Goal: Task Accomplishment & Management: Manage account settings

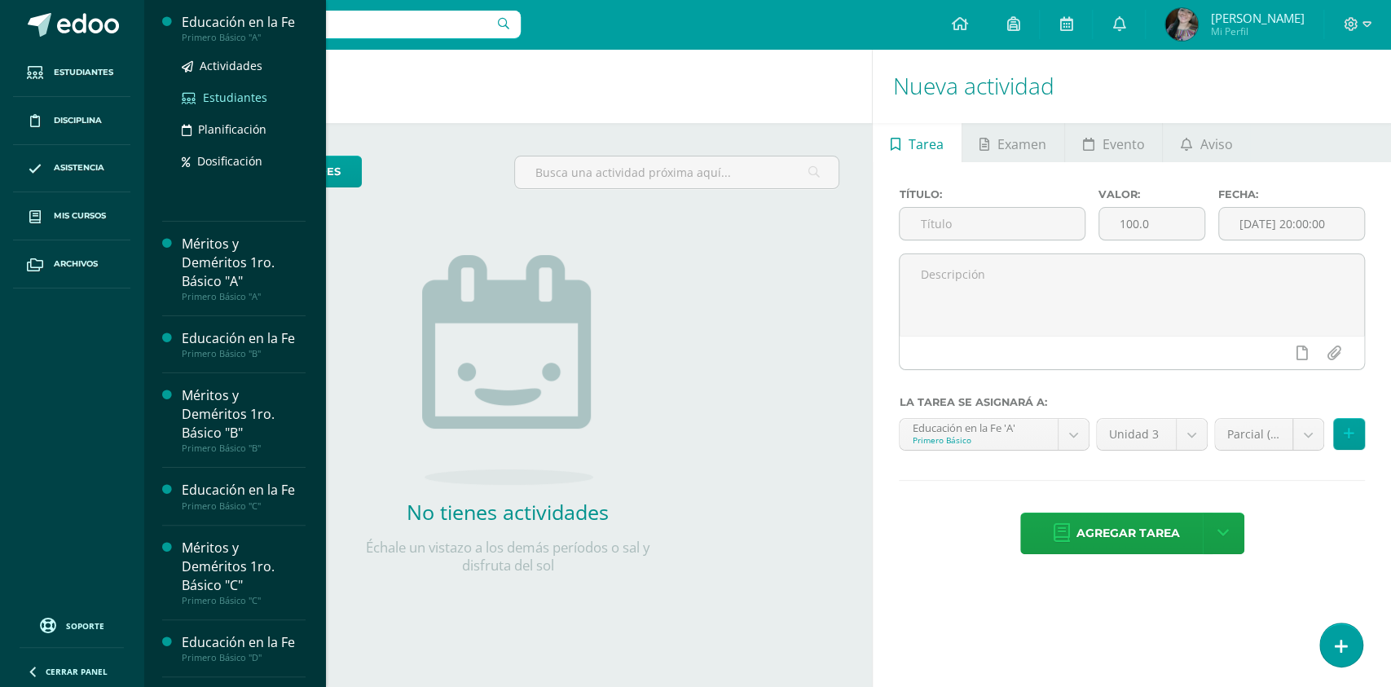
click at [230, 97] on span "Estudiantes" at bounding box center [235, 97] width 64 height 15
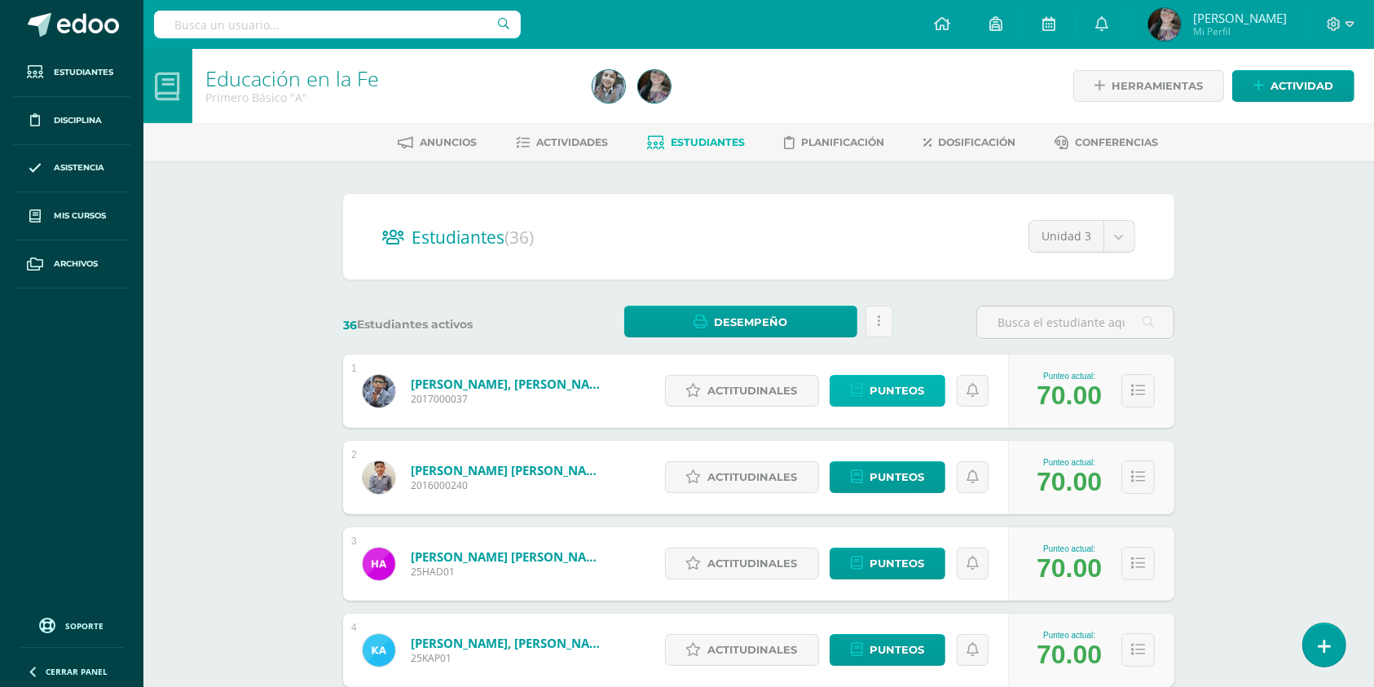
click at [920, 391] on span "Punteos" at bounding box center [896, 391] width 55 height 30
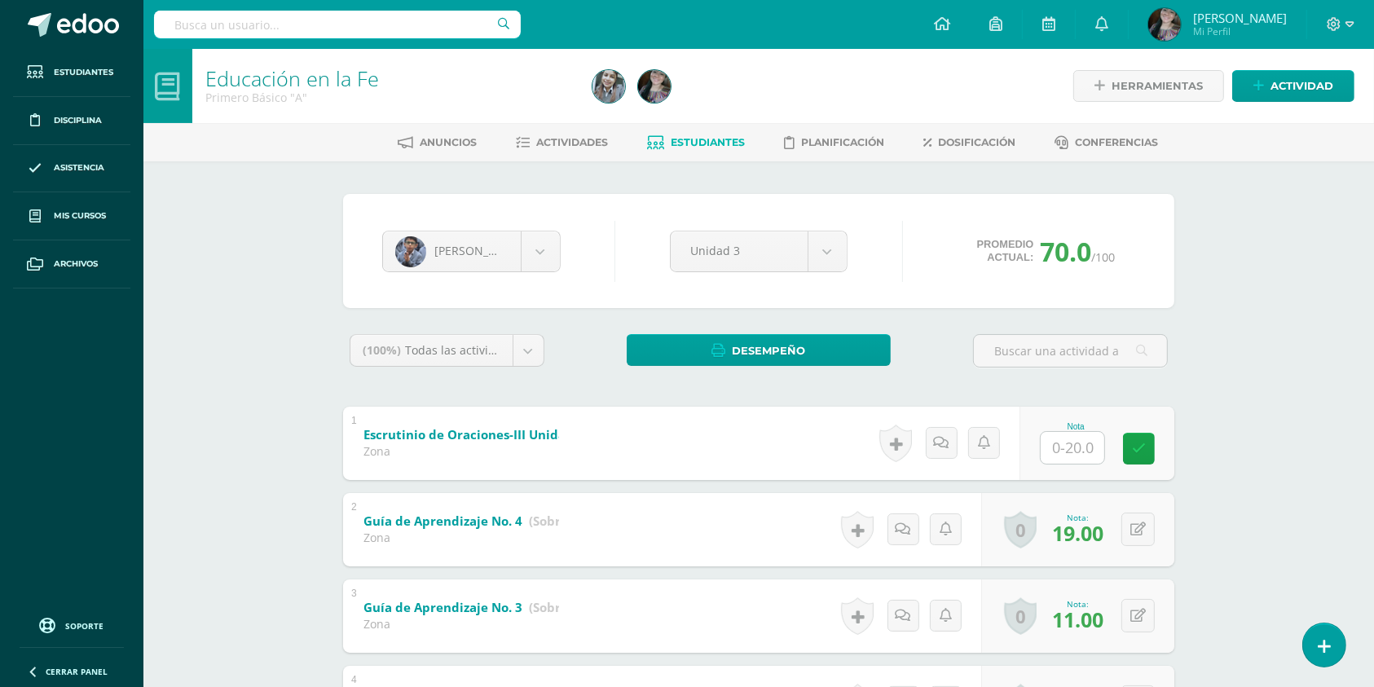
scroll to position [248, 0]
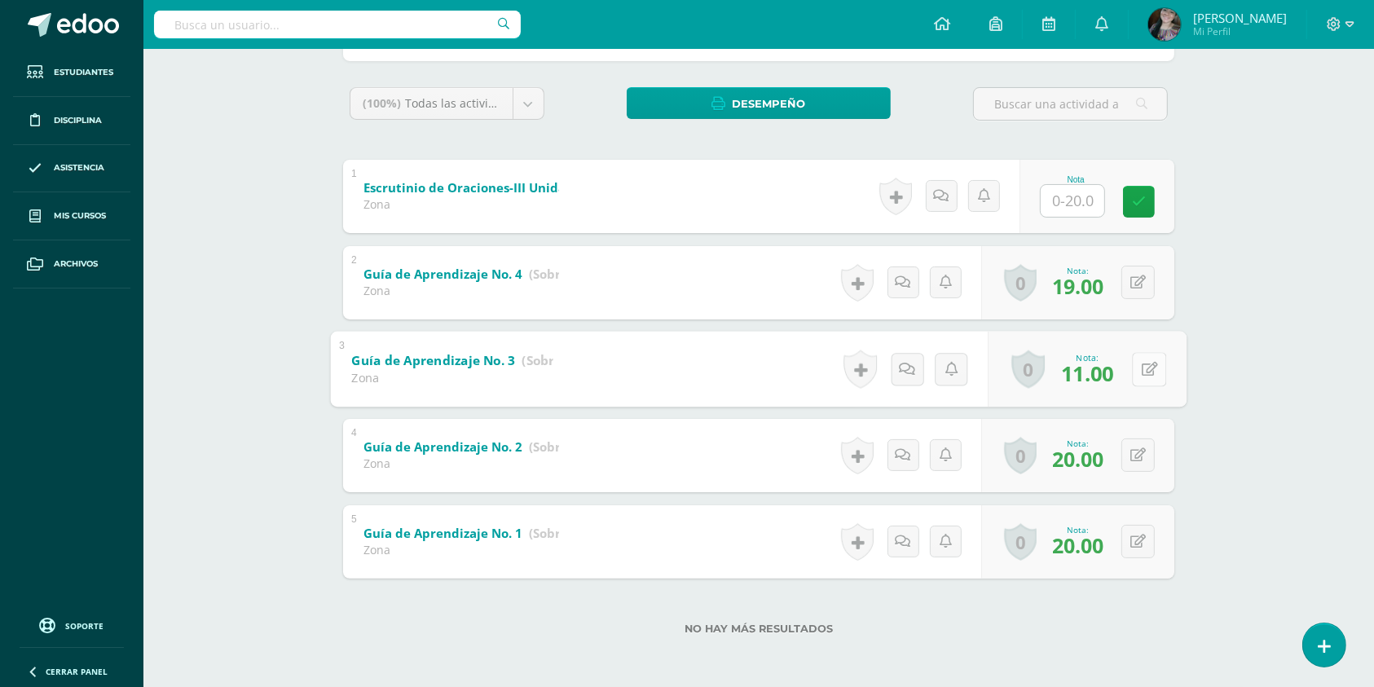
click at [1135, 368] on button at bounding box center [1149, 369] width 34 height 34
click at [1140, 368] on button at bounding box center [1137, 368] width 33 height 33
click at [1133, 371] on button at bounding box center [1149, 369] width 34 height 34
type input "18"
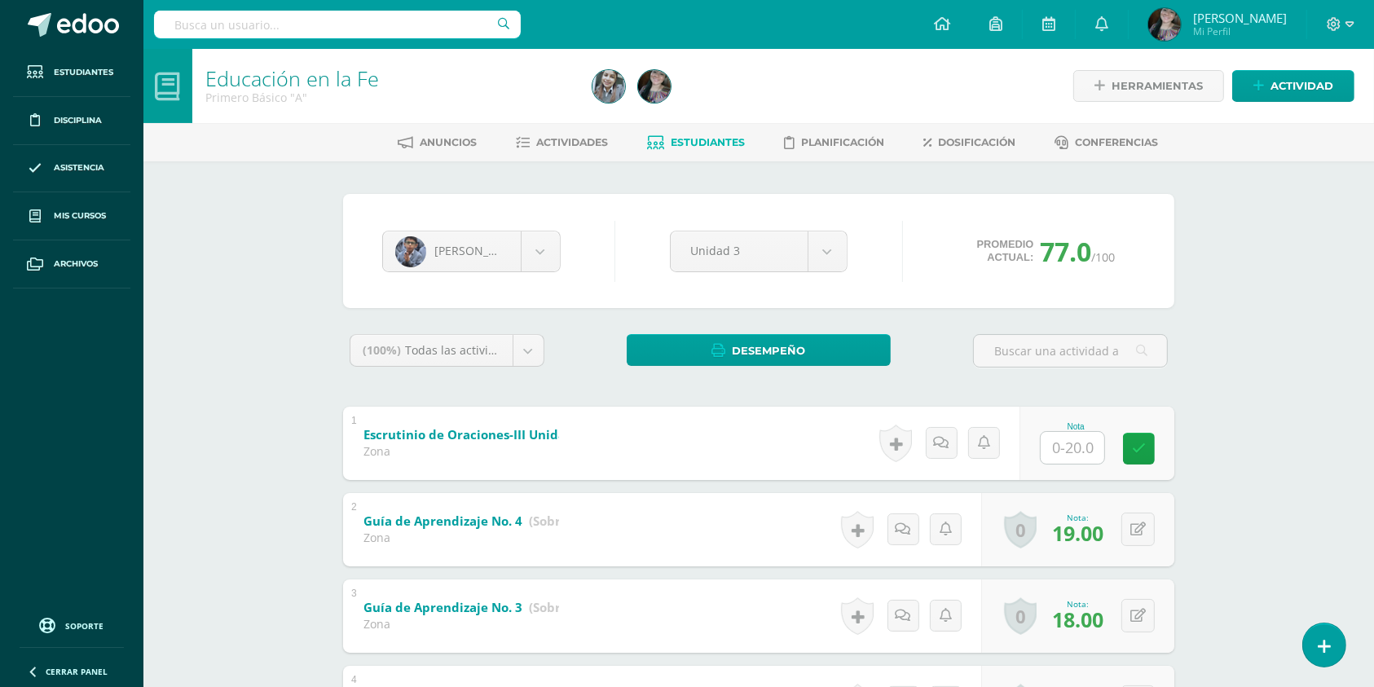
click at [238, 29] on input "text" at bounding box center [337, 25] width 367 height 28
click at [124, 68] on link "Estudiantes" at bounding box center [71, 73] width 117 height 48
click at [255, 16] on input "text" at bounding box center [337, 25] width 367 height 28
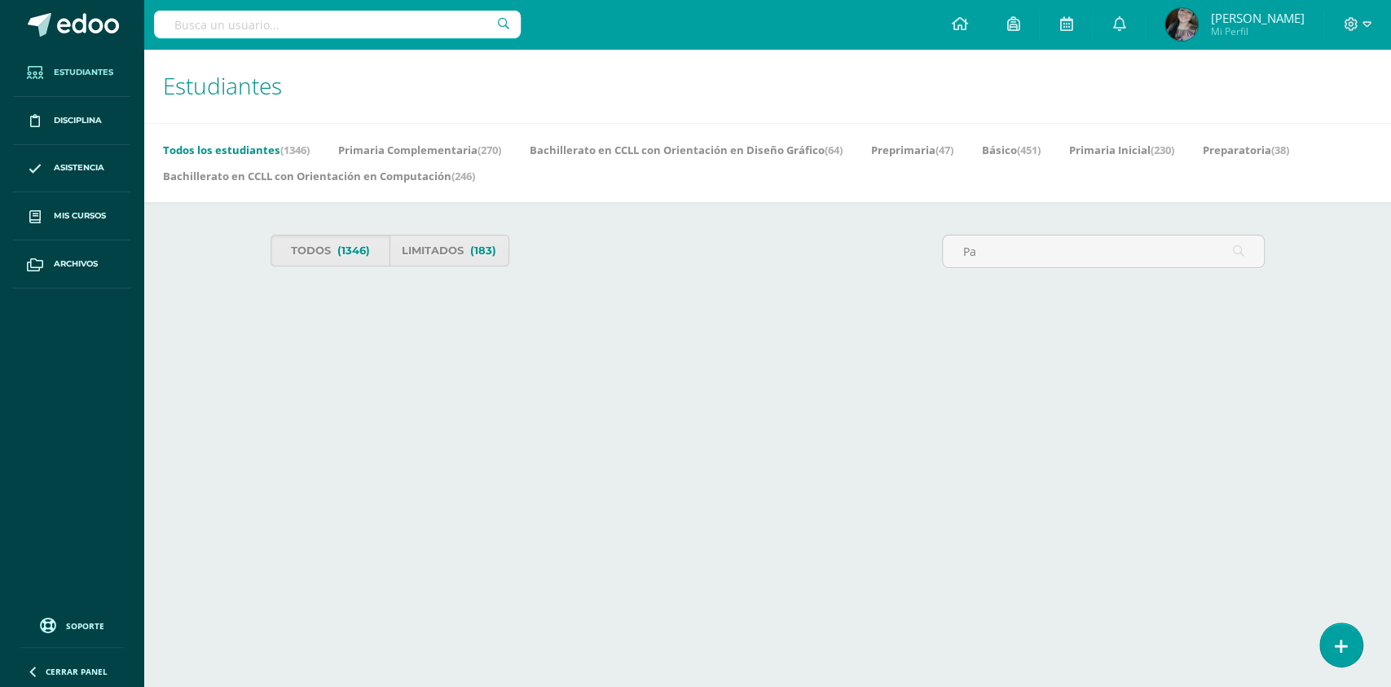
type input "Pa"
click at [310, 29] on input "text" at bounding box center [337, 25] width 367 height 28
type input "[PERSON_NAME]"
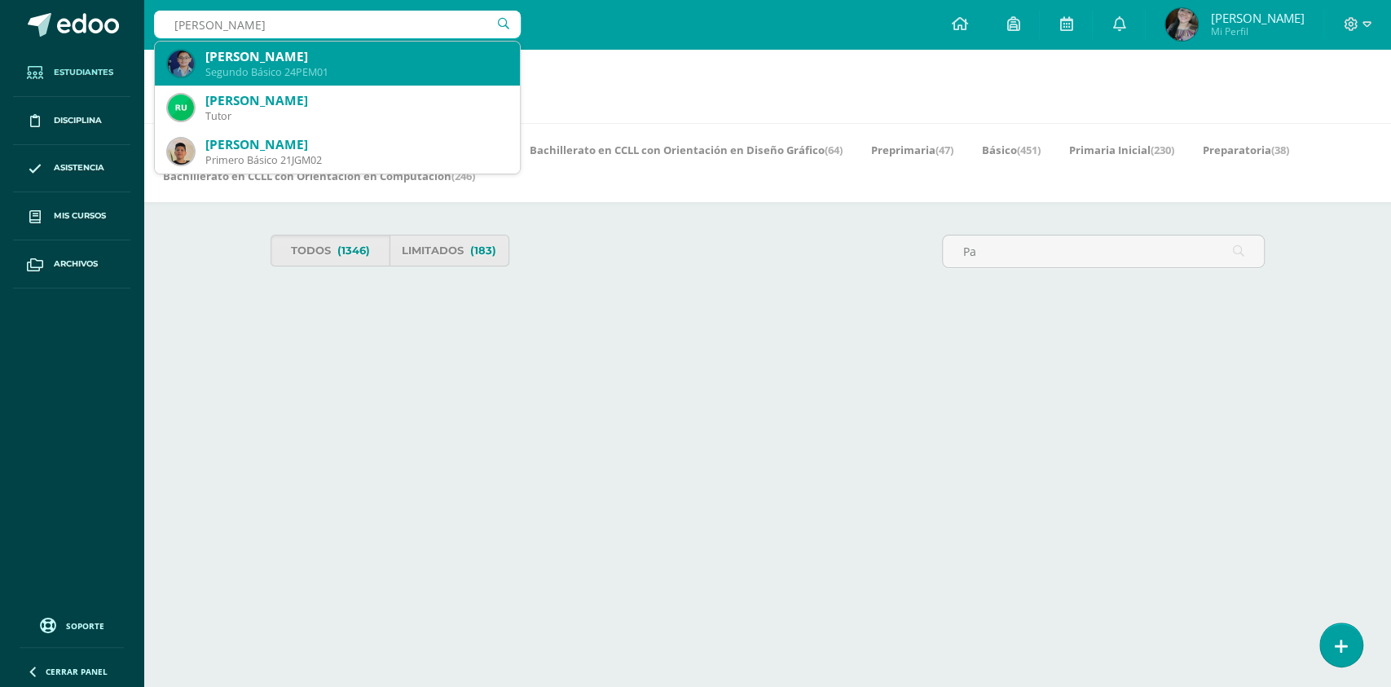
click at [309, 56] on div "[PERSON_NAME]" at bounding box center [355, 56] width 301 height 17
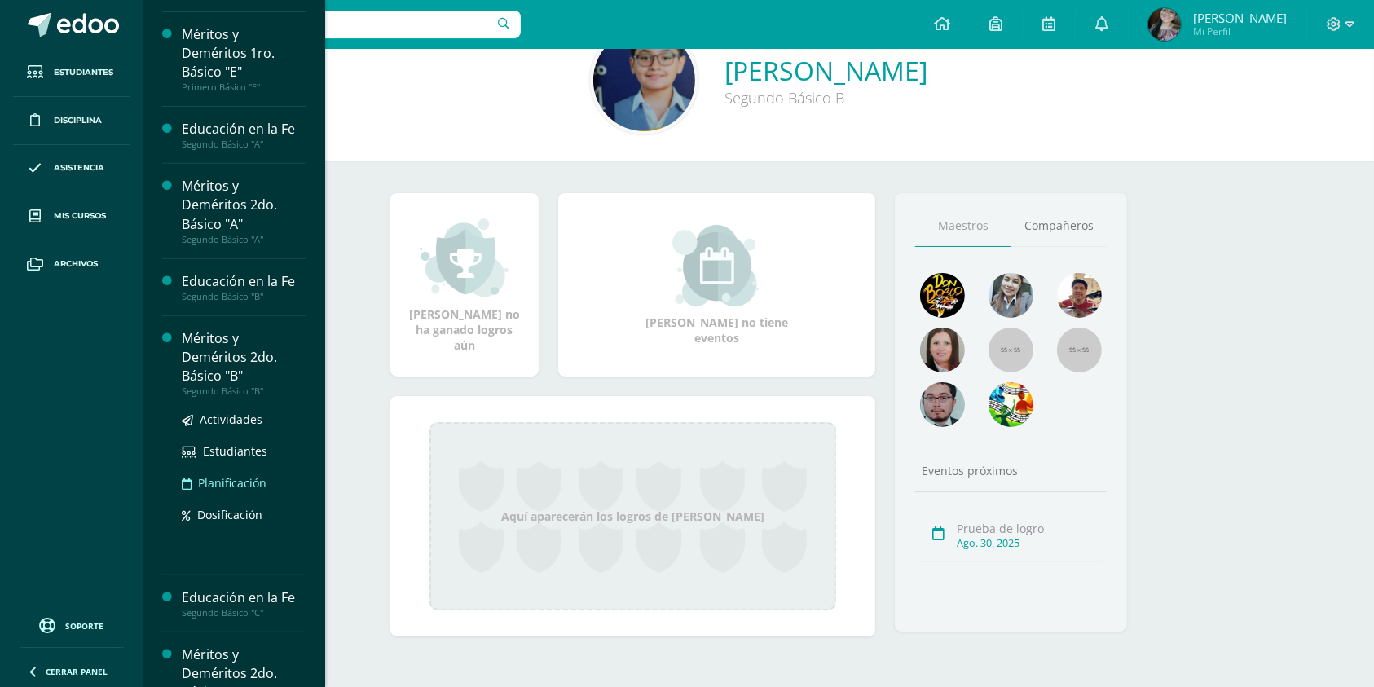
scroll to position [51, 0]
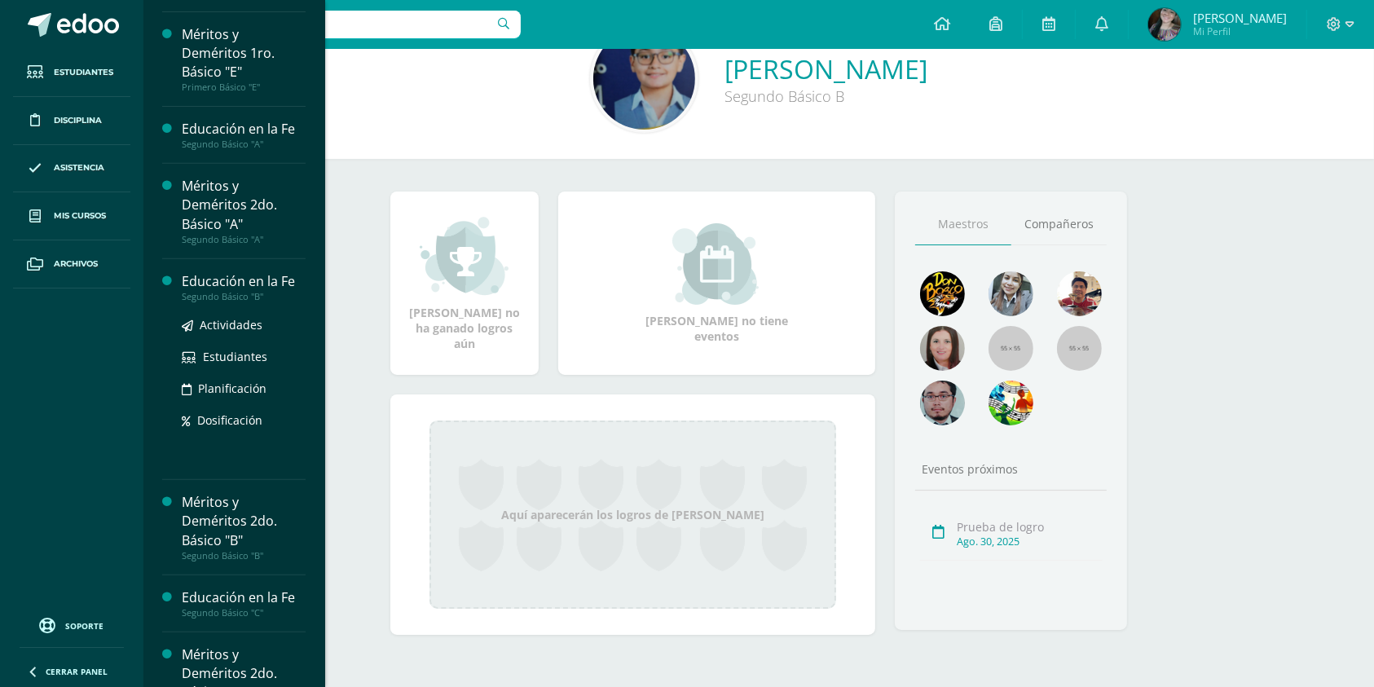
drag, startPoint x: 246, startPoint y: 354, endPoint x: 252, endPoint y: 342, distance: 13.5
click at [247, 353] on span "Estudiantes" at bounding box center [235, 356] width 64 height 15
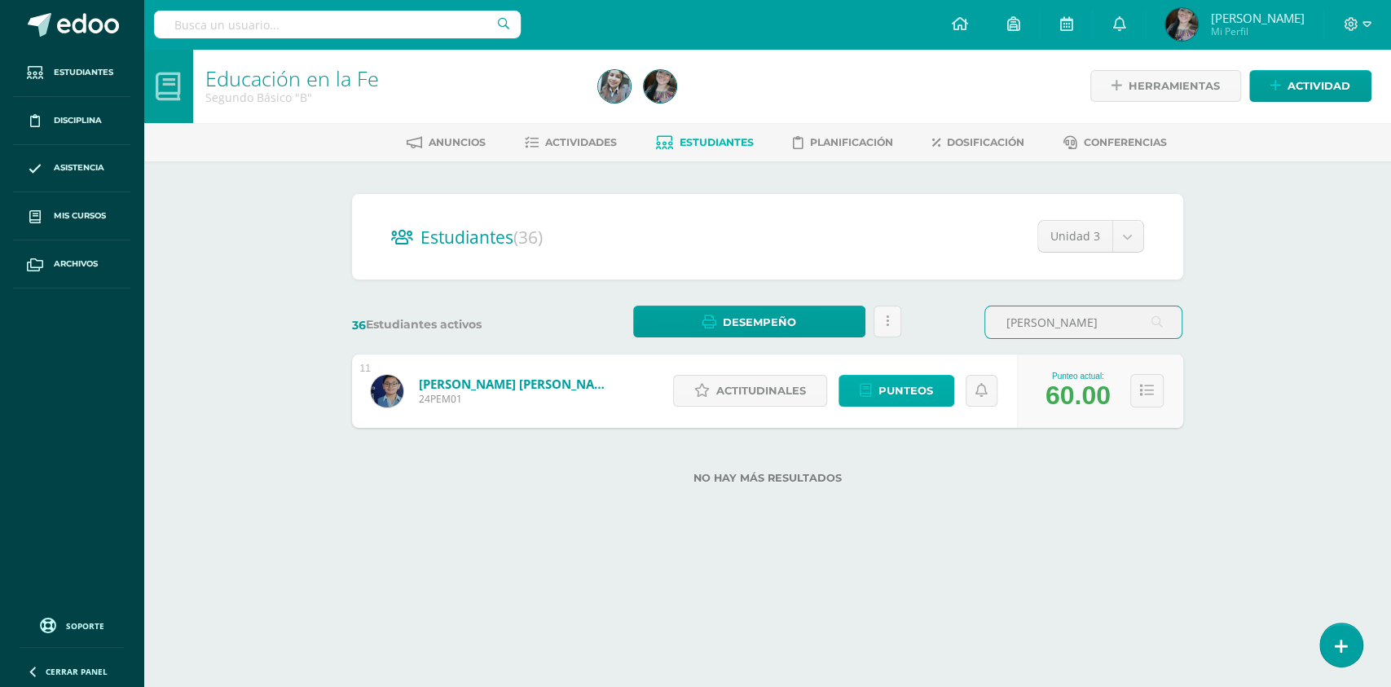
type input "[PERSON_NAME]"
click at [890, 388] on span "Punteos" at bounding box center [905, 391] width 55 height 30
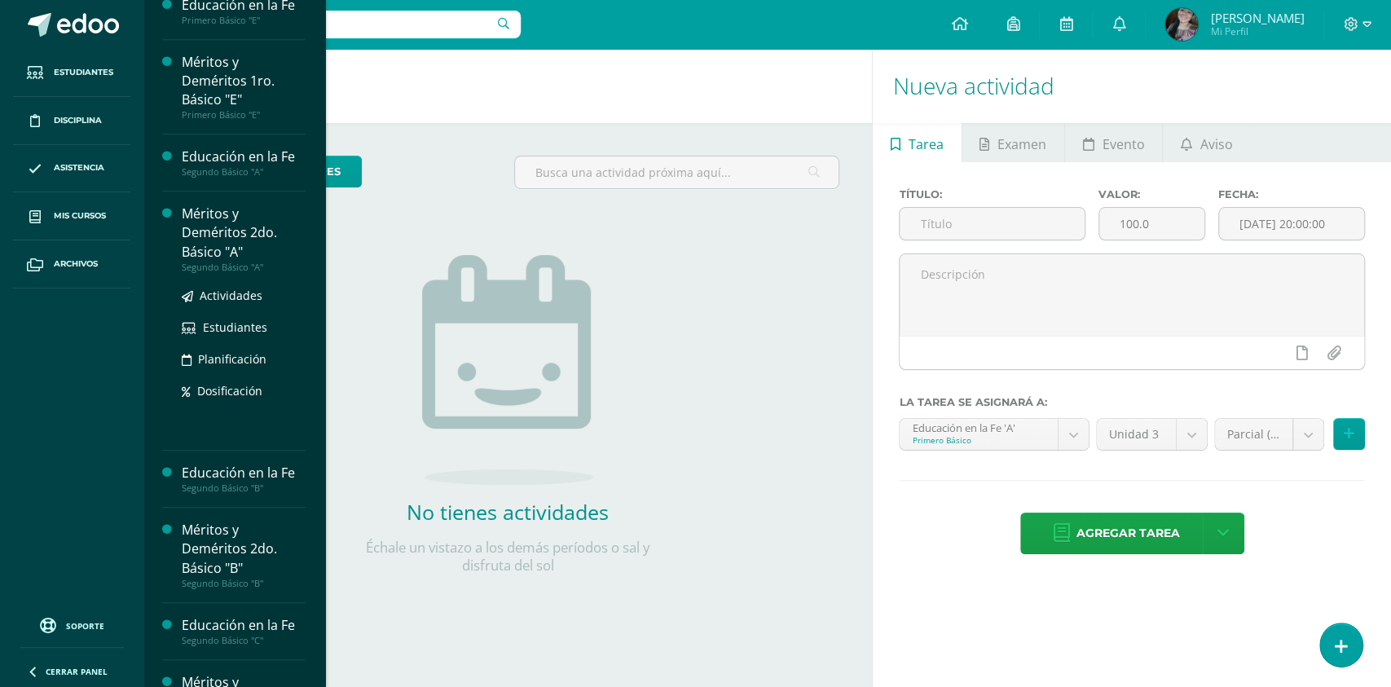
scroll to position [639, 0]
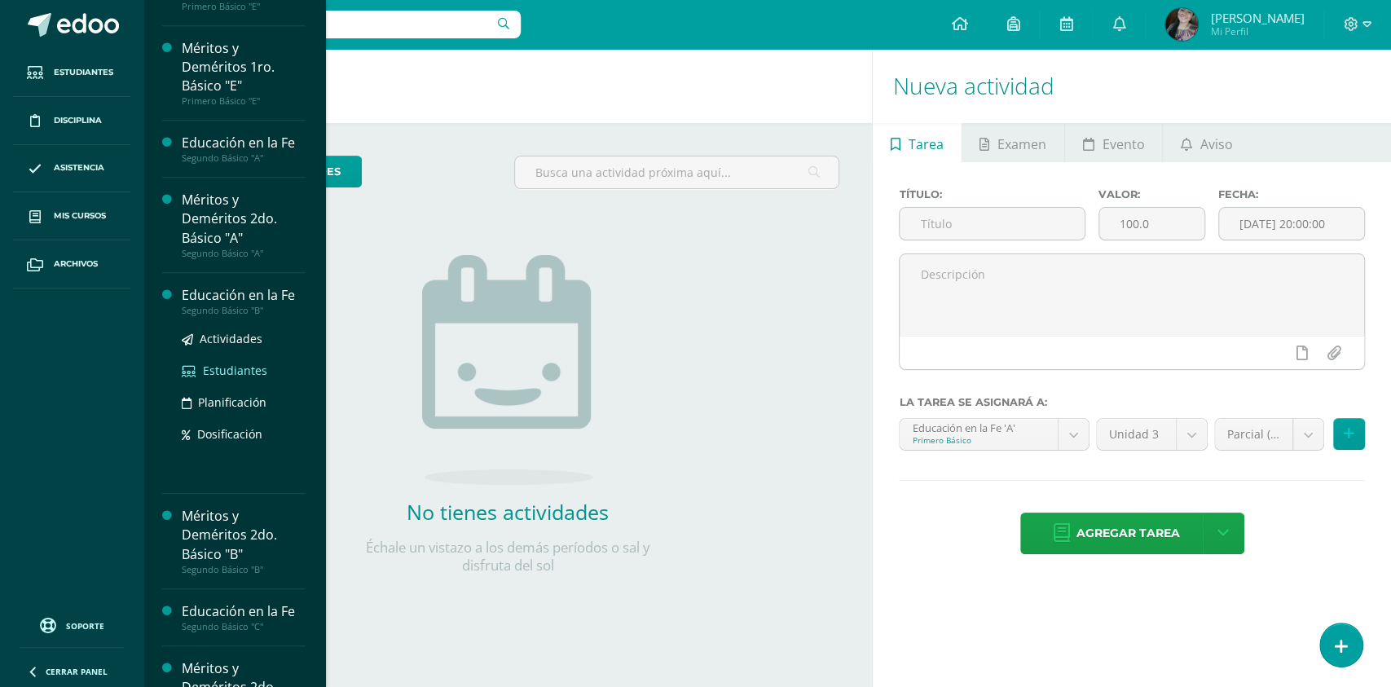
click at [231, 368] on span "Estudiantes" at bounding box center [235, 370] width 64 height 15
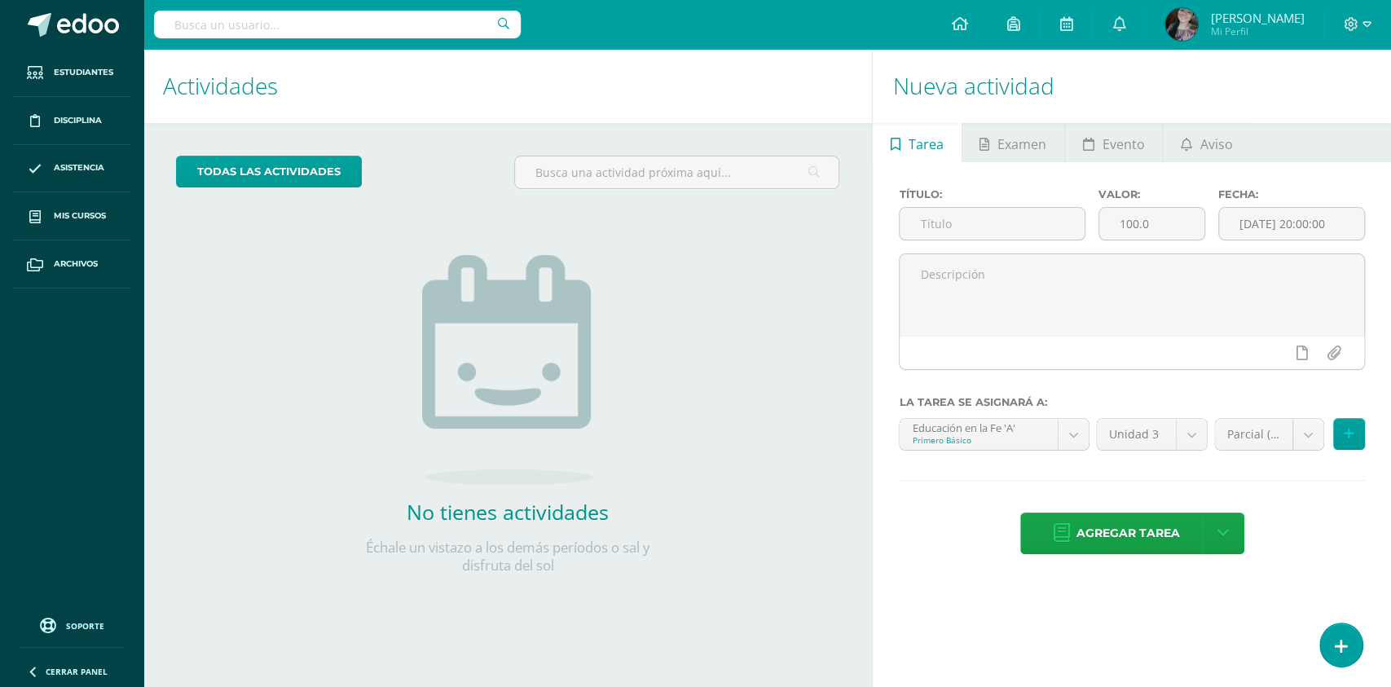
scroll to position [527, 0]
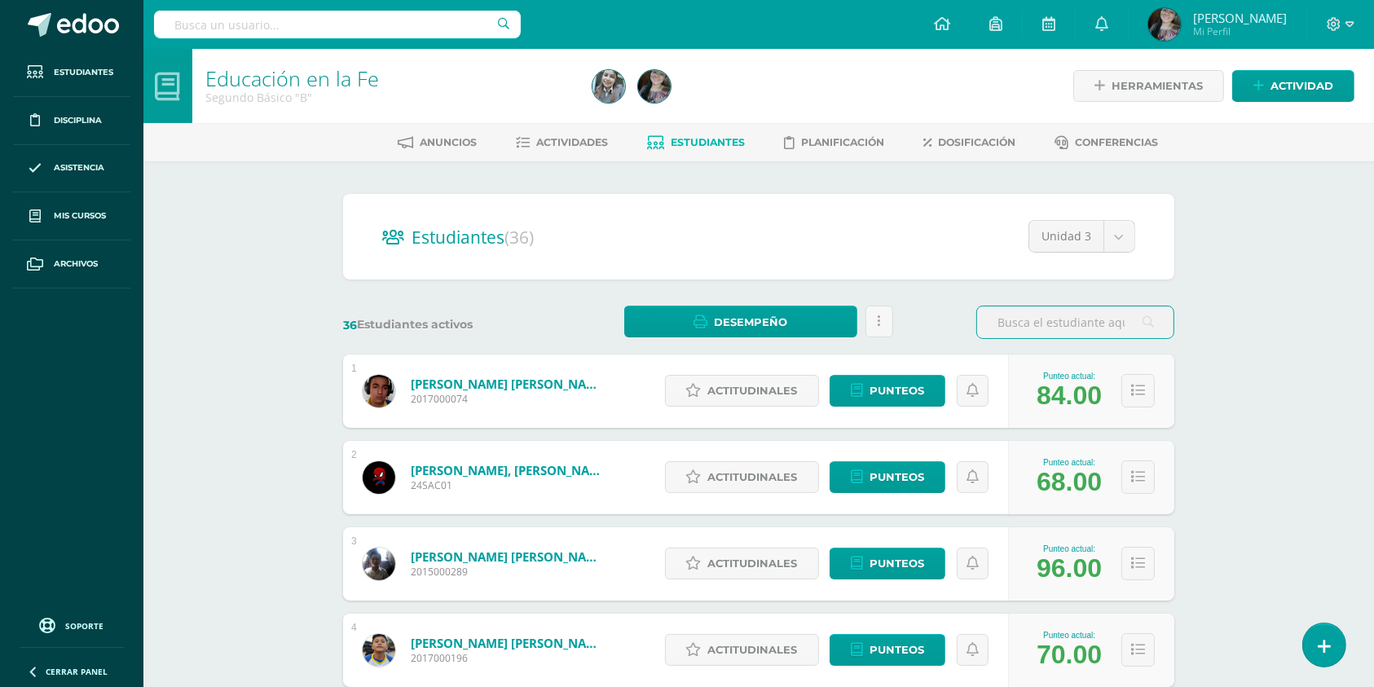
scroll to position [217, 0]
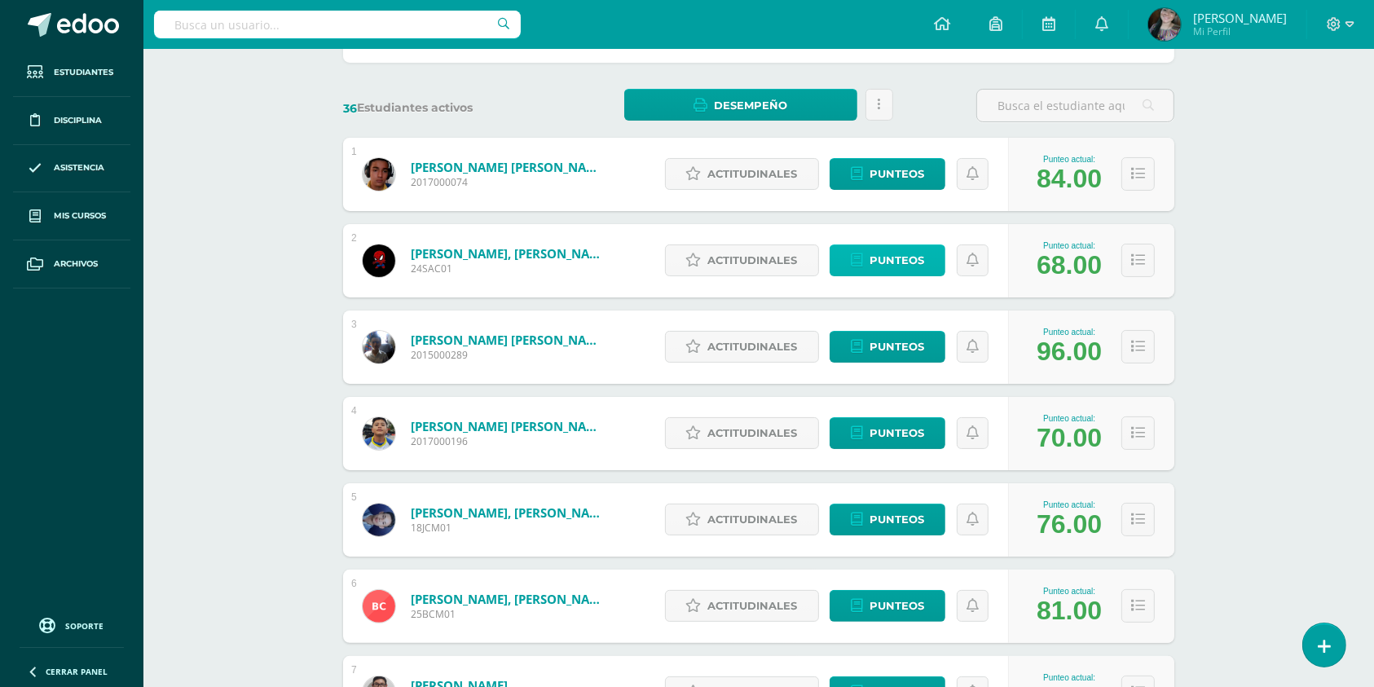
click at [921, 266] on span "Punteos" at bounding box center [896, 260] width 55 height 30
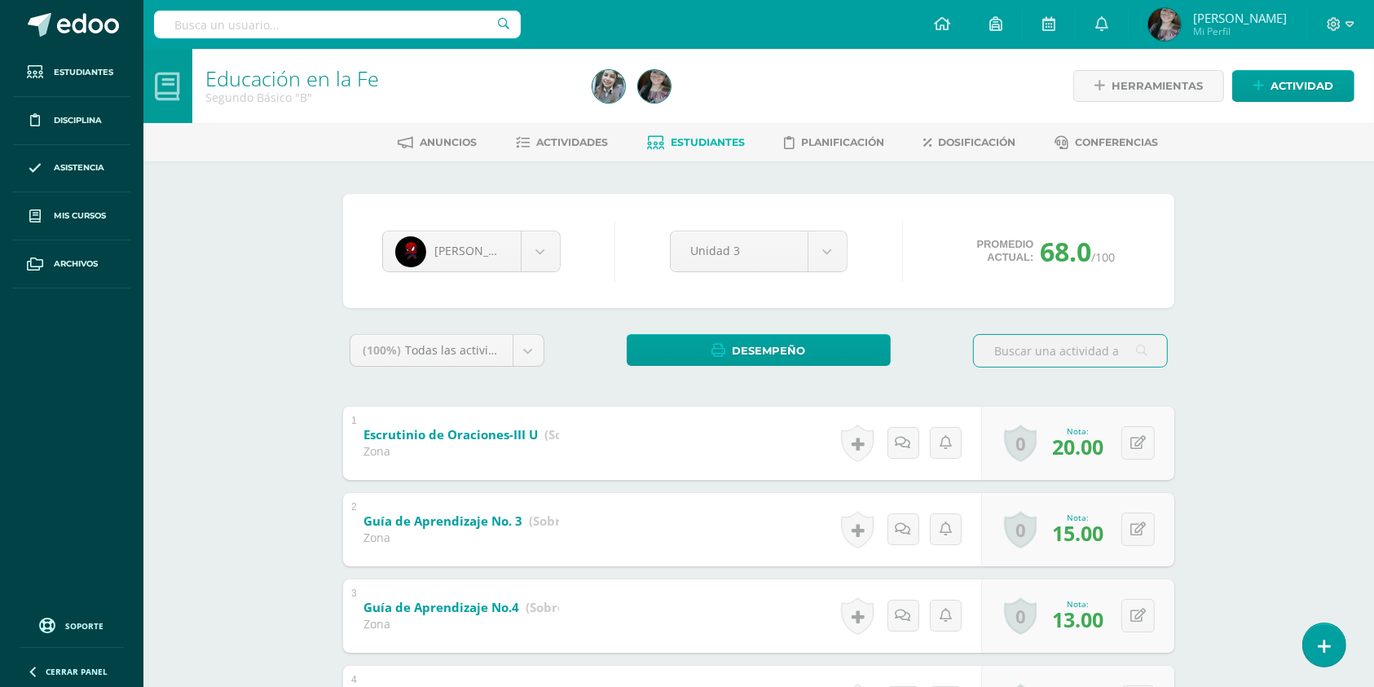
scroll to position [248, 0]
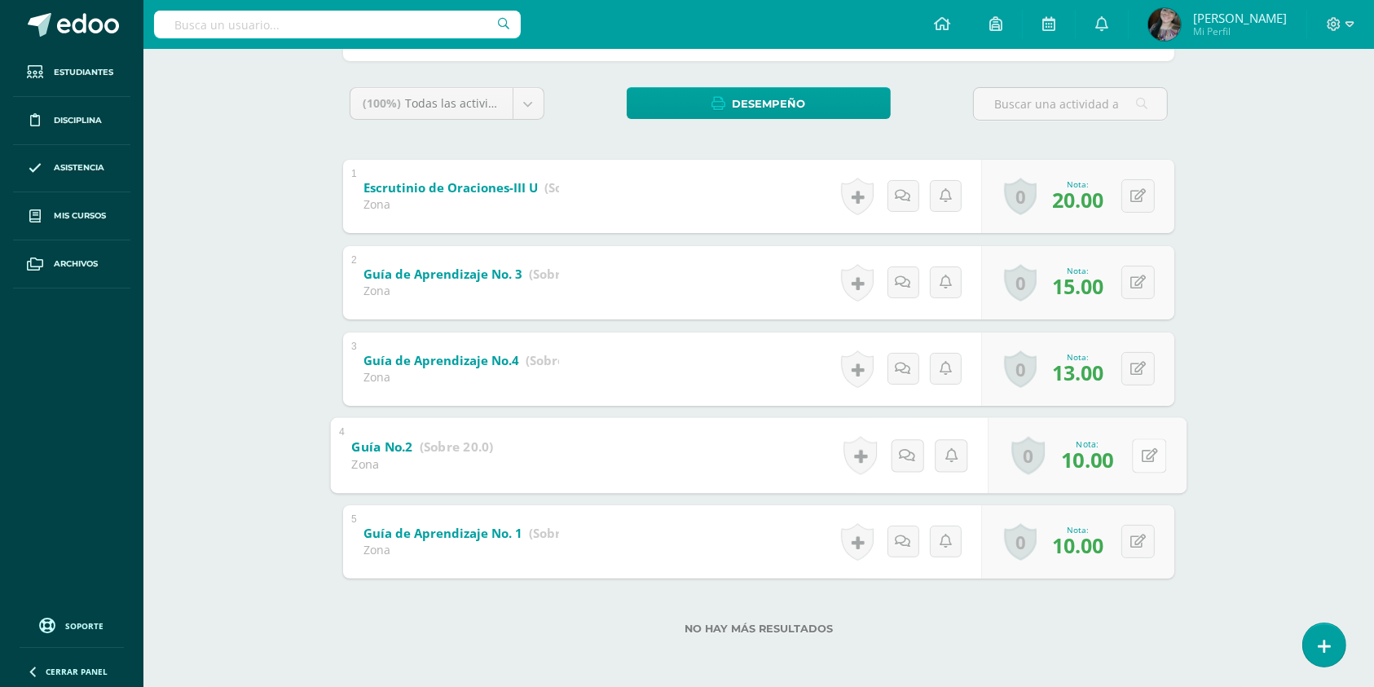
click at [1138, 452] on button at bounding box center [1149, 455] width 34 height 34
type input "12"
click at [1159, 362] on div "0 Logros Logros obtenidos Aún no hay logros agregados Nota: 13.00" at bounding box center [1077, 368] width 193 height 73
click at [1150, 363] on button at bounding box center [1137, 368] width 33 height 33
click at [1134, 364] on button at bounding box center [1149, 369] width 34 height 34
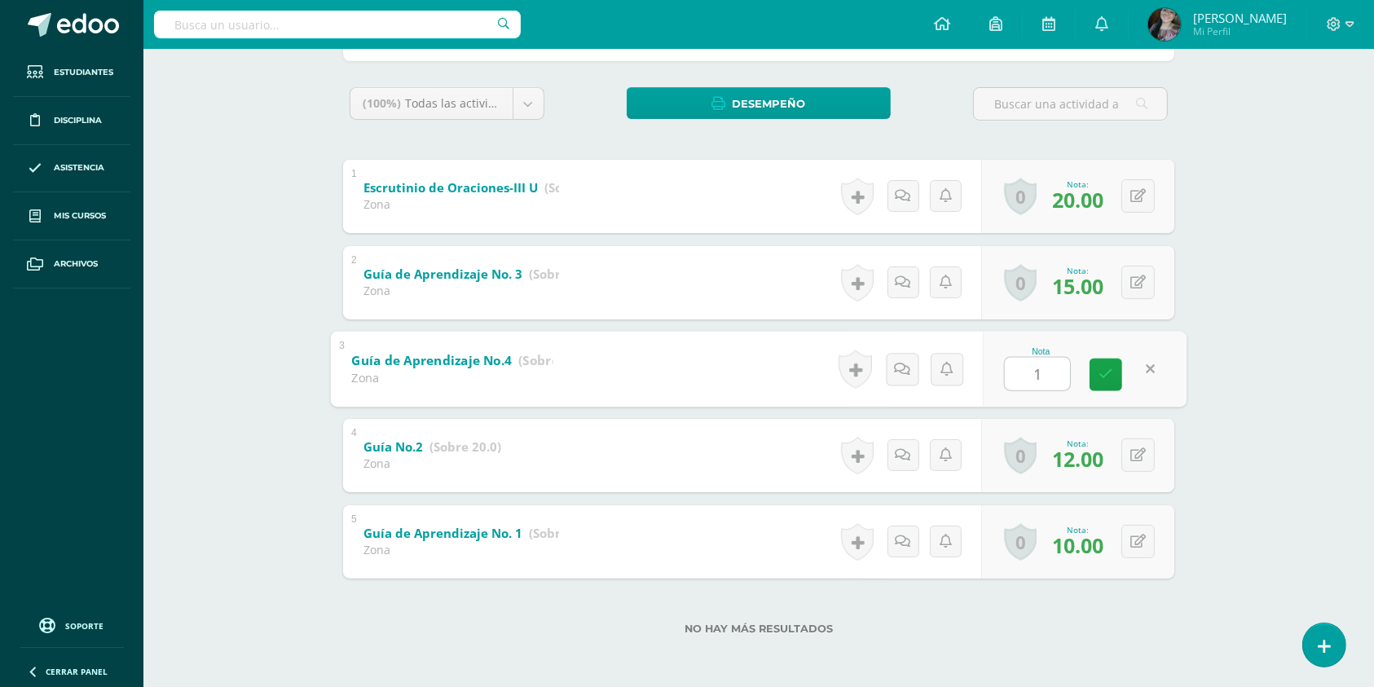
type input "16"
click at [1143, 282] on icon at bounding box center [1137, 282] width 15 height 14
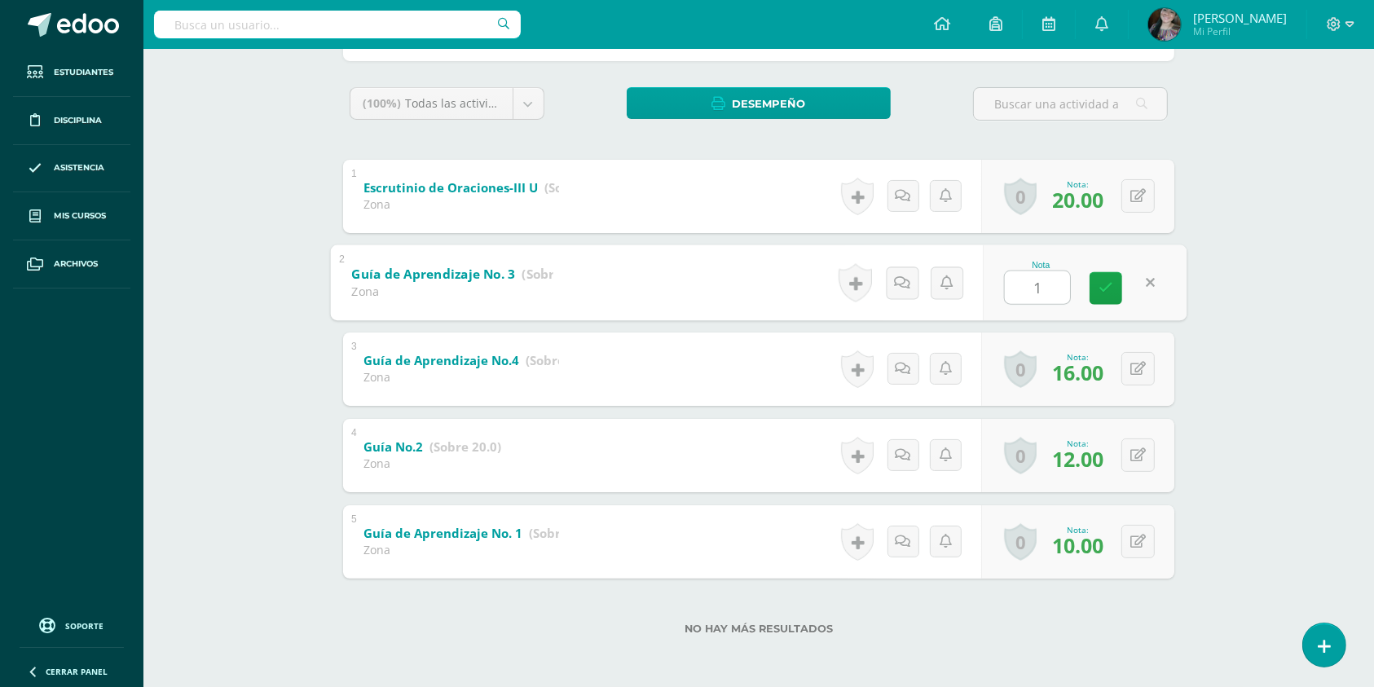
type input "16"
click at [1128, 451] on div "0 Logros Logros obtenidos Aún no hay logros agregados Nota: 12.00" at bounding box center [1077, 455] width 193 height 73
click at [1144, 453] on icon at bounding box center [1150, 455] width 16 height 14
click at [1134, 449] on button at bounding box center [1137, 454] width 33 height 33
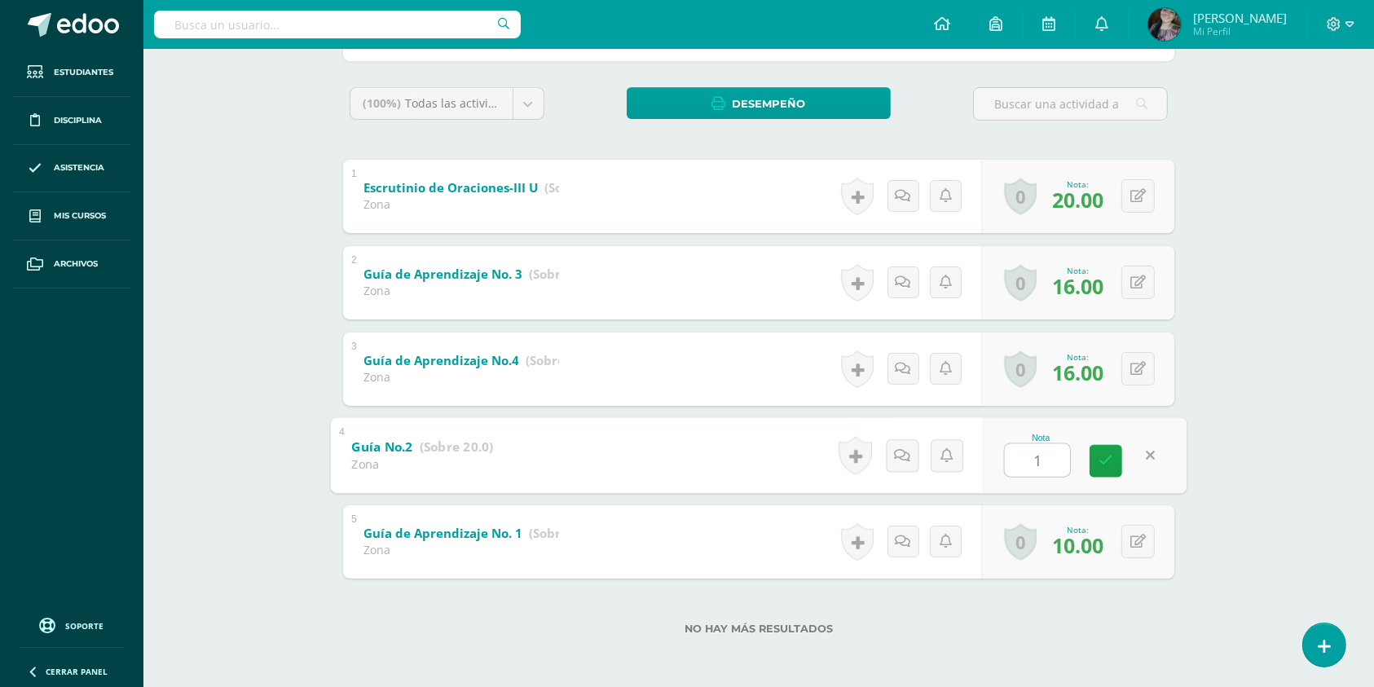
type input "13"
click at [1135, 529] on button at bounding box center [1149, 542] width 34 height 34
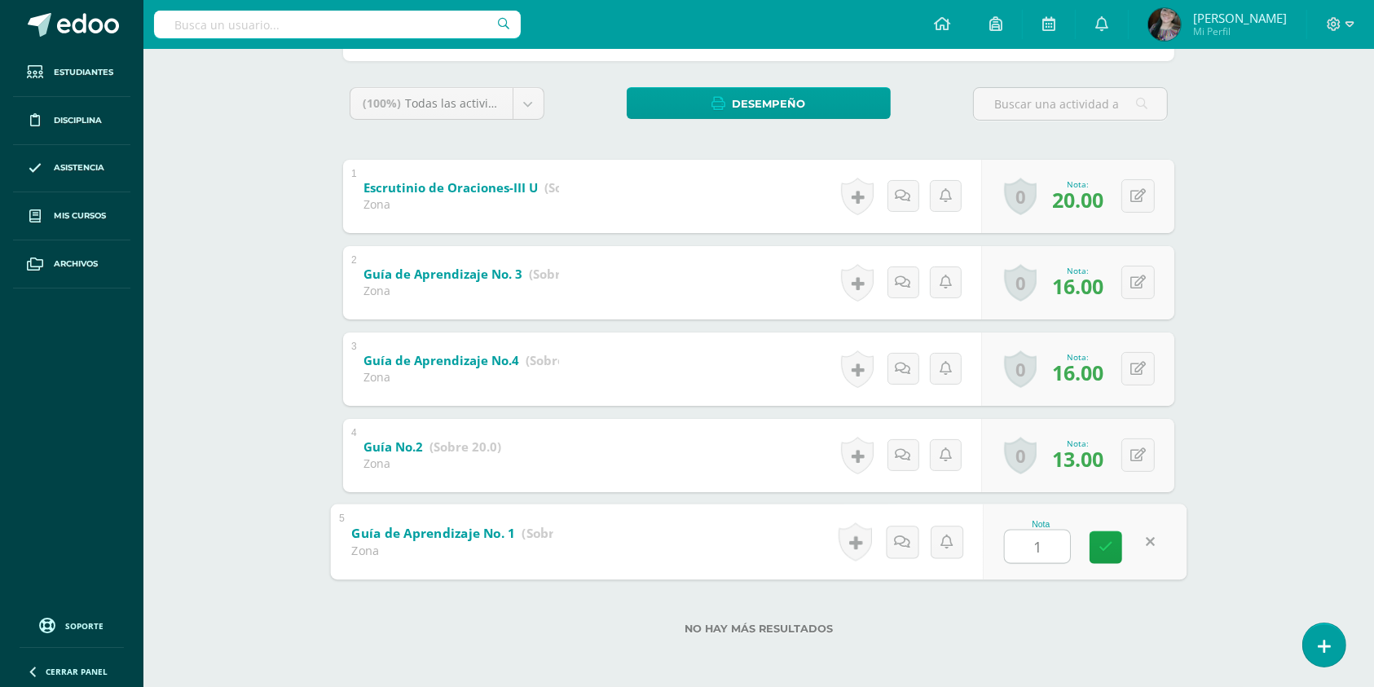
type input "12"
click at [1111, 532] on link at bounding box center [1105, 546] width 33 height 33
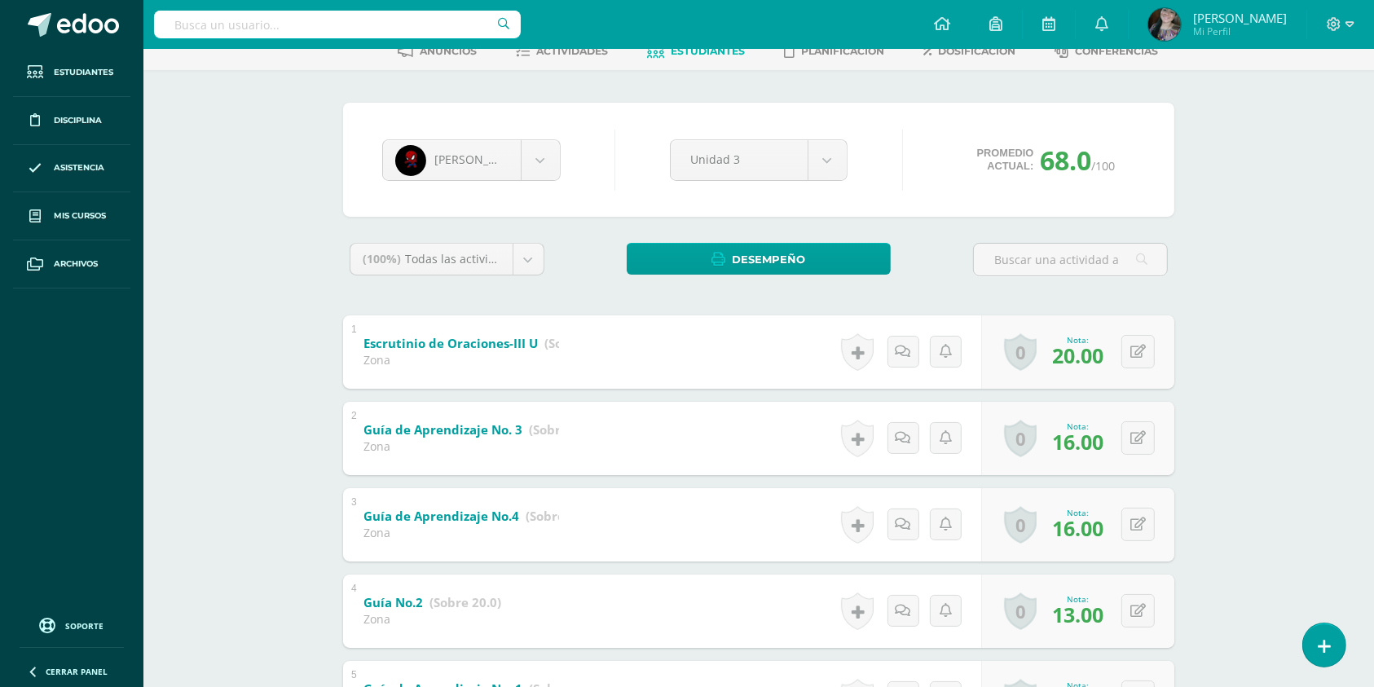
scroll to position [0, 0]
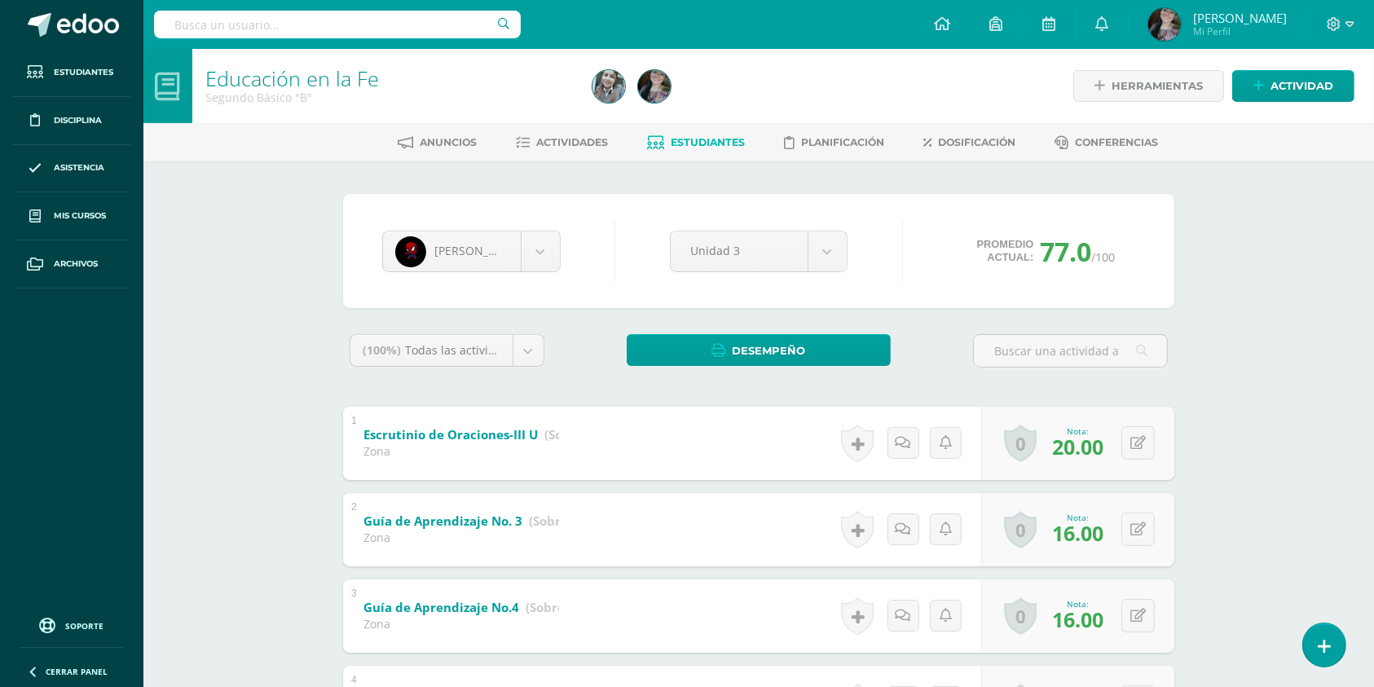
click at [709, 146] on span "Estudiantes" at bounding box center [708, 142] width 74 height 12
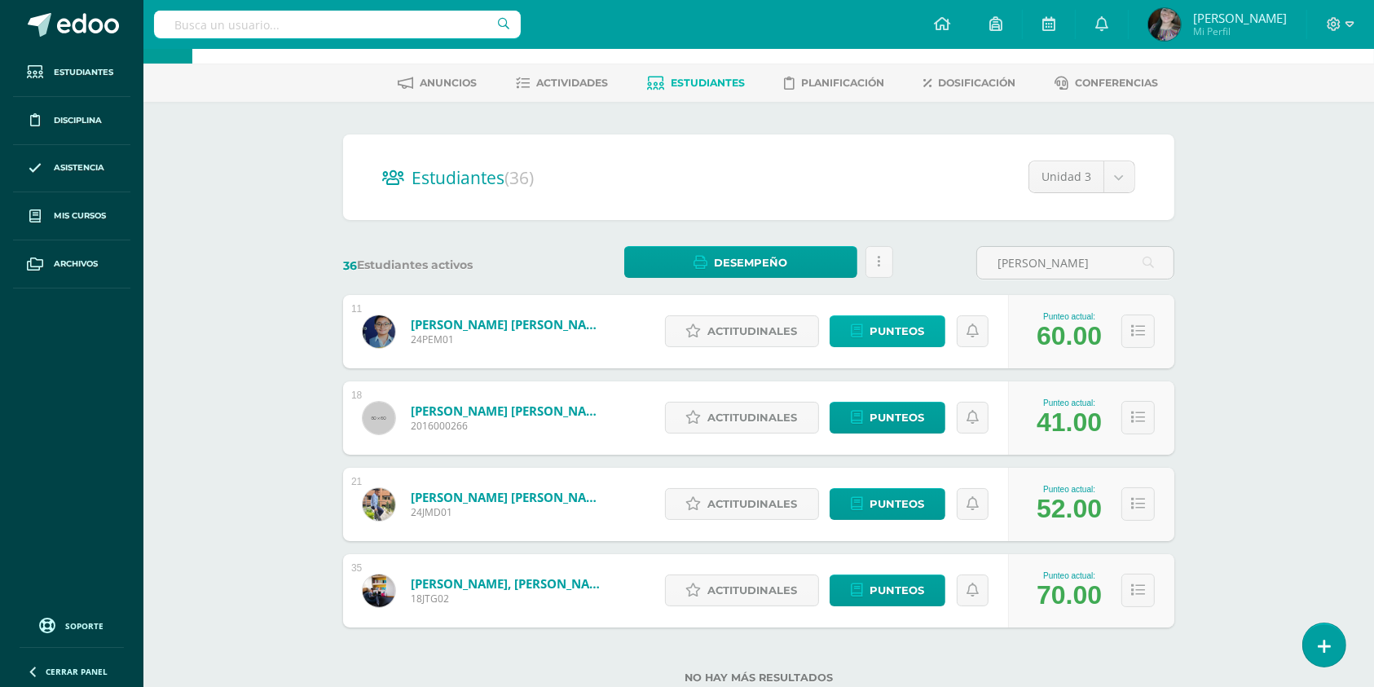
scroll to position [109, 0]
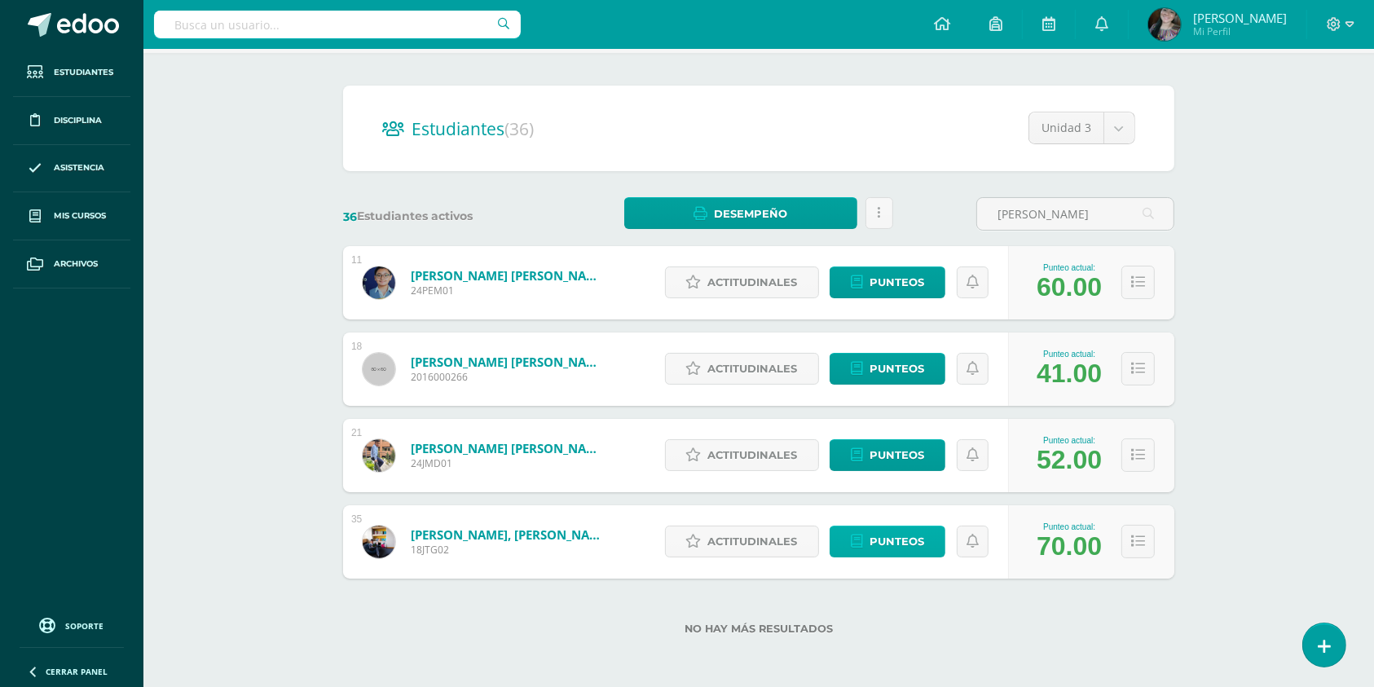
type input "[PERSON_NAME]"
click at [930, 543] on link "Punteos" at bounding box center [887, 542] width 116 height 32
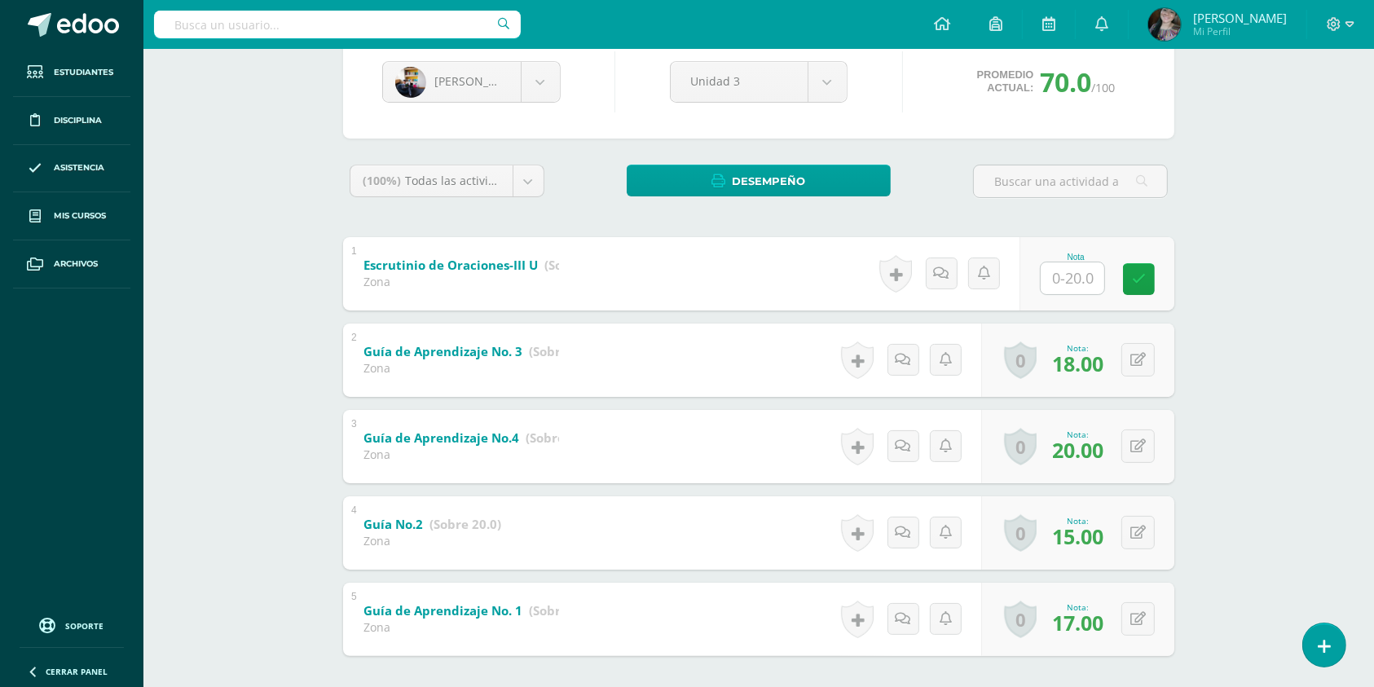
scroll to position [248, 0]
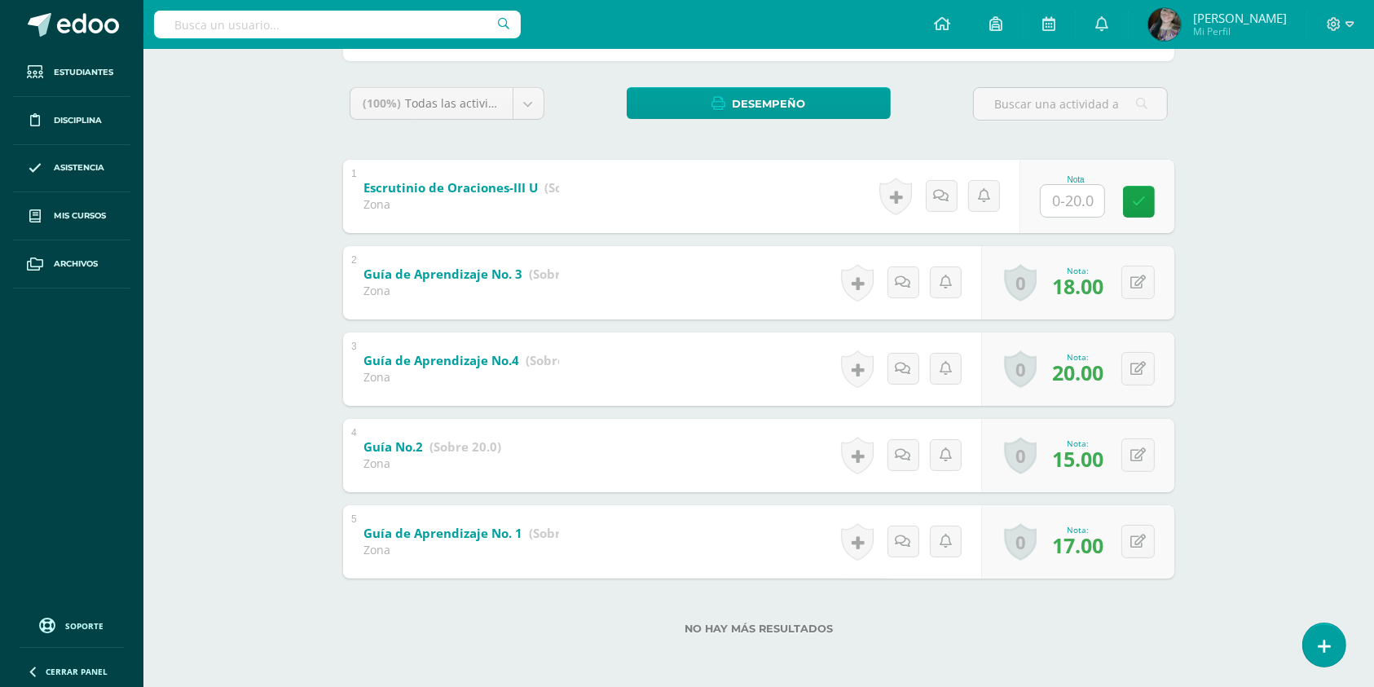
click at [1067, 205] on input "text" at bounding box center [1072, 201] width 64 height 32
type input "20"
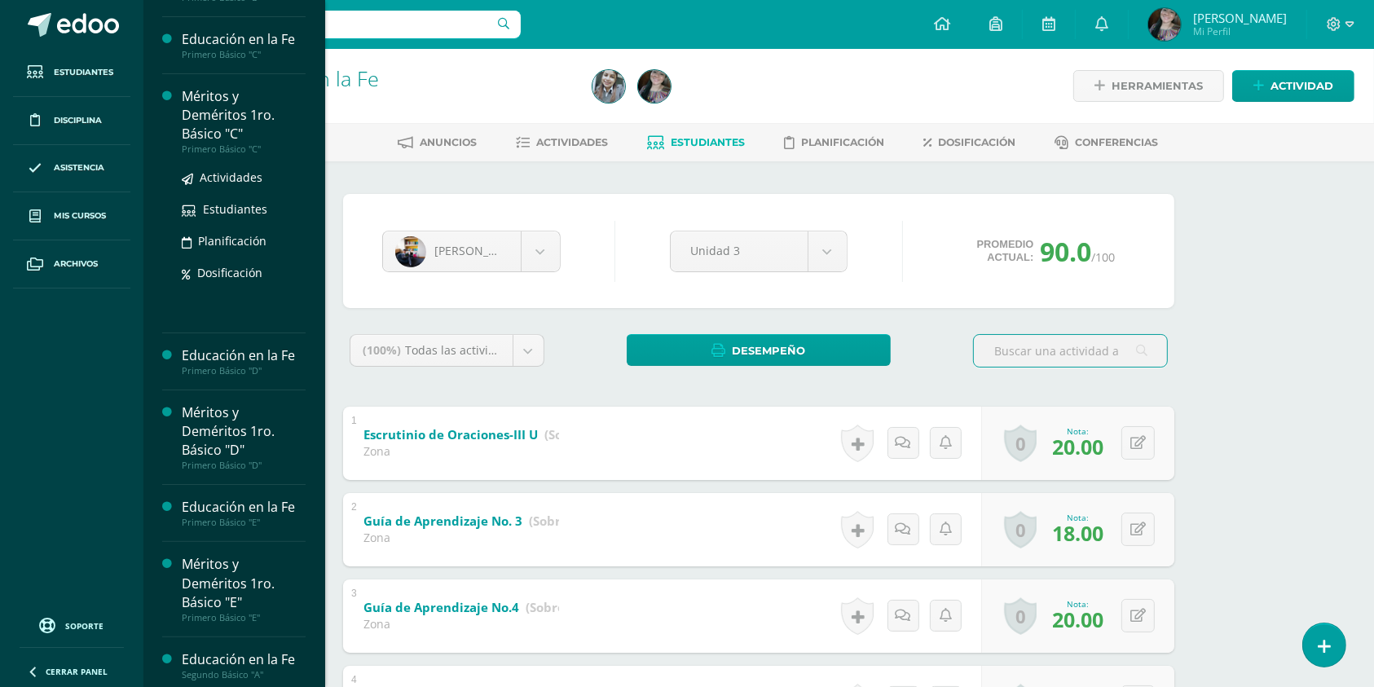
scroll to position [326, 0]
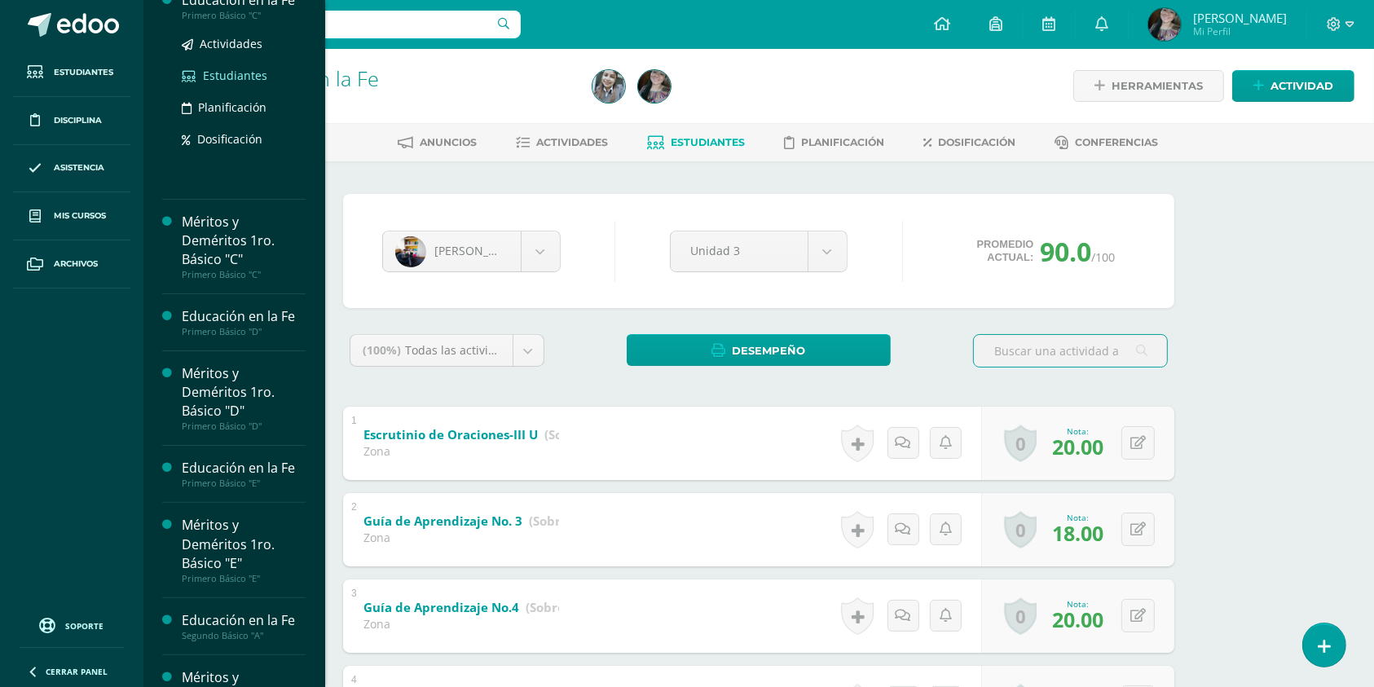
click at [250, 73] on span "Estudiantes" at bounding box center [235, 75] width 64 height 15
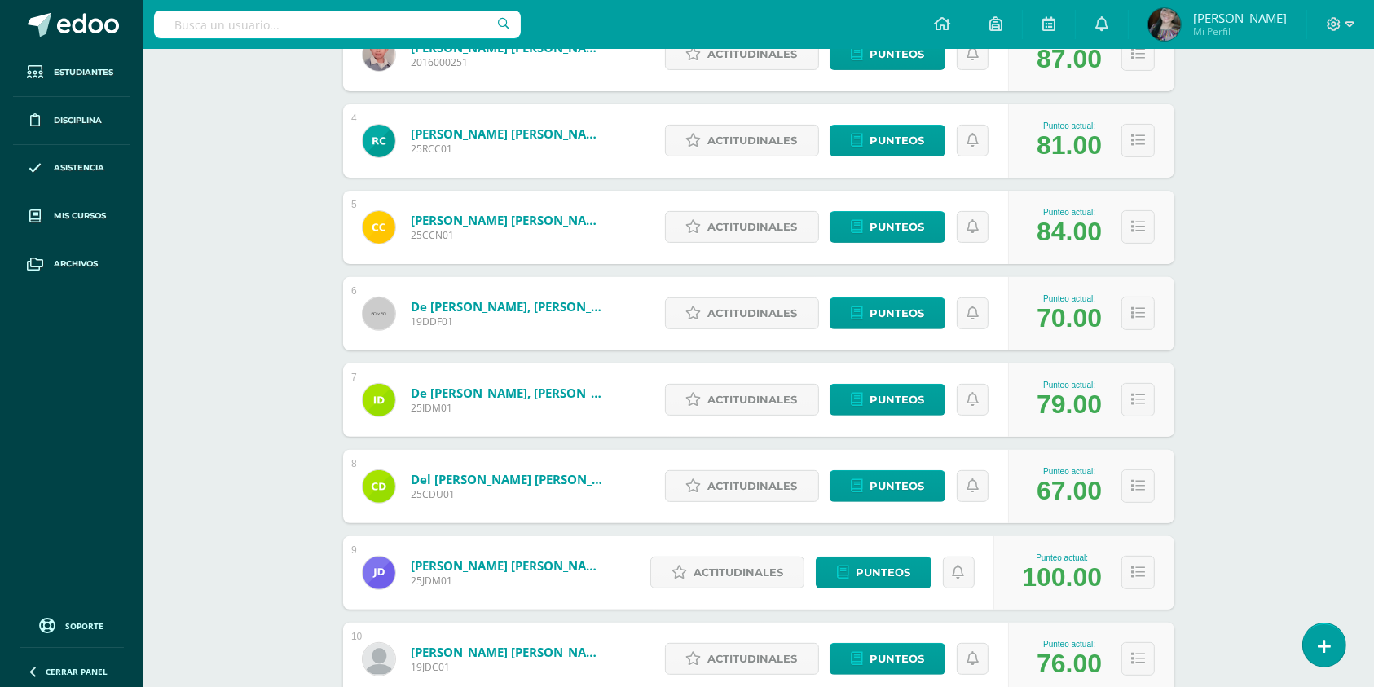
scroll to position [543, 0]
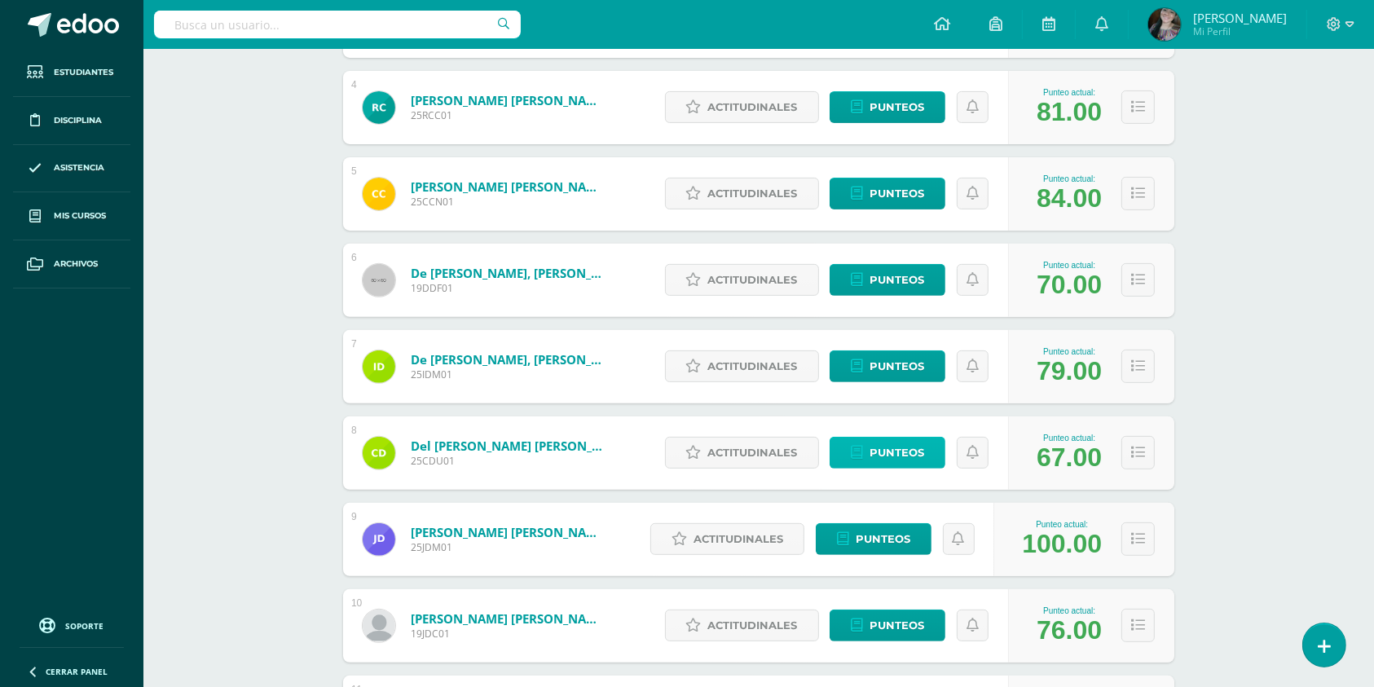
click at [873, 440] on span "Punteos" at bounding box center [896, 453] width 55 height 30
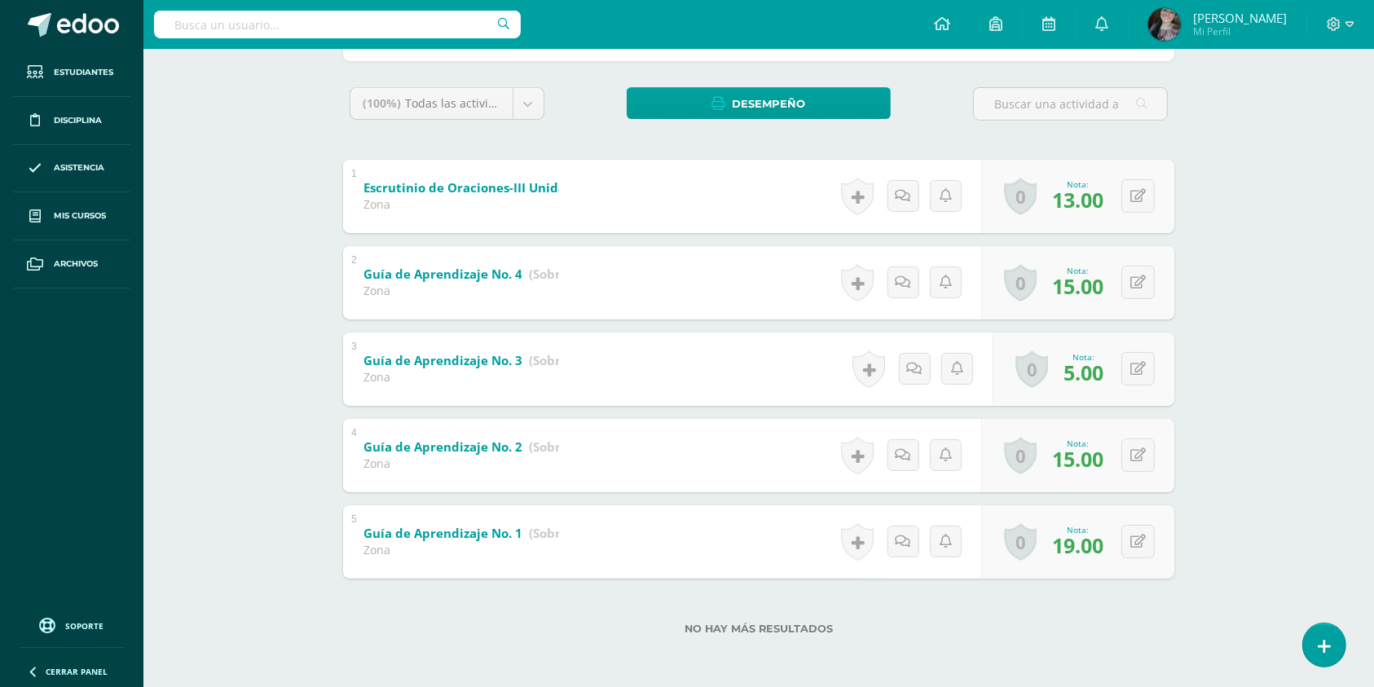
scroll to position [30, 0]
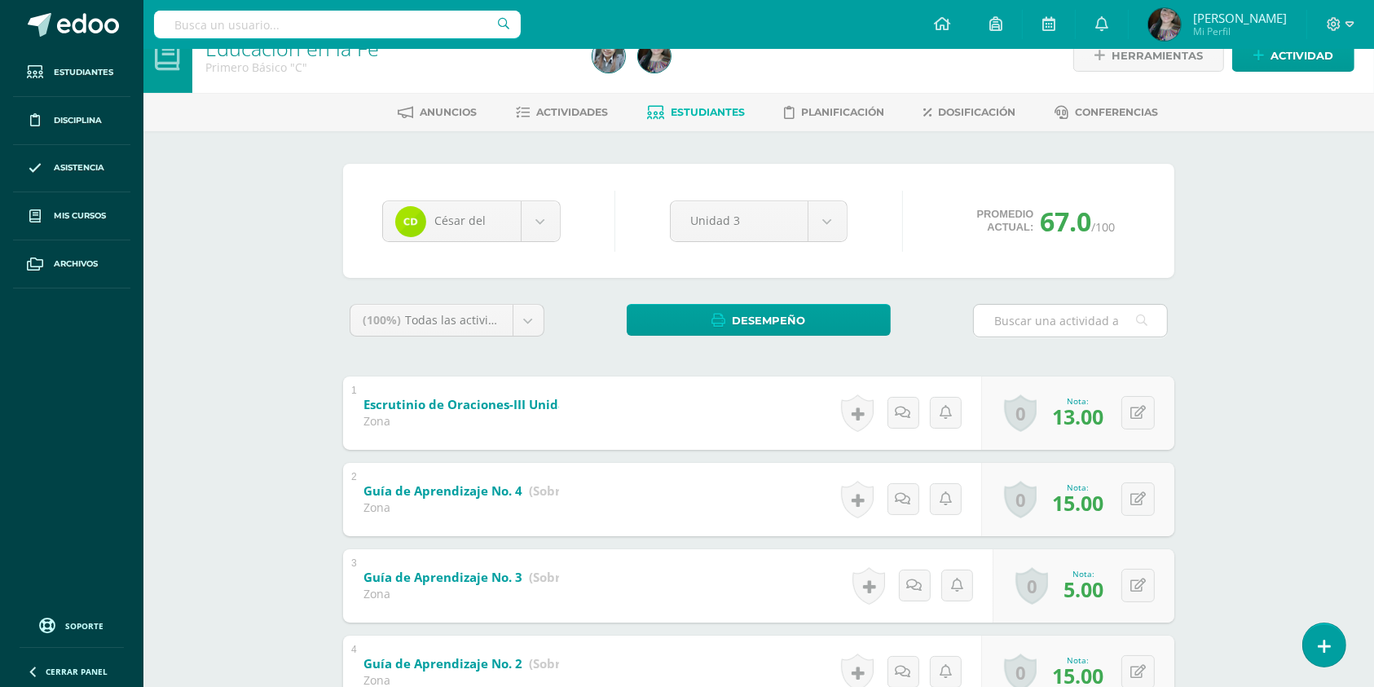
click at [1044, 309] on input "text" at bounding box center [1070, 321] width 193 height 32
click at [945, 257] on div "César del Jhonnatan Alonzo Julio Antillón Pedro Cahuex Raúl Cardona Cristian Ca…" at bounding box center [758, 221] width 831 height 114
click at [945, 258] on div "César del Jhonnatan Alonzo Julio Antillón Pedro Cahuex Raúl Cardona Cristian Ca…" at bounding box center [758, 221] width 831 height 114
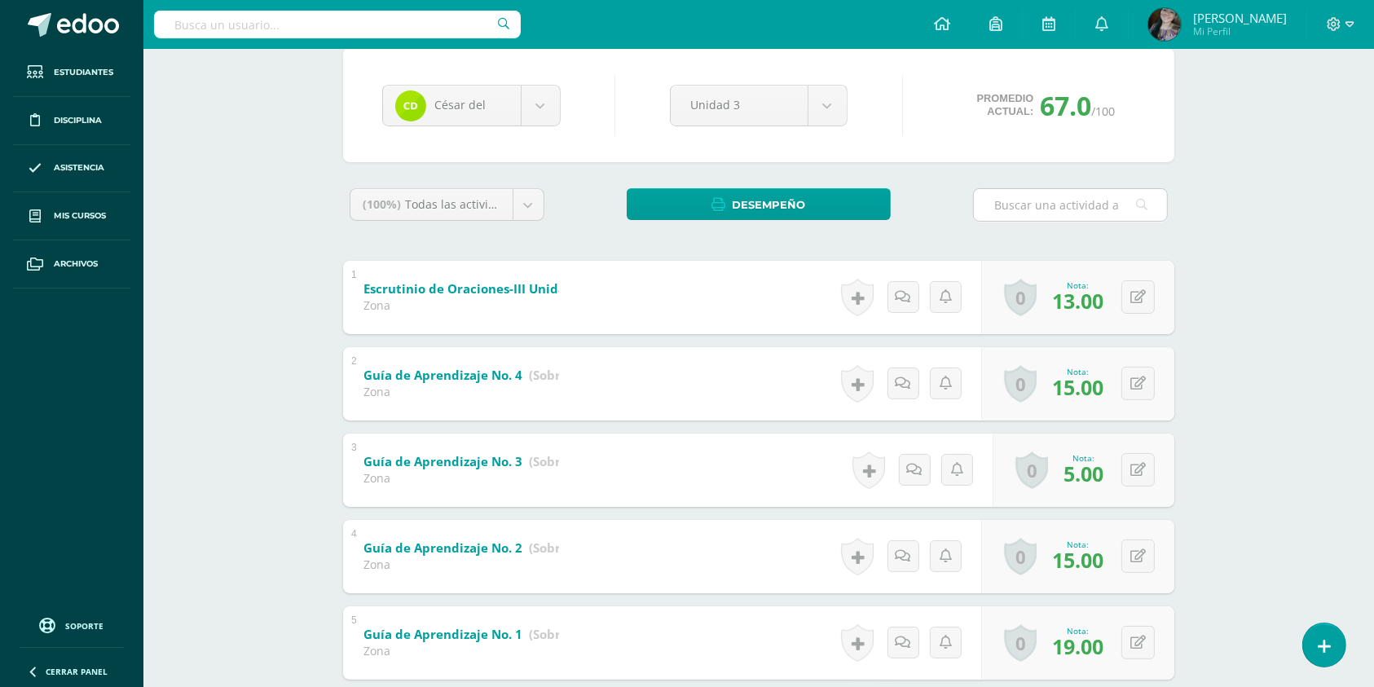
scroll to position [248, 0]
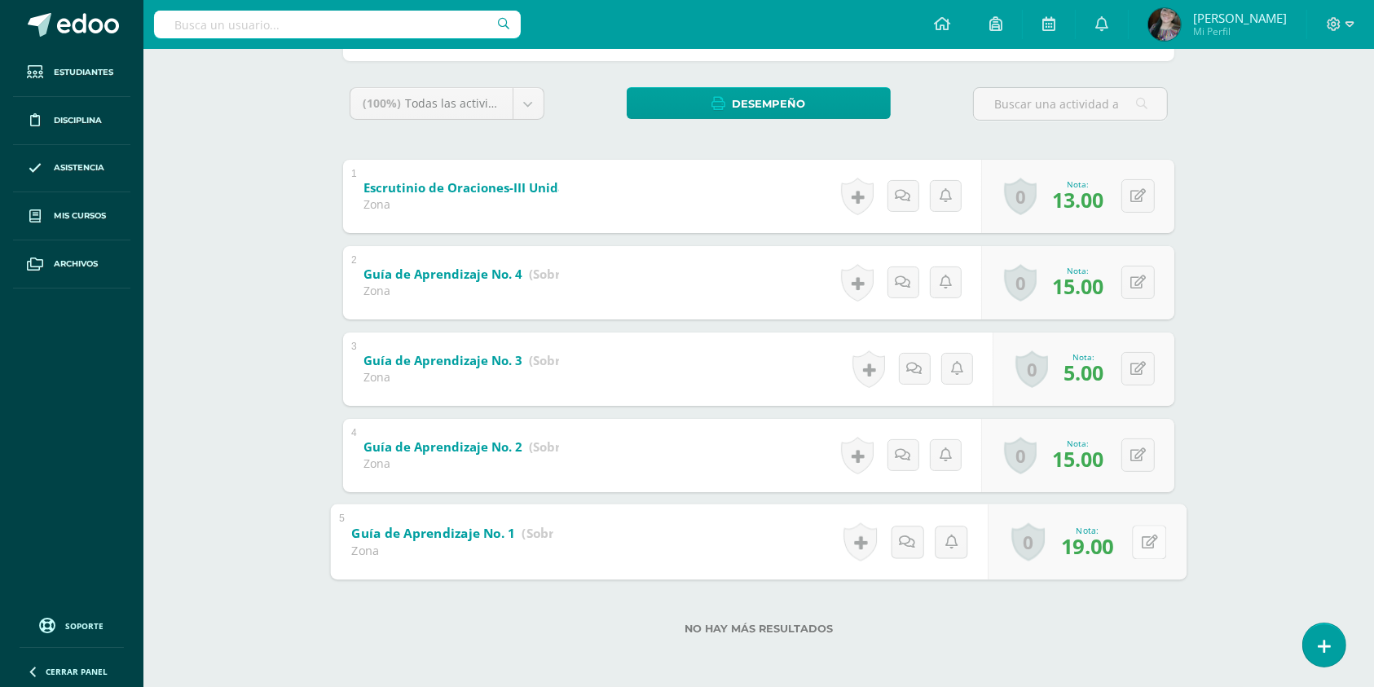
click at [1146, 539] on button at bounding box center [1149, 542] width 34 height 34
type input "20"
click at [1146, 271] on button at bounding box center [1137, 282] width 33 height 33
type input "20"
click at [1139, 363] on button at bounding box center [1149, 369] width 34 height 34
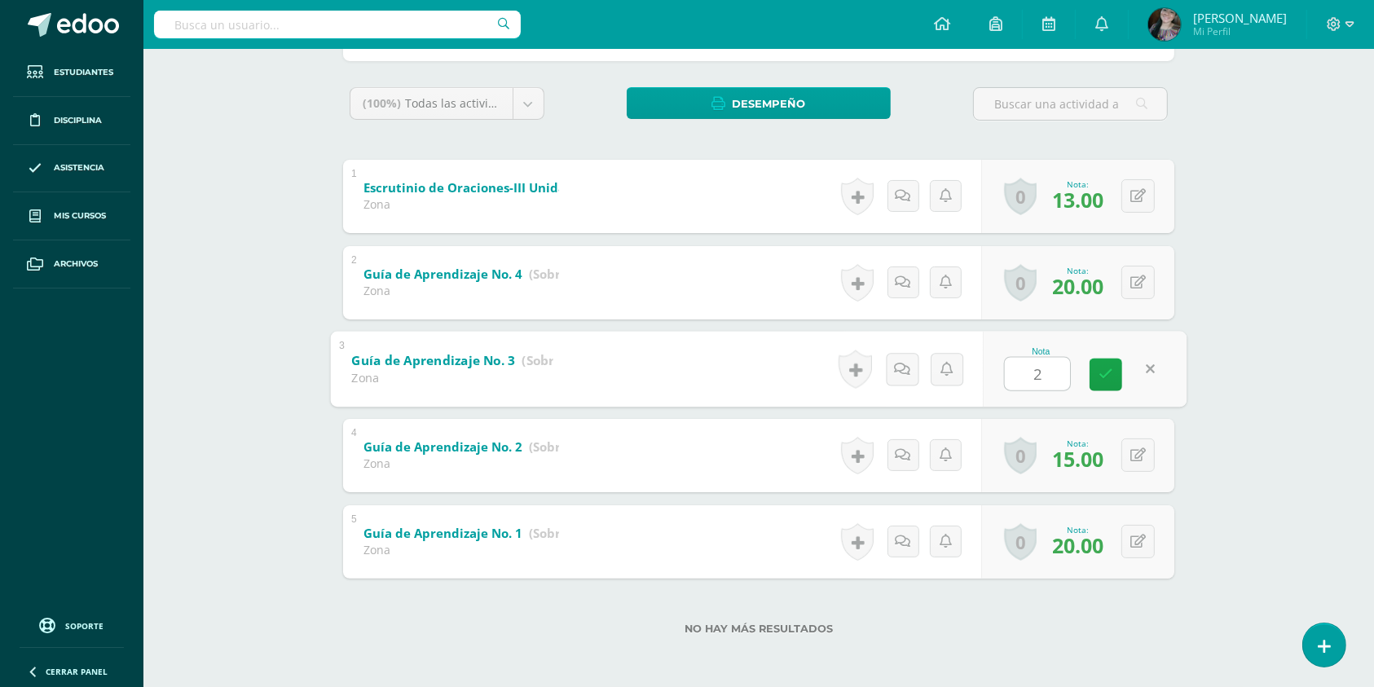
type input "20"
click at [1143, 450] on icon at bounding box center [1137, 455] width 15 height 14
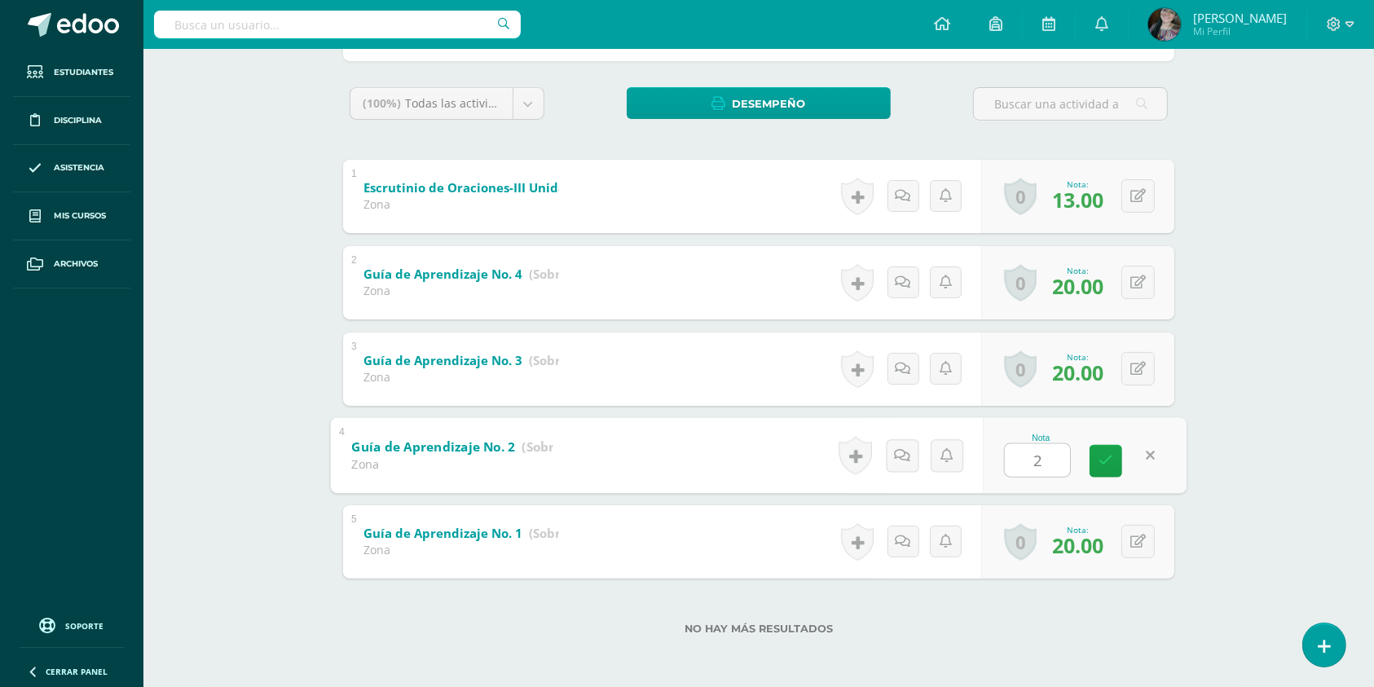
type input "20"
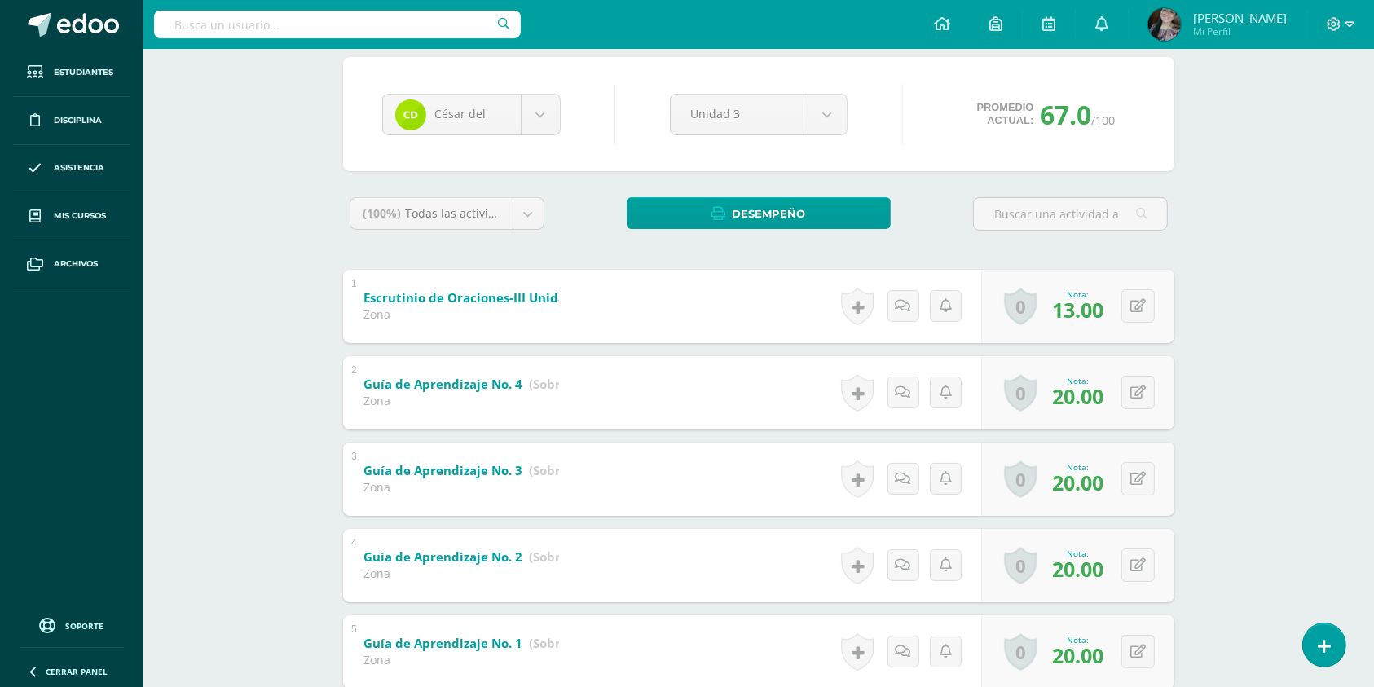
scroll to position [30, 0]
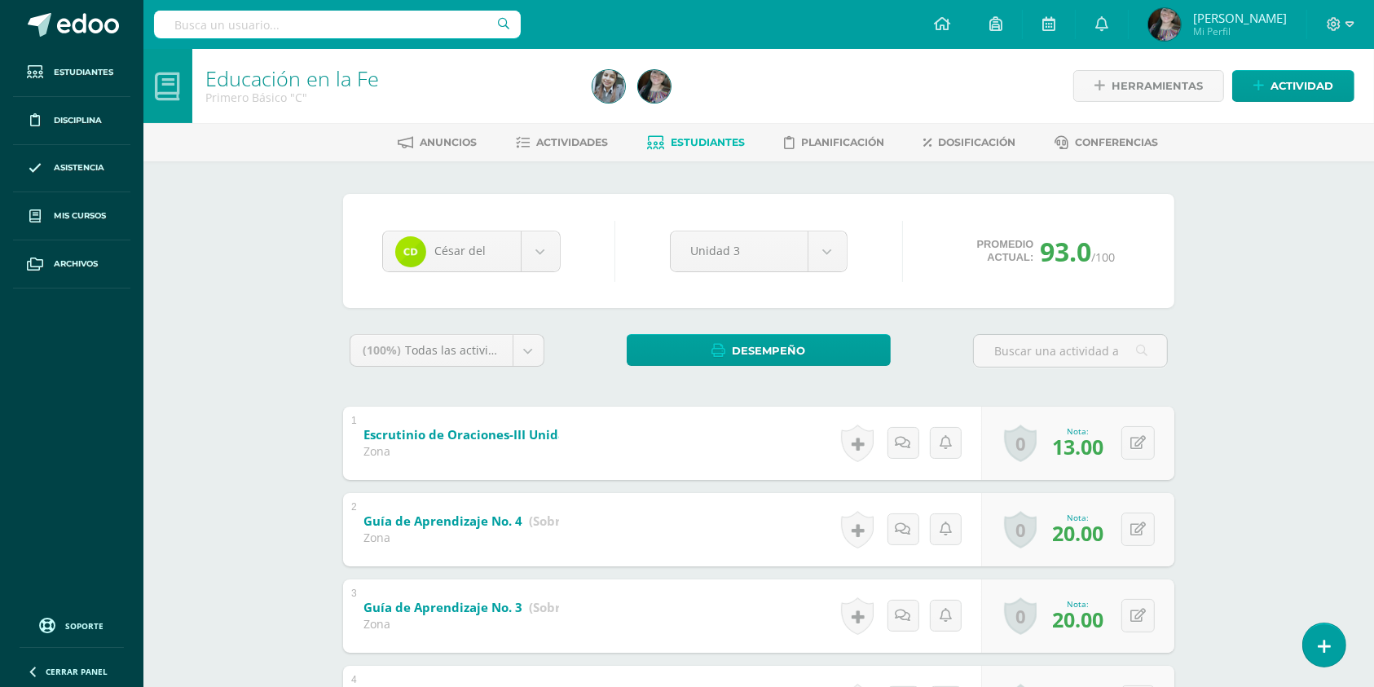
click at [702, 136] on span "Estudiantes" at bounding box center [708, 142] width 74 height 12
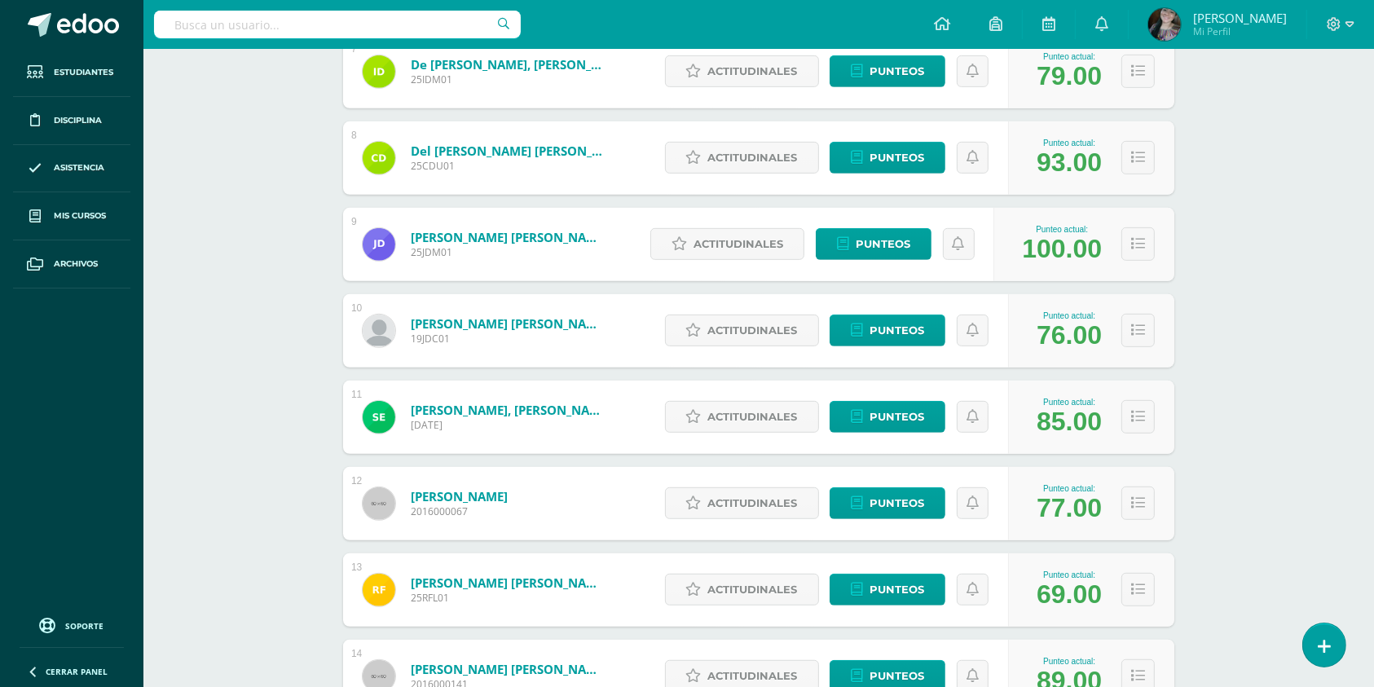
scroll to position [946, 0]
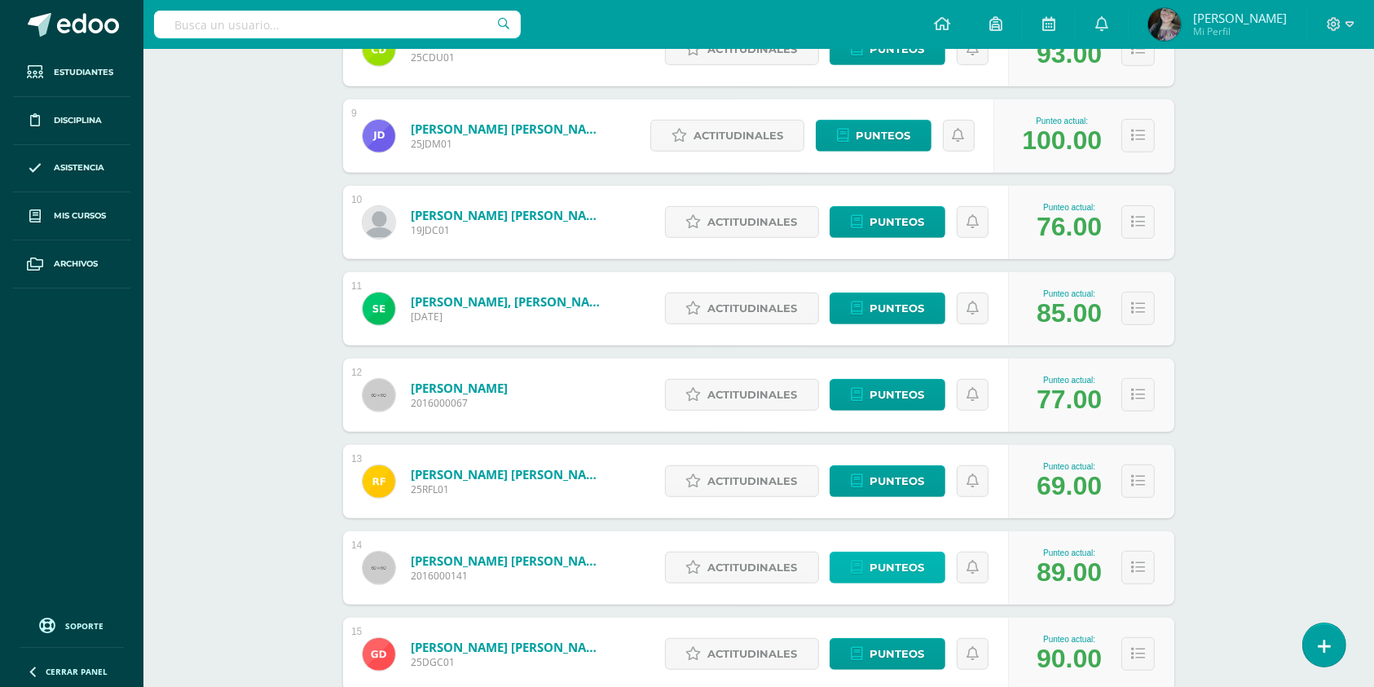
click at [875, 557] on span "Punteos" at bounding box center [896, 567] width 55 height 30
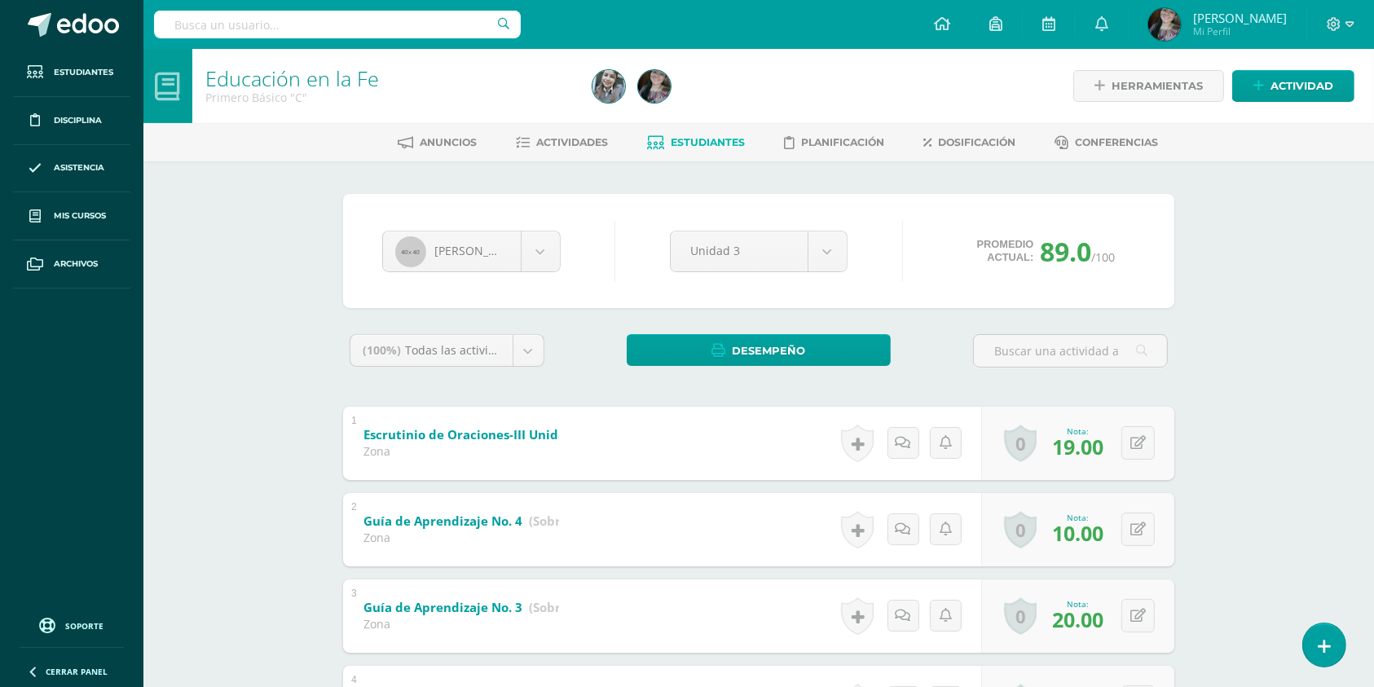
click at [688, 126] on div "Anuncios Actividades Estudiantes Planificación Dosificación Conferencias" at bounding box center [777, 142] width 1269 height 38
click at [691, 140] on span "Estudiantes" at bounding box center [708, 142] width 74 height 12
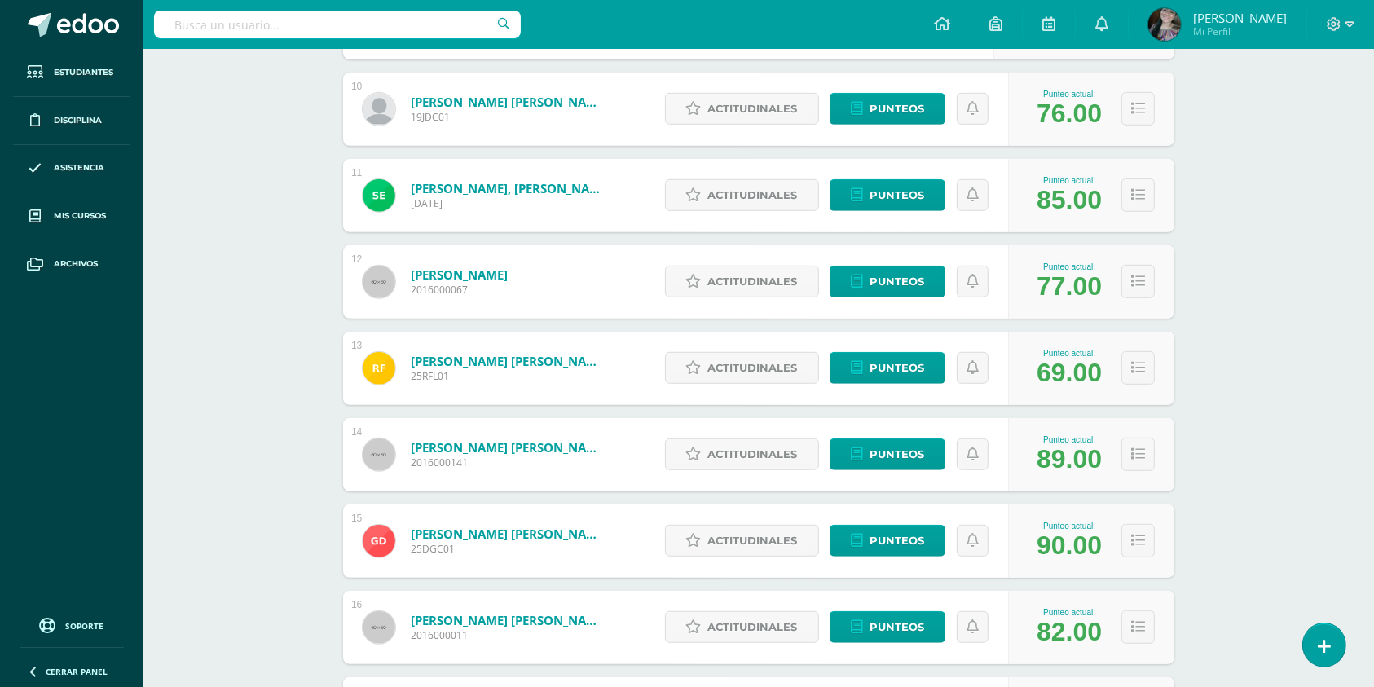
scroll to position [1272, 0]
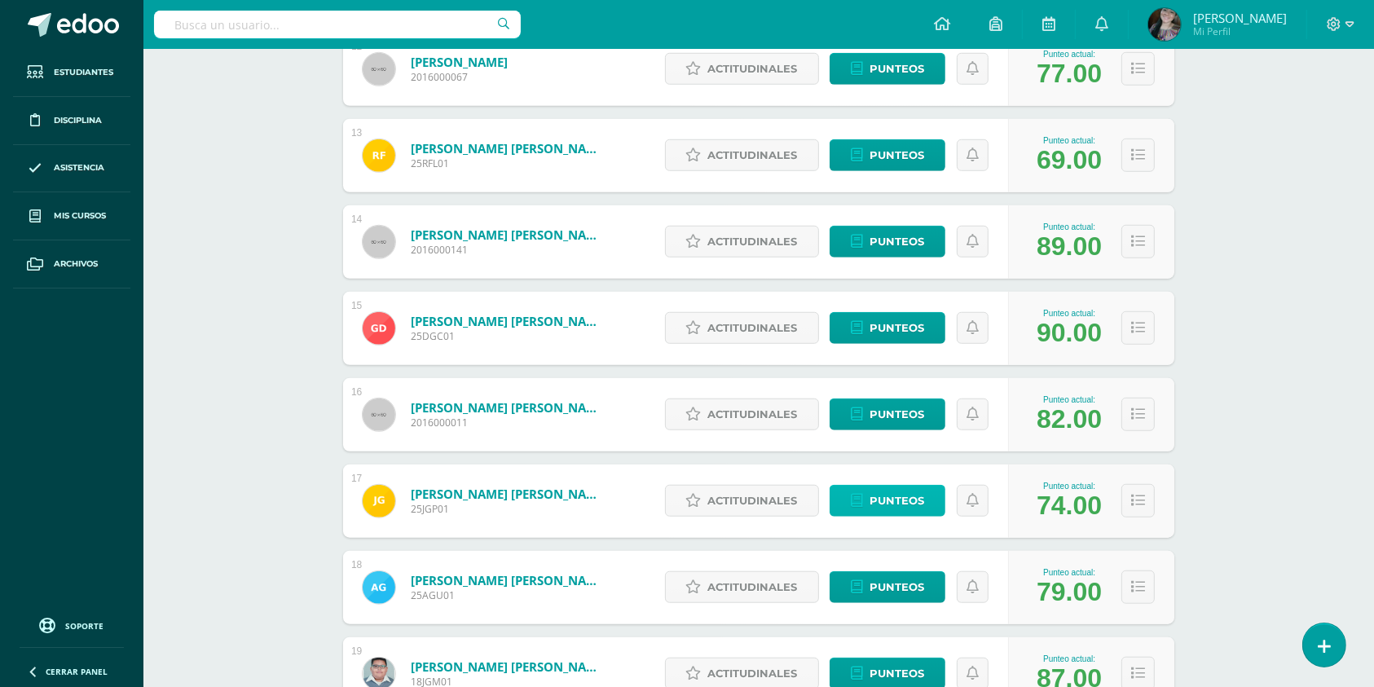
click at [872, 503] on span "Punteos" at bounding box center [896, 501] width 55 height 30
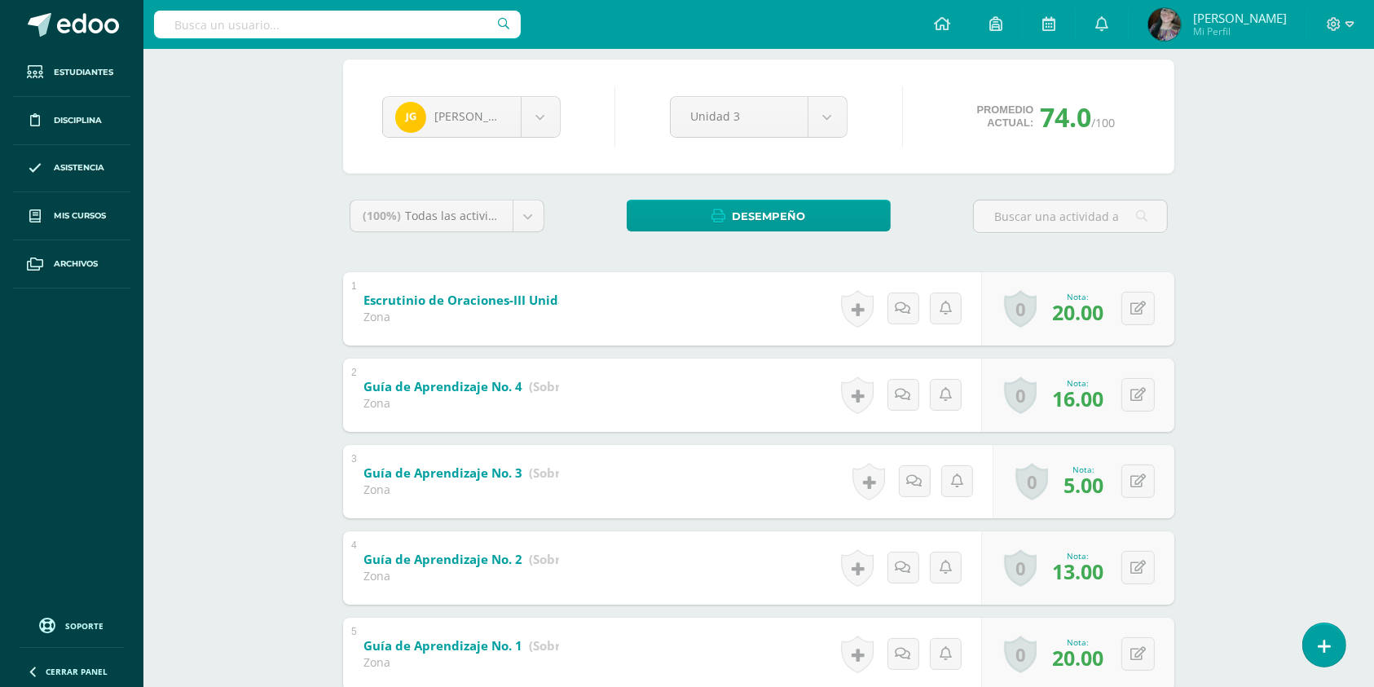
scroll to position [248, 0]
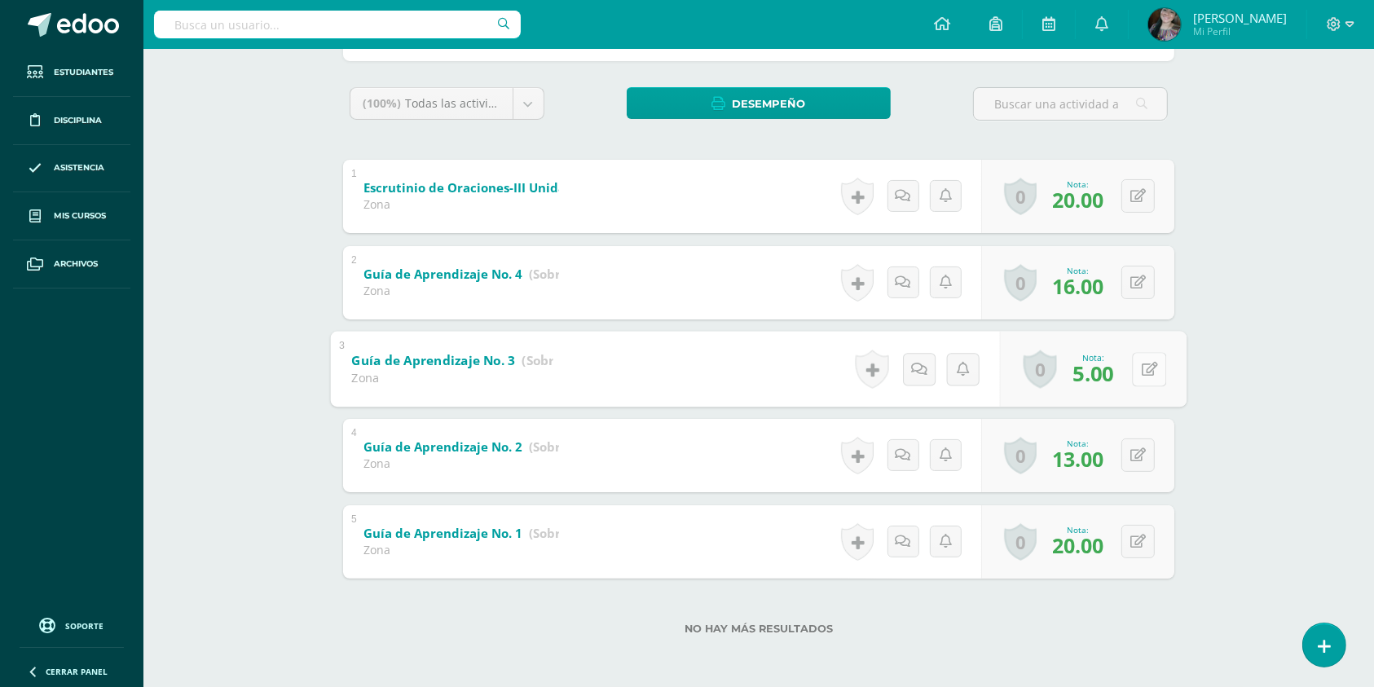
click at [1133, 368] on button at bounding box center [1149, 369] width 34 height 34
type input "20"
click at [1145, 276] on icon at bounding box center [1137, 282] width 15 height 14
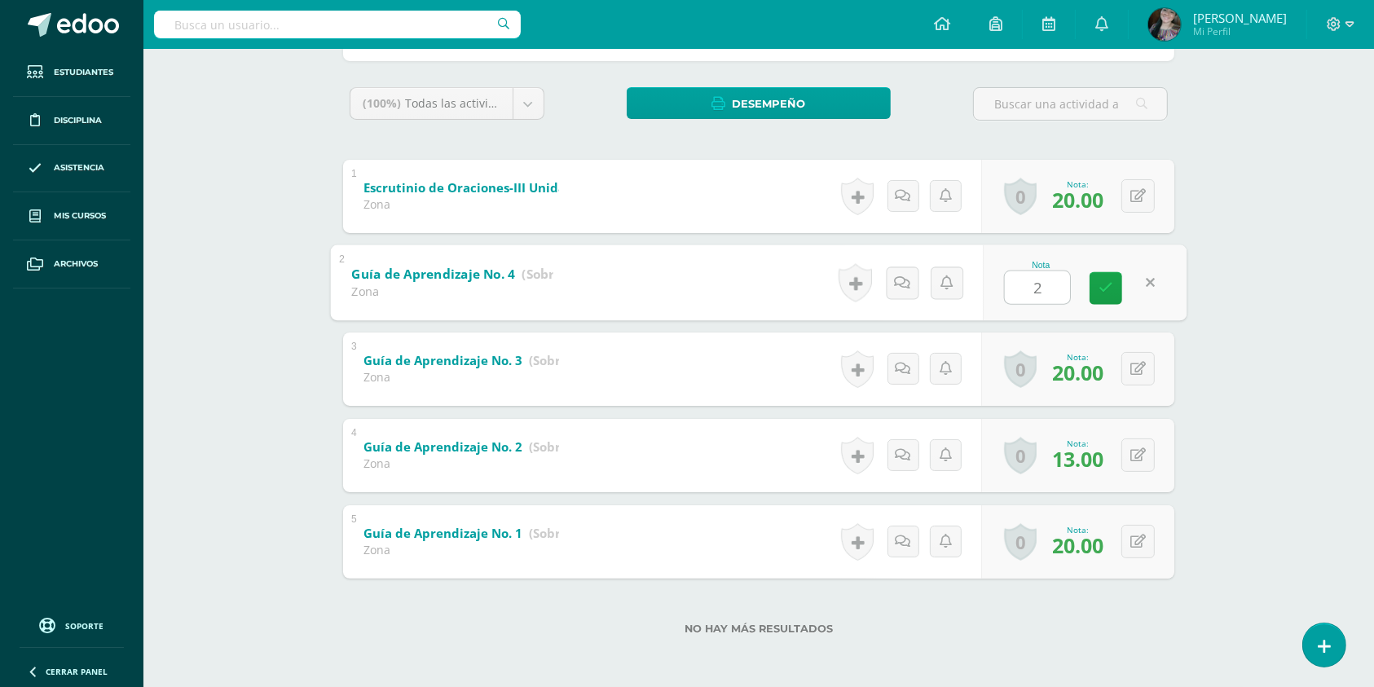
type input "20"
click at [1125, 455] on div "0 Logros Logros obtenidos Aún no hay logros agregados Nota: 13.00" at bounding box center [1087, 455] width 199 height 76
click at [1140, 449] on button at bounding box center [1149, 455] width 34 height 34
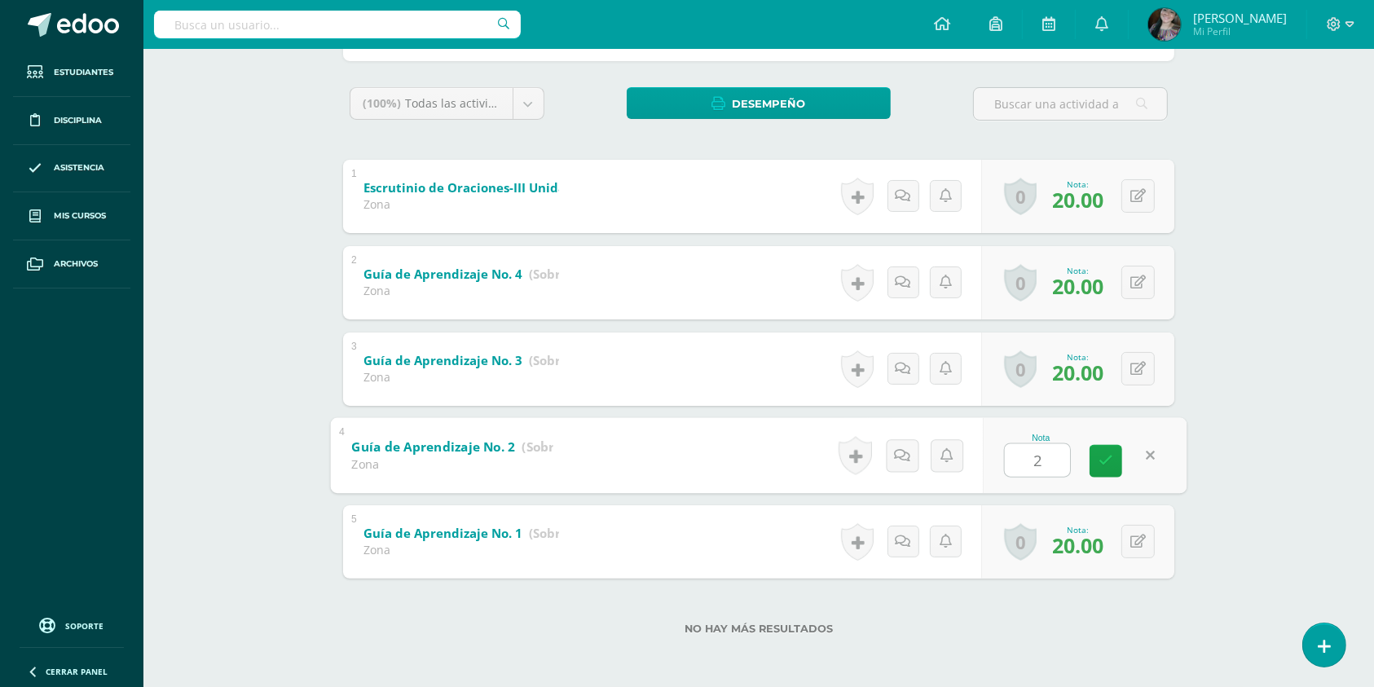
type input "20"
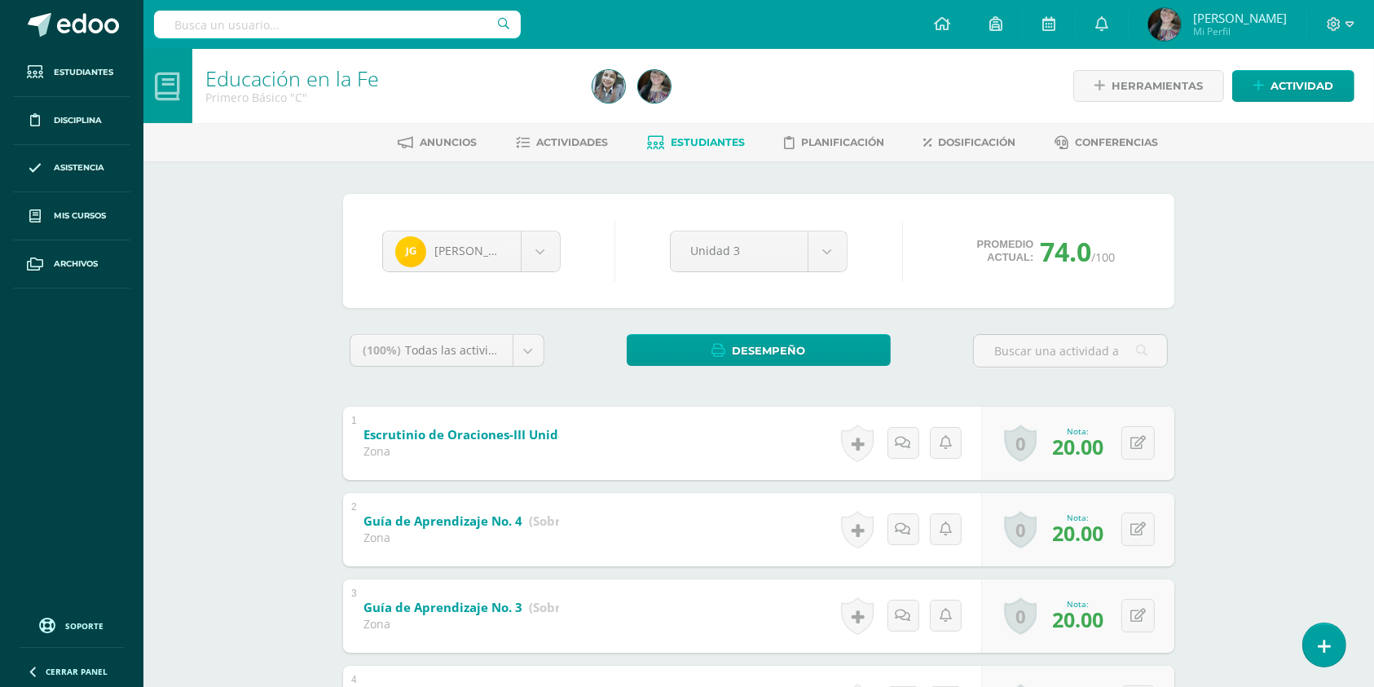
click at [704, 135] on link "Estudiantes" at bounding box center [697, 143] width 98 height 26
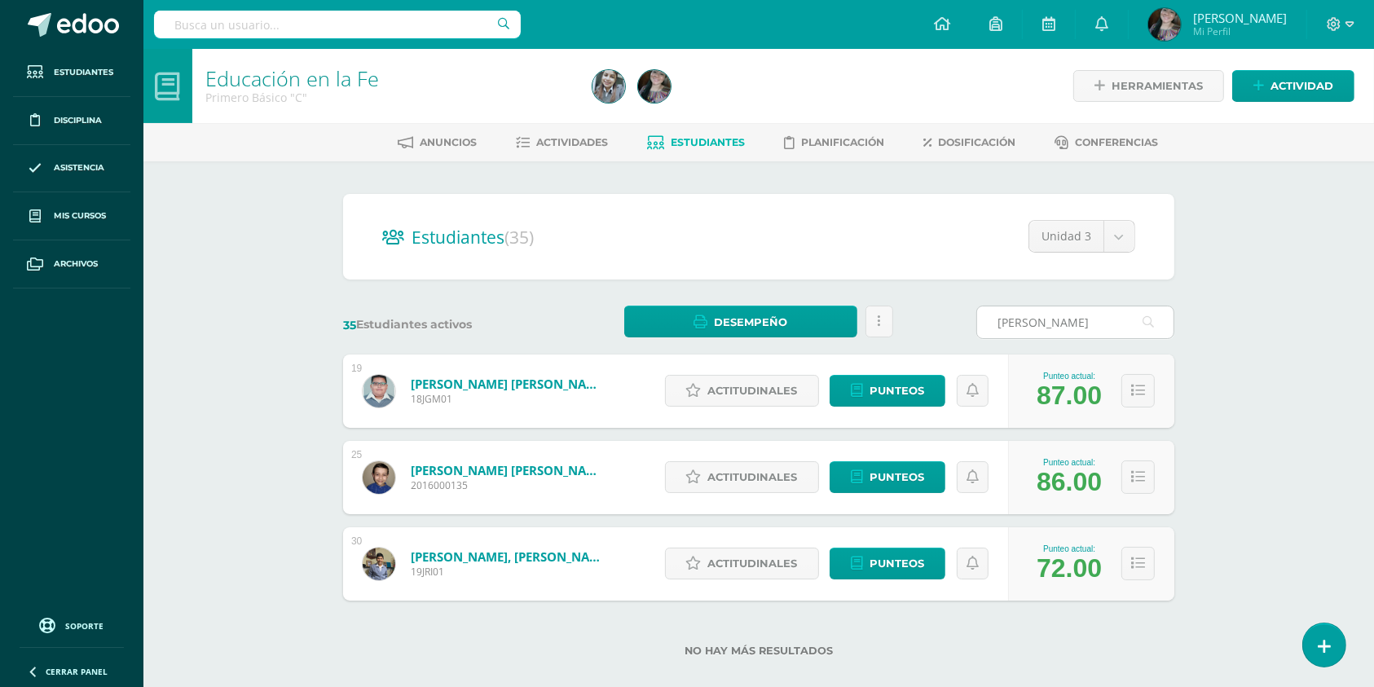
type input "[PERSON_NAME]"
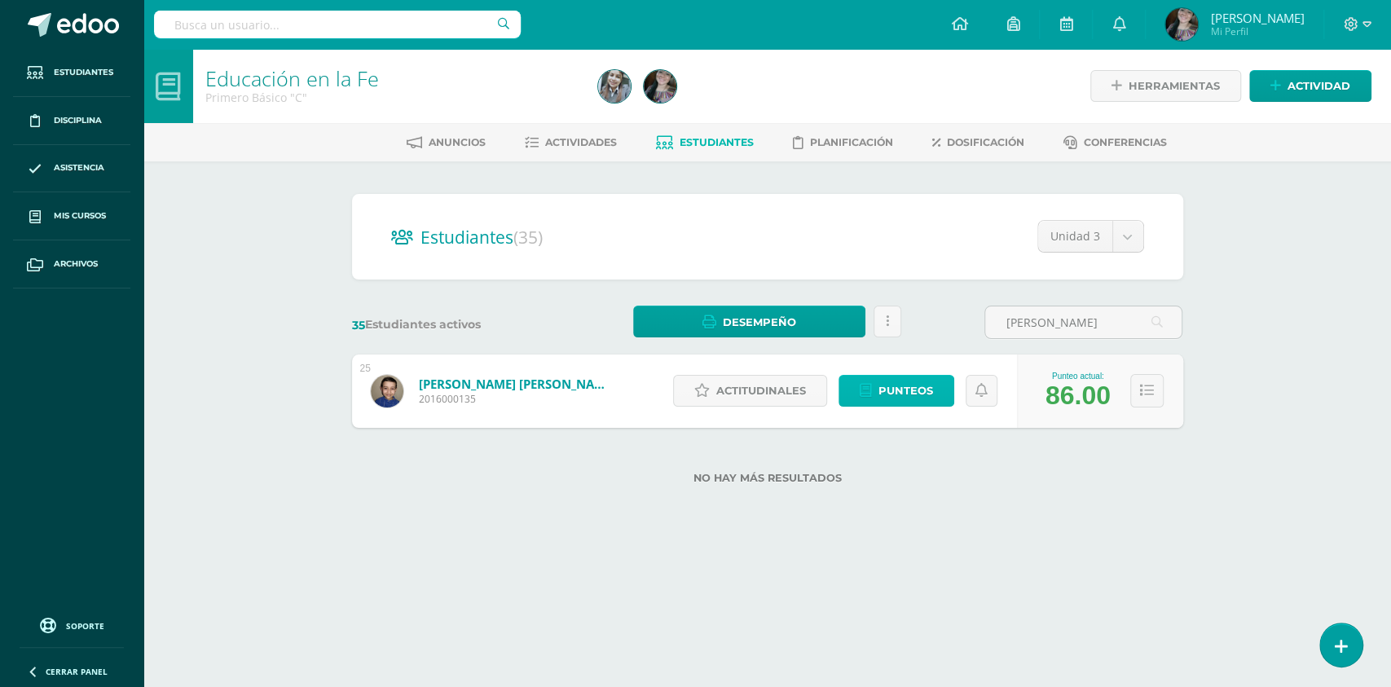
click at [935, 395] on link "Punteos" at bounding box center [896, 391] width 116 height 32
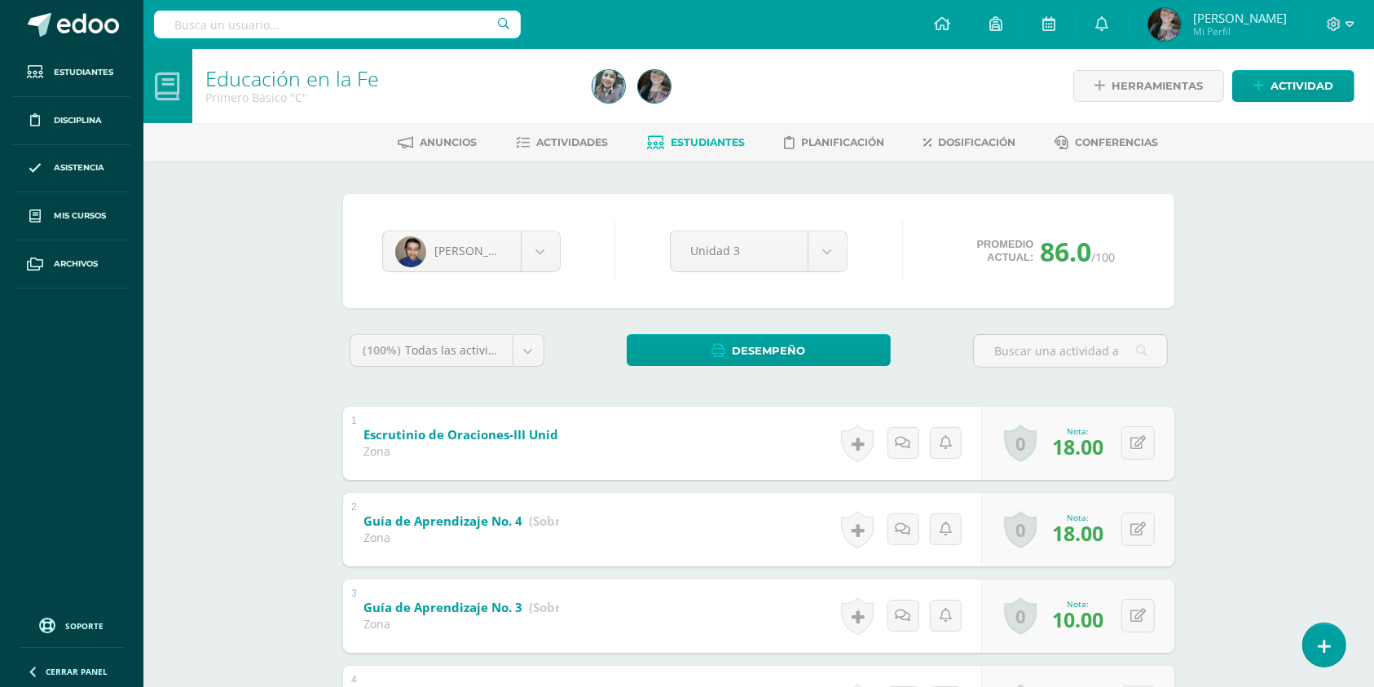
scroll to position [248, 0]
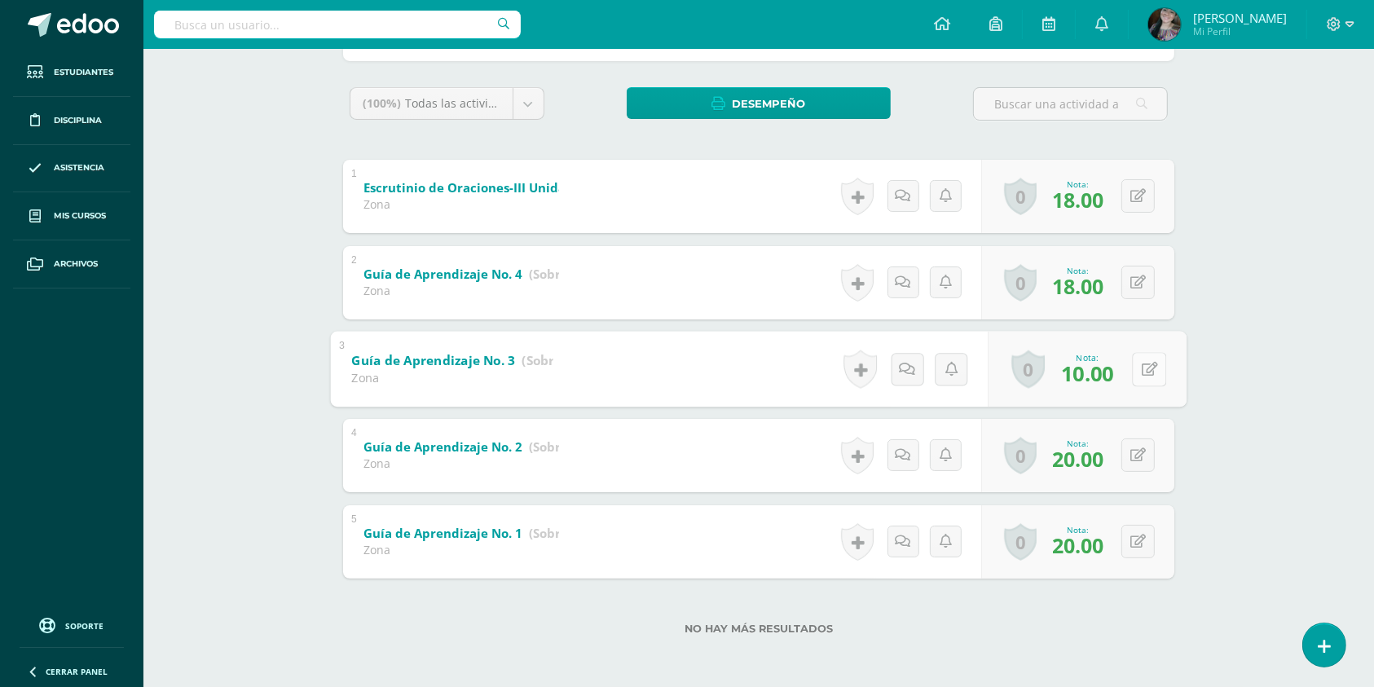
click at [1137, 368] on button at bounding box center [1149, 369] width 34 height 34
type input "15"
click at [1130, 282] on div "0 [GEOGRAPHIC_DATA] Logros obtenidos Aún no hay logros agregados Nota: 18.00" at bounding box center [1077, 282] width 193 height 73
click at [1139, 282] on button at bounding box center [1149, 283] width 34 height 34
type input "20"
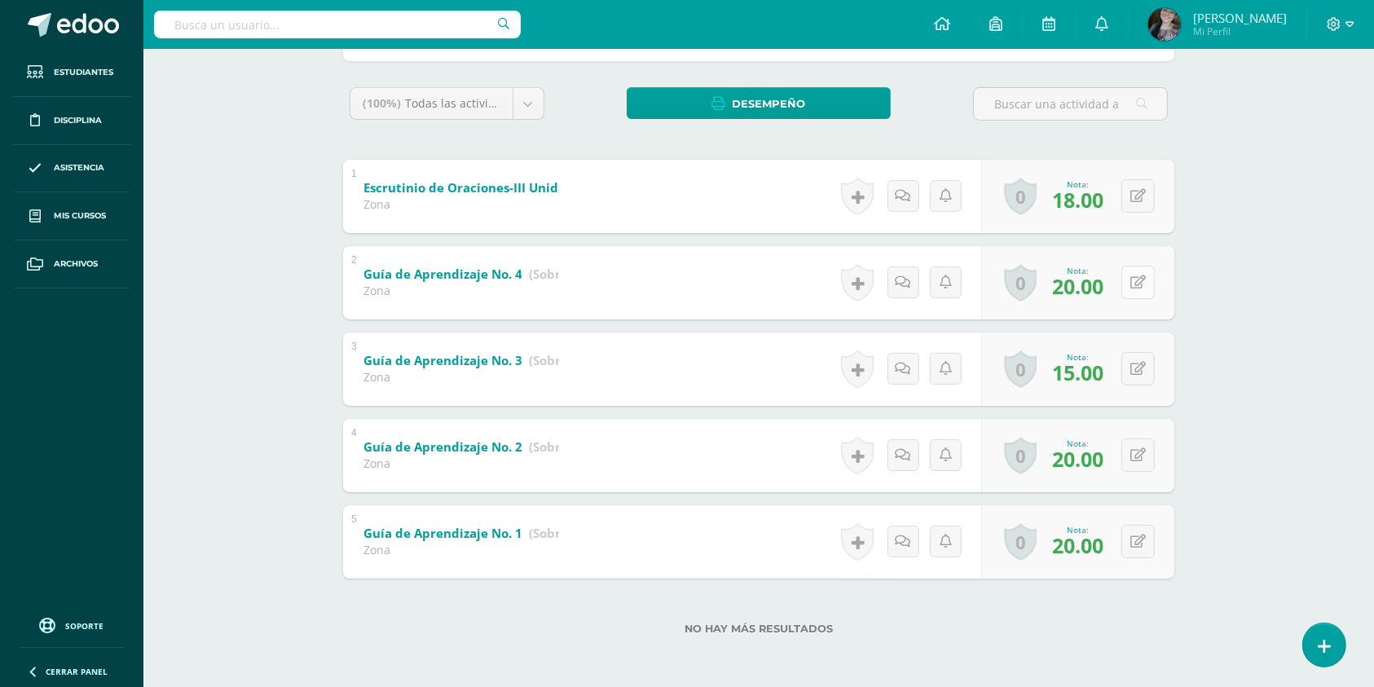
scroll to position [0, 0]
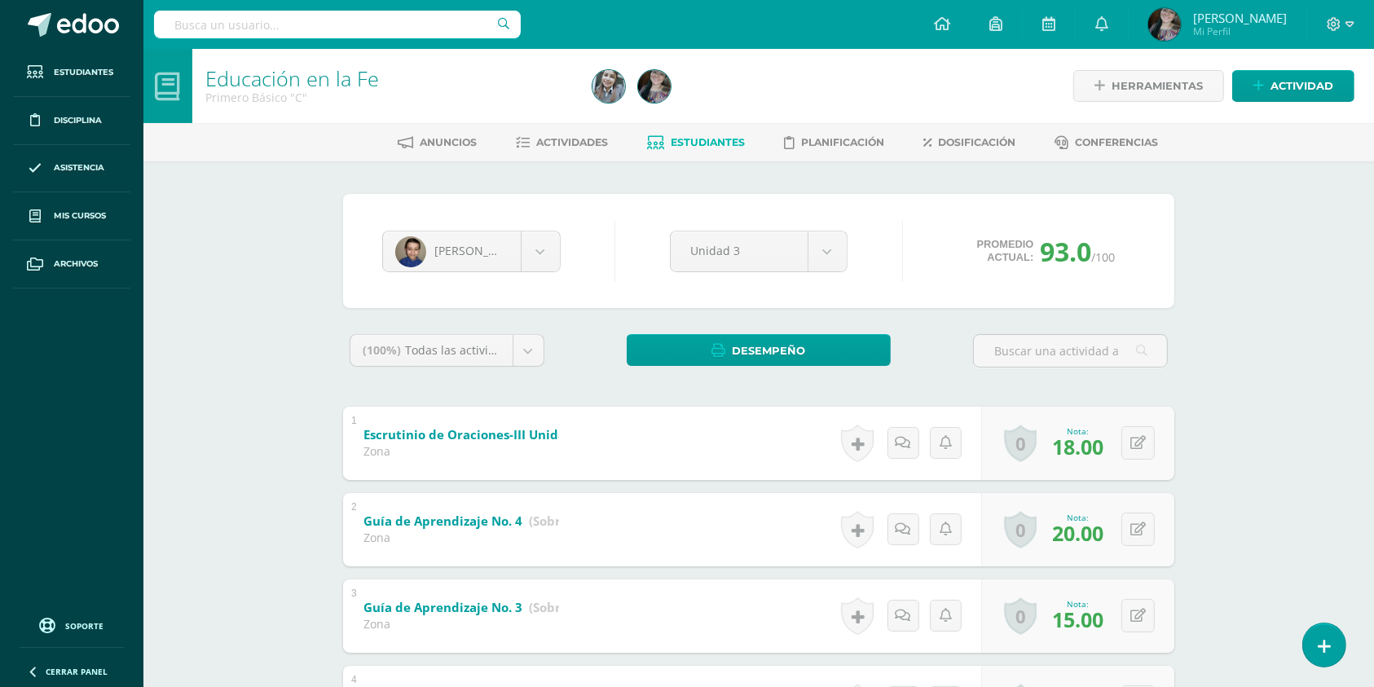
click at [680, 127] on div "Anuncios Actividades Estudiantes Planificación Dosificación Conferencias" at bounding box center [777, 142] width 1269 height 38
click at [686, 138] on span "Estudiantes" at bounding box center [708, 142] width 74 height 12
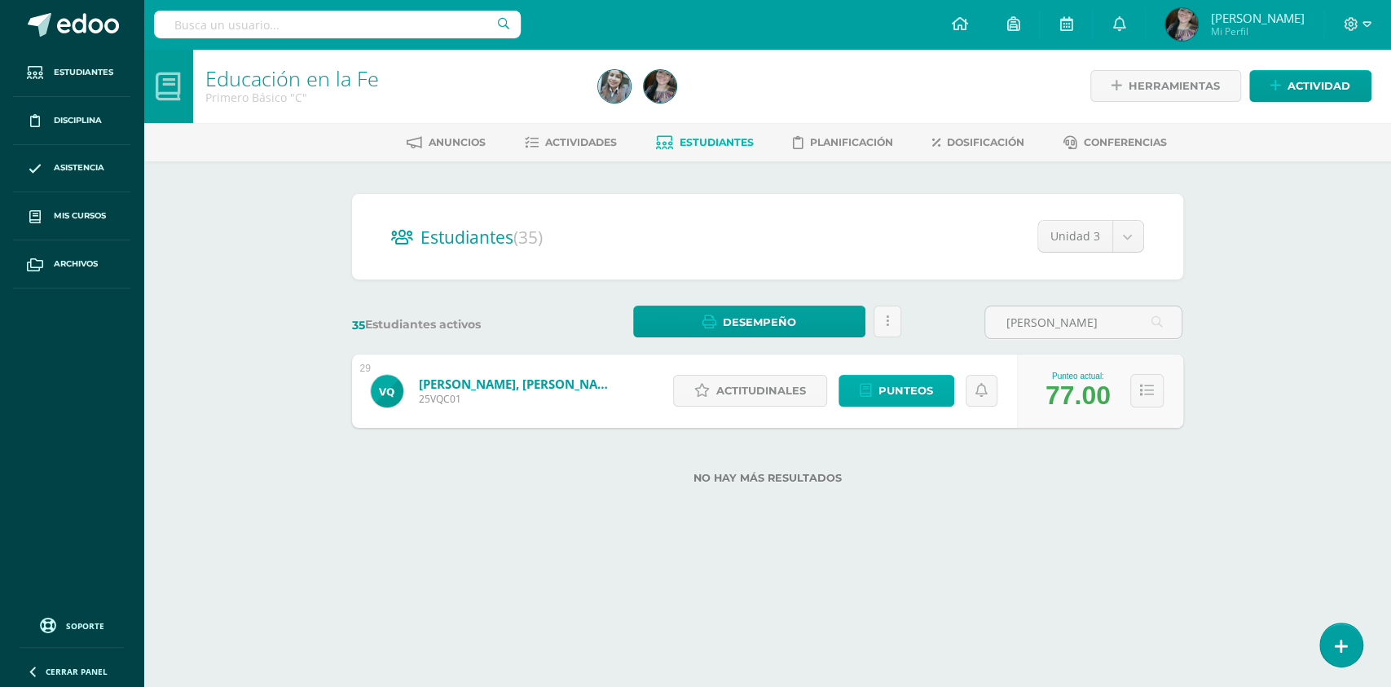
type input "Valeria Muriel"
click at [900, 381] on span "Punteos" at bounding box center [905, 391] width 55 height 30
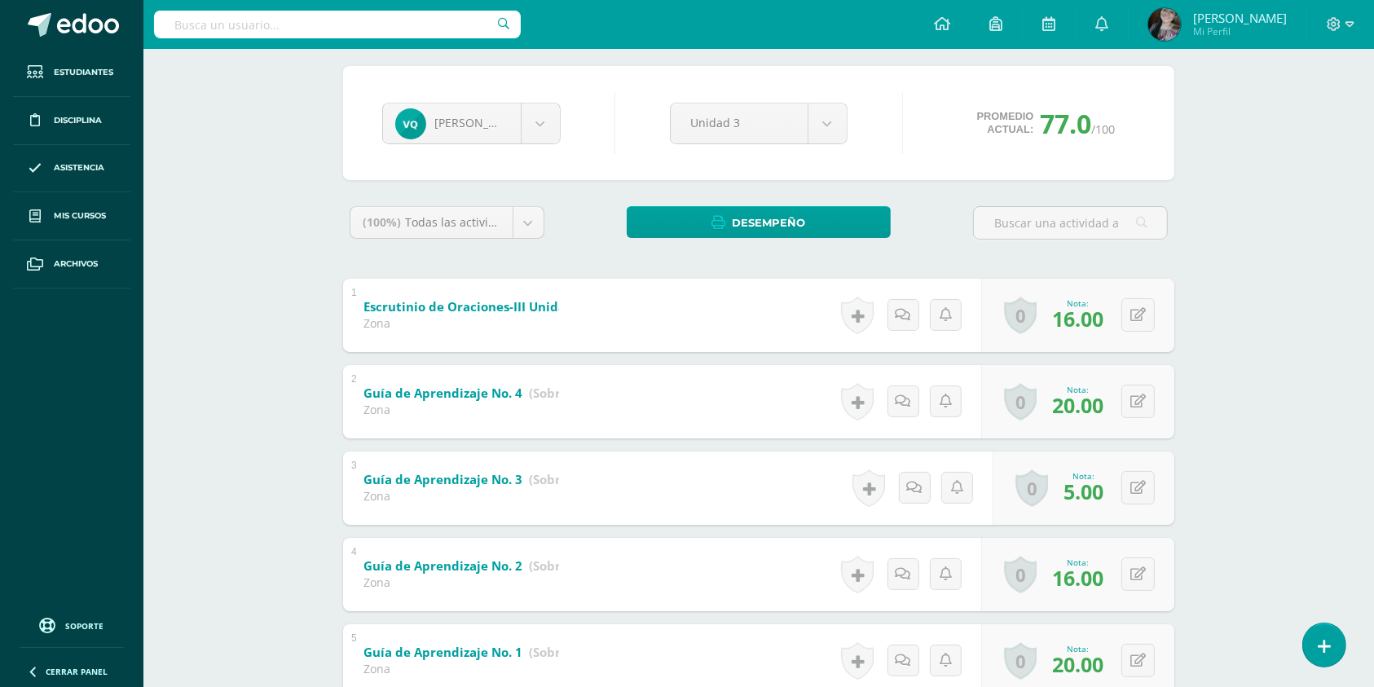
scroll to position [248, 0]
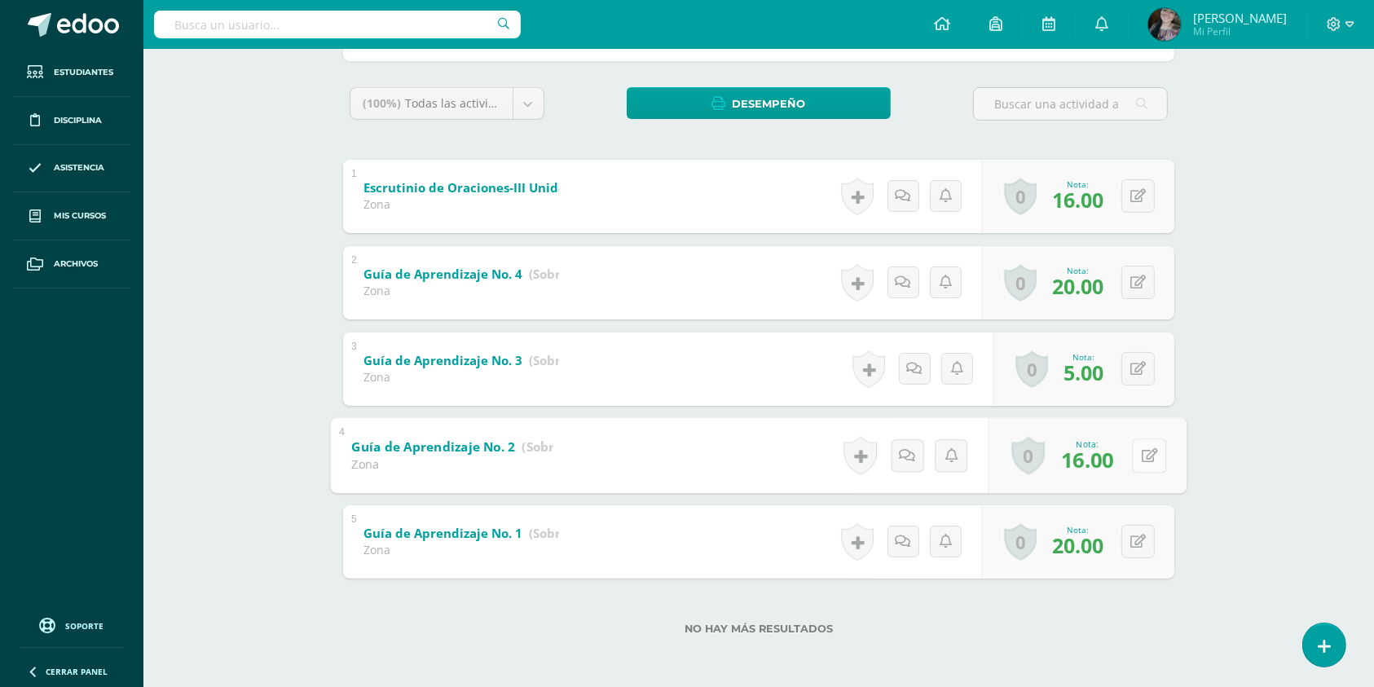
click at [1135, 460] on button at bounding box center [1149, 455] width 34 height 34
type input "20"
click at [1129, 371] on div "0 Logros Logros obtenidos Aún no hay logros agregados Nota: 5.00" at bounding box center [1093, 369] width 187 height 76
click at [1155, 368] on icon at bounding box center [1150, 369] width 16 height 14
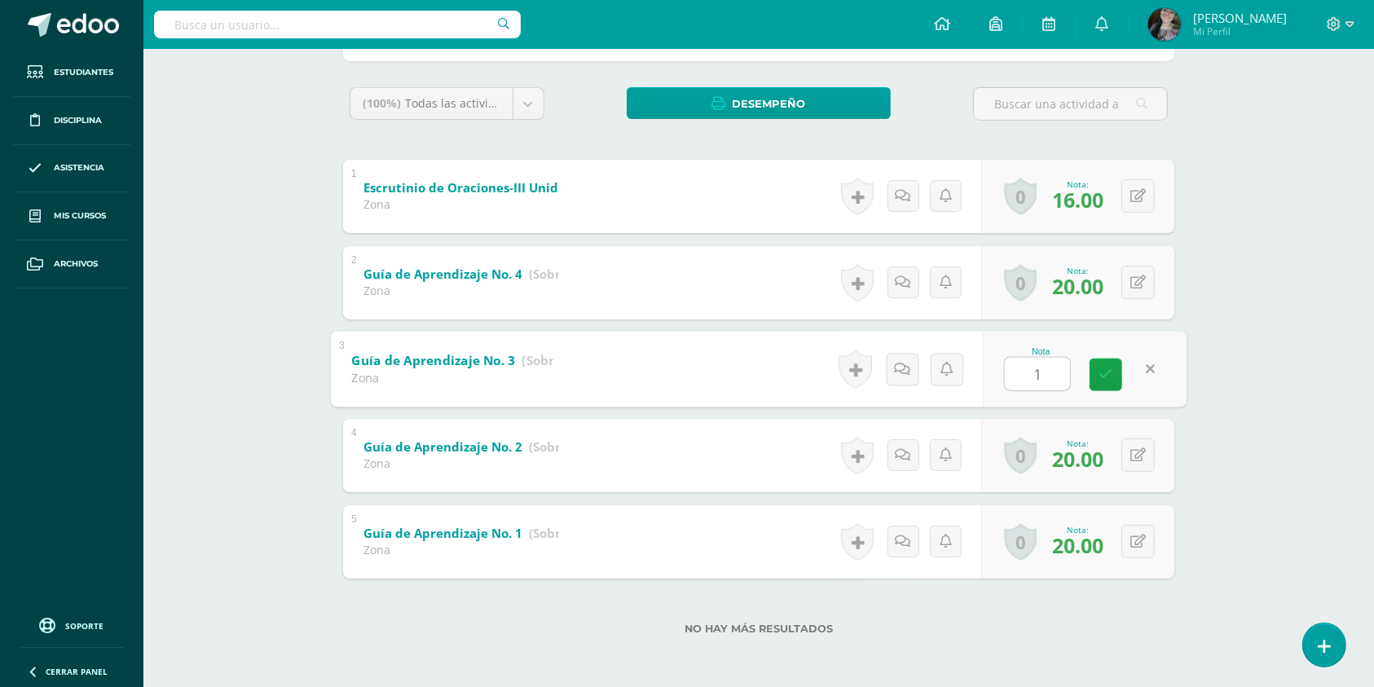
type input "15"
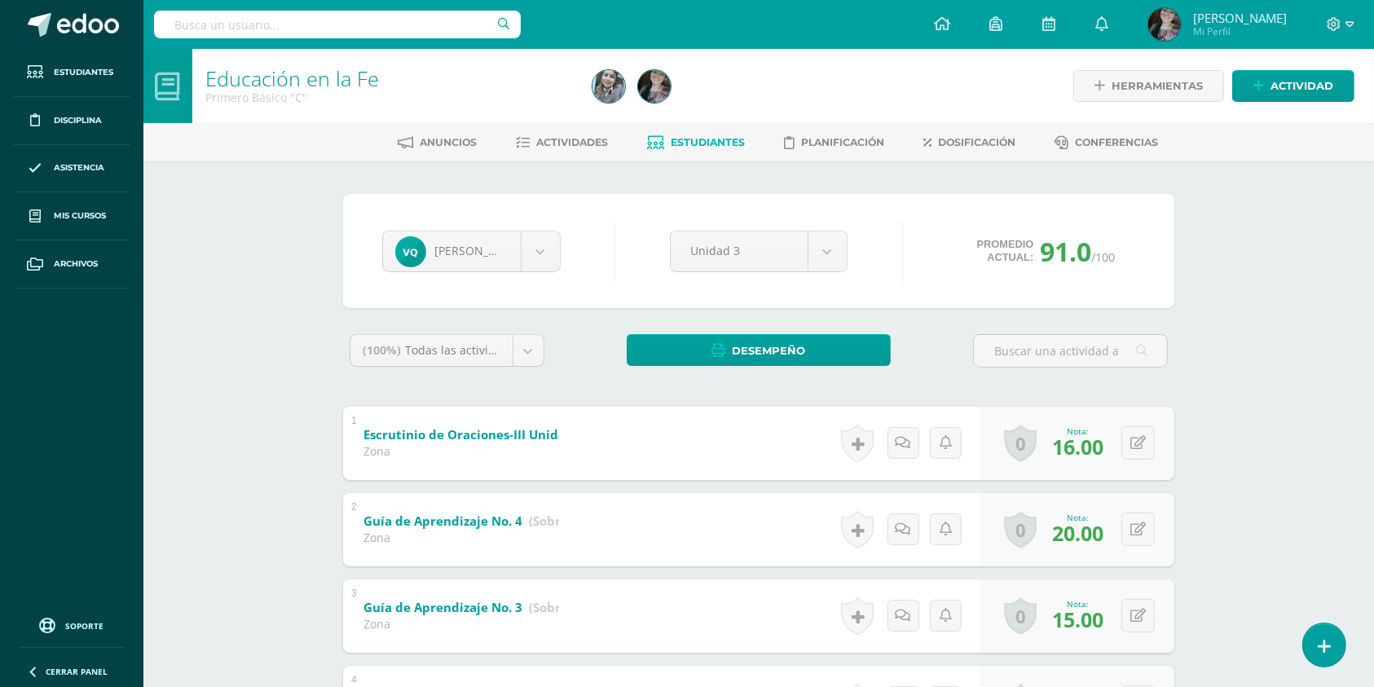
scroll to position [217, 0]
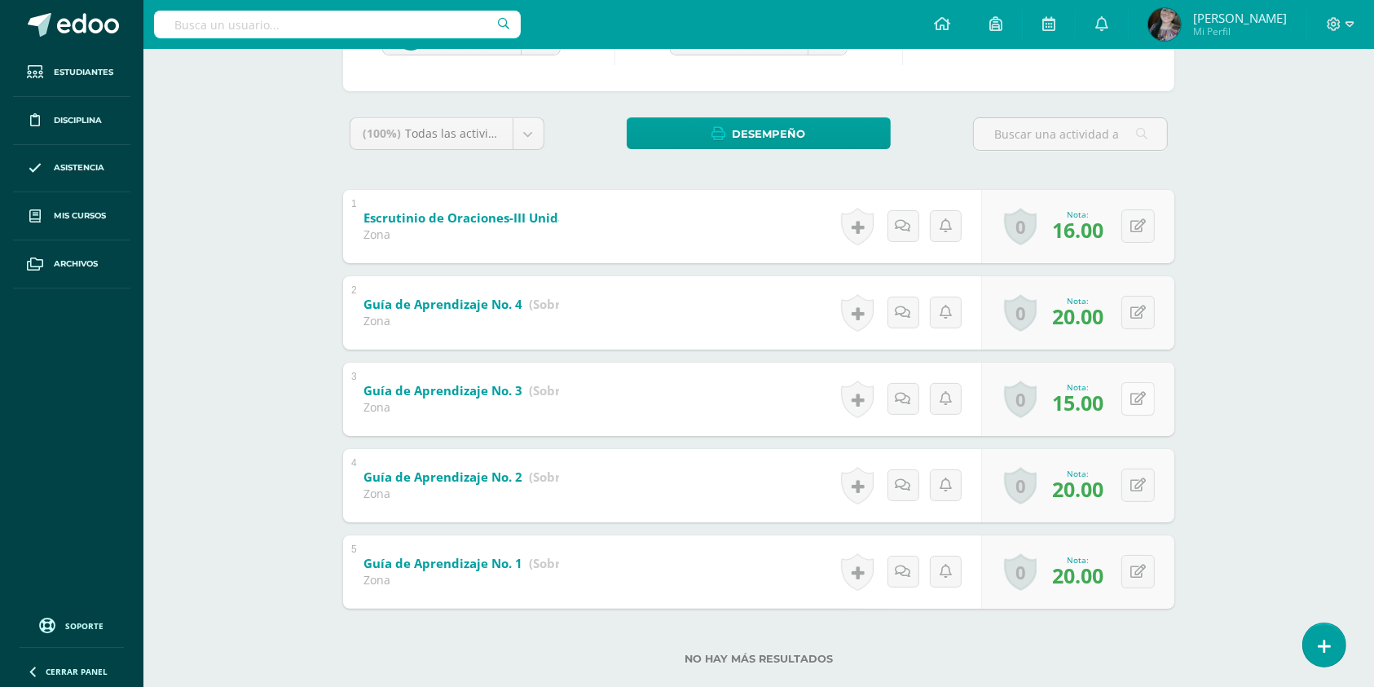
click at [1134, 399] on button at bounding box center [1137, 398] width 33 height 33
type input "20"
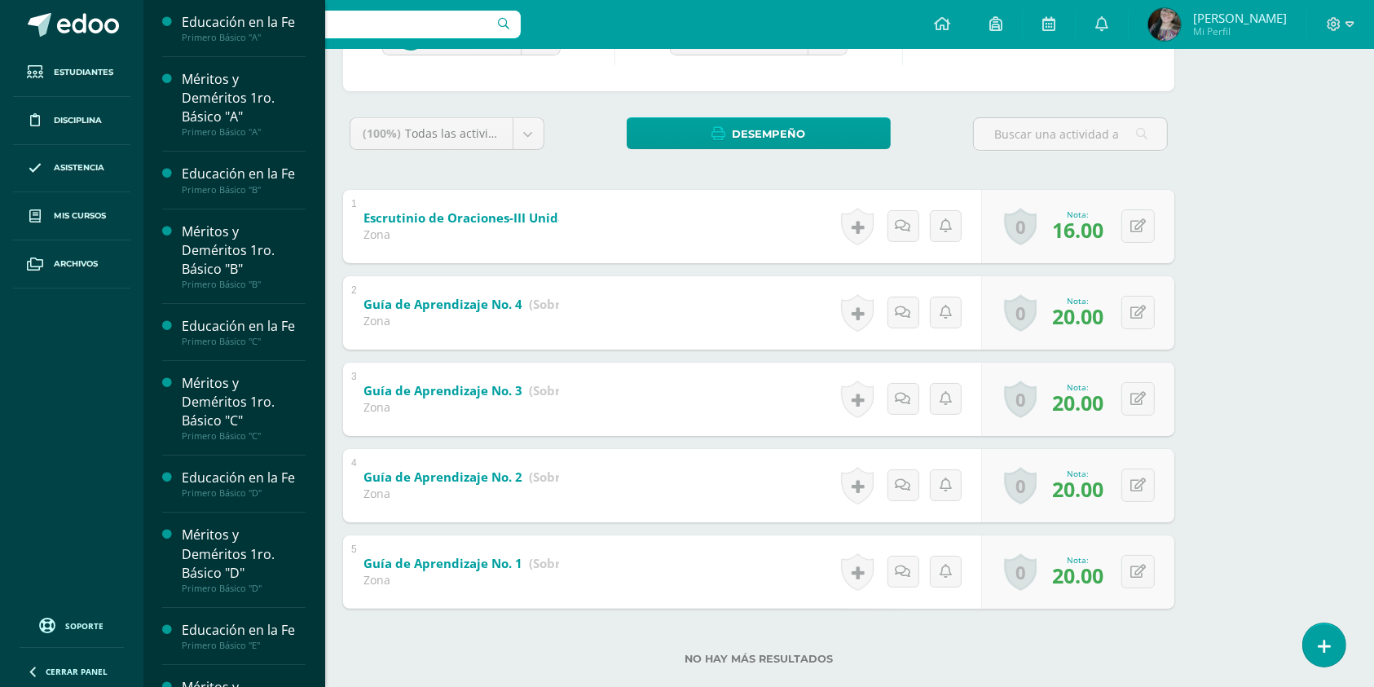
scroll to position [0, 0]
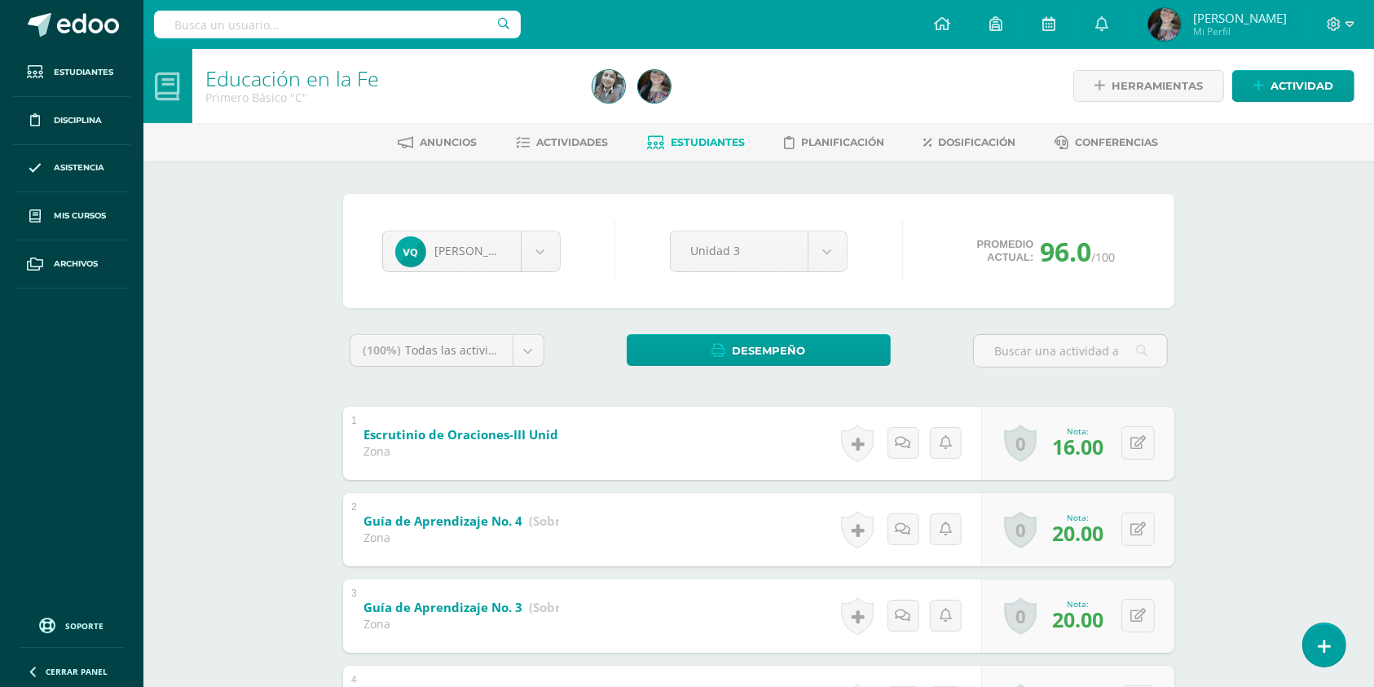
click at [740, 152] on link "Estudiantes" at bounding box center [697, 143] width 98 height 26
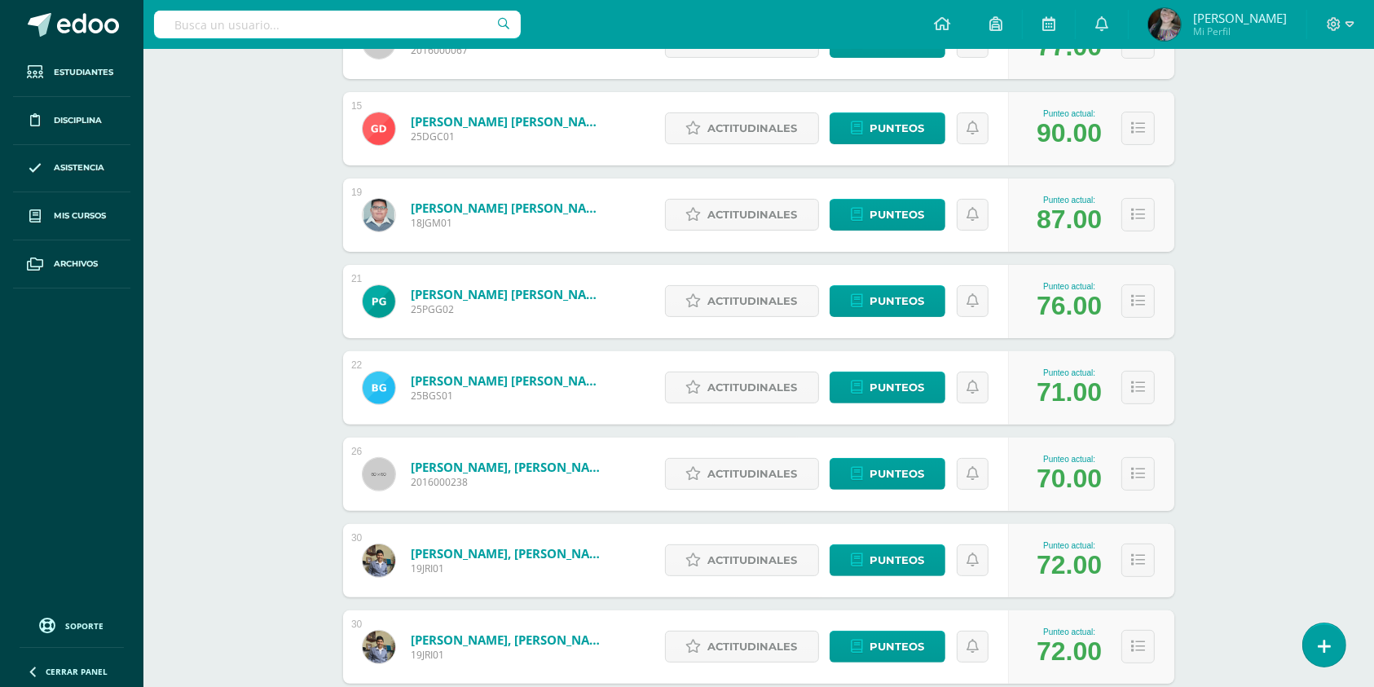
scroll to position [543, 0]
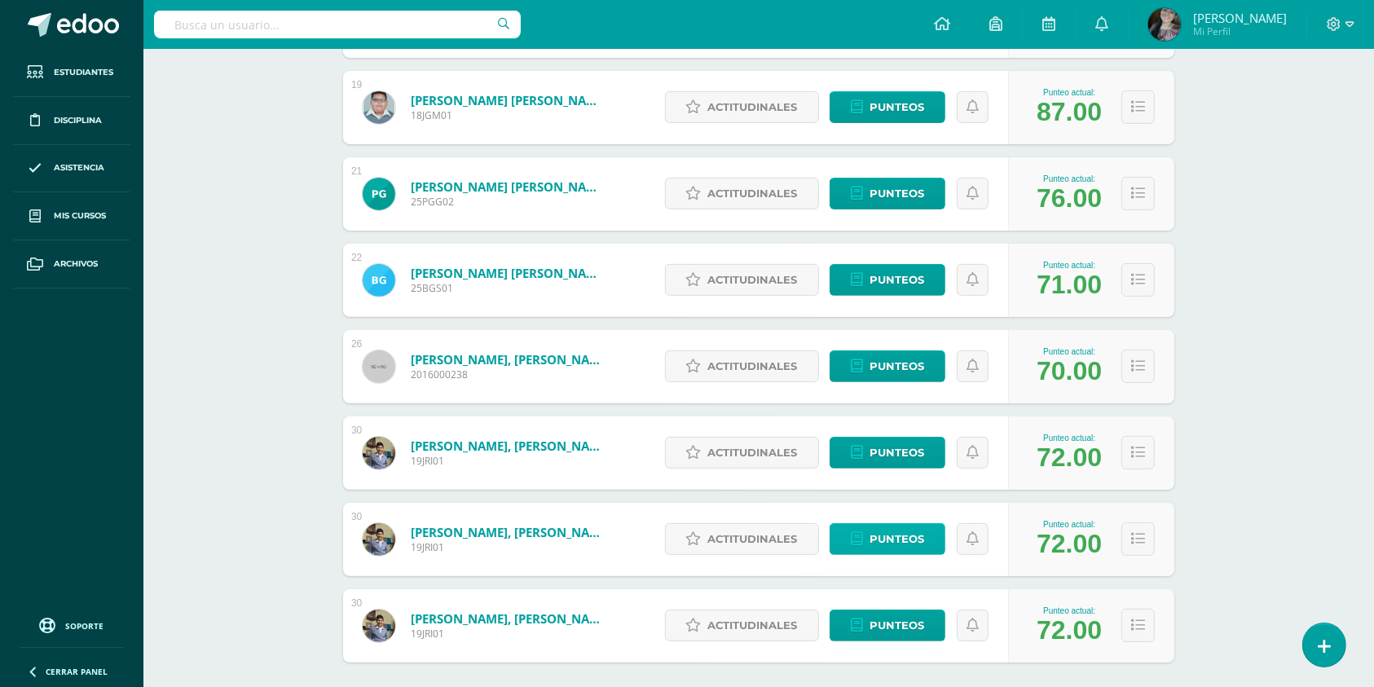
type input "[PERSON_NAME]"
click at [893, 531] on span "Punteos" at bounding box center [896, 539] width 55 height 30
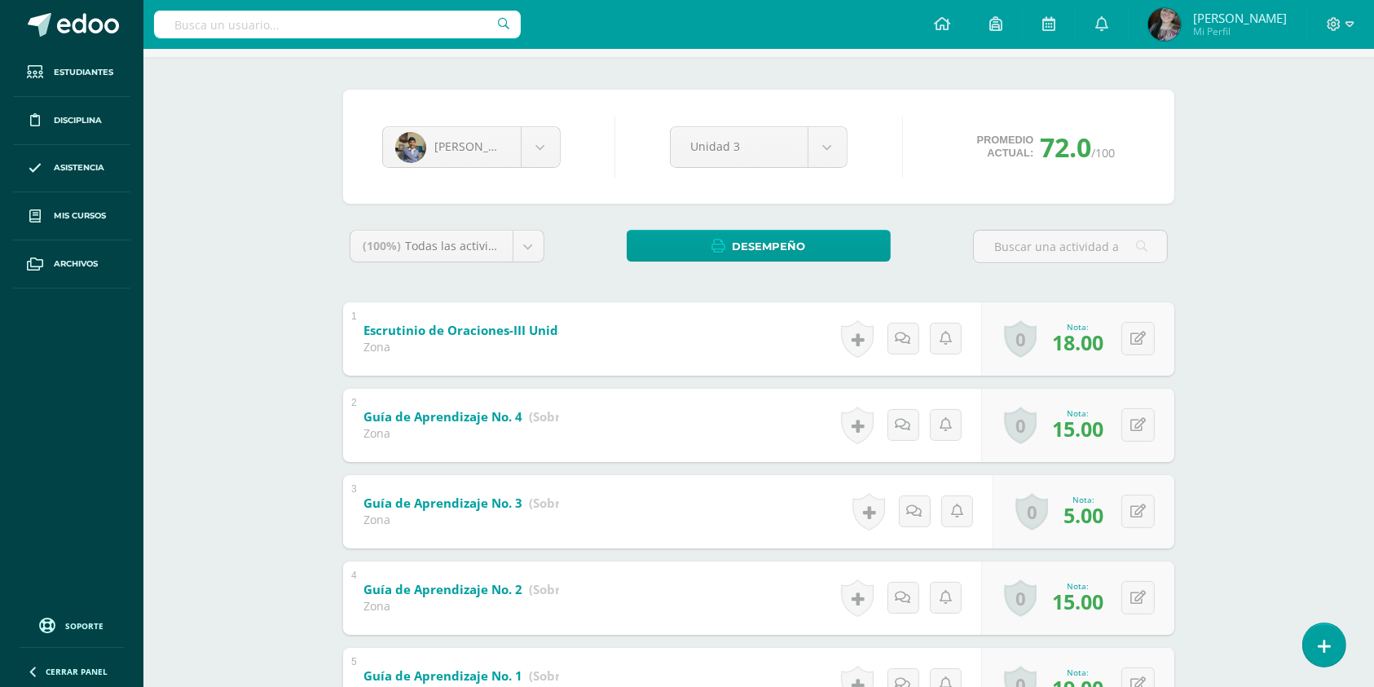
scroll to position [248, 0]
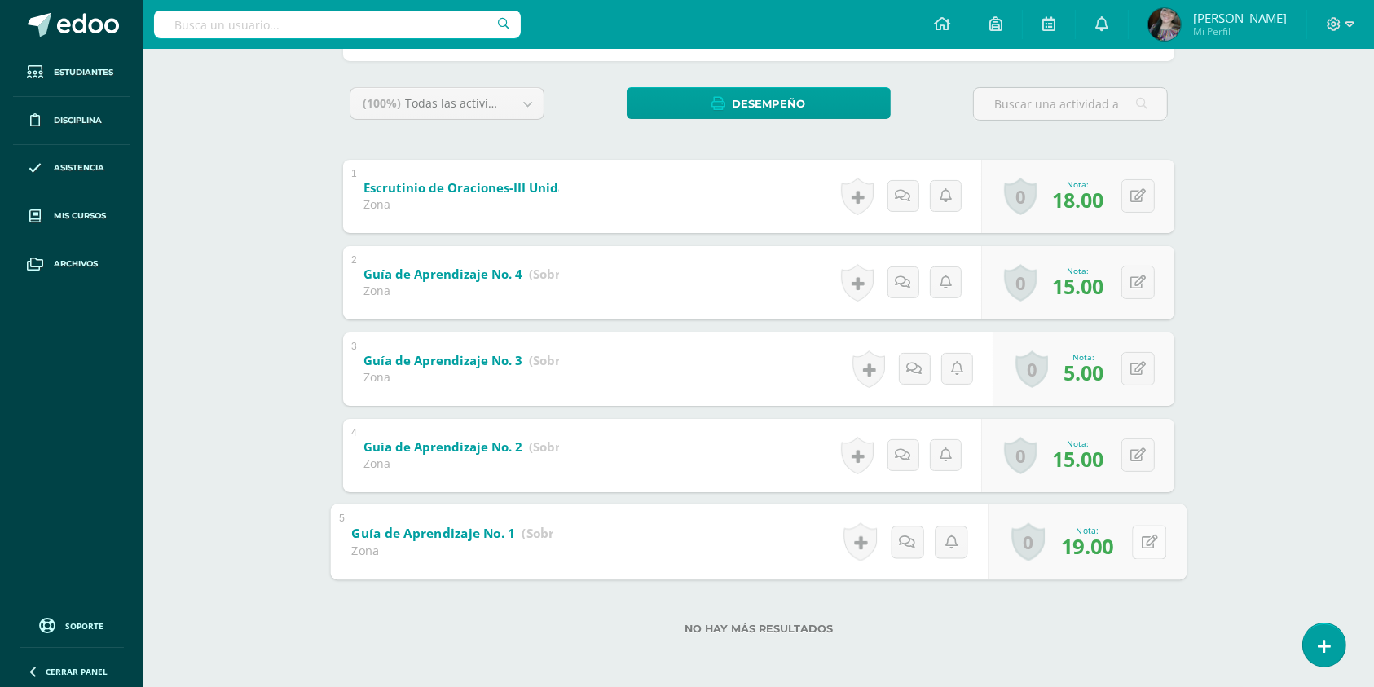
click at [1130, 538] on div "0 Logros Logros obtenidos Aún no hay logros agregados Nota: 19.00" at bounding box center [1087, 542] width 199 height 76
click at [1149, 538] on button at bounding box center [1137, 541] width 33 height 33
type input "20"
click at [1147, 464] on button at bounding box center [1137, 454] width 33 height 33
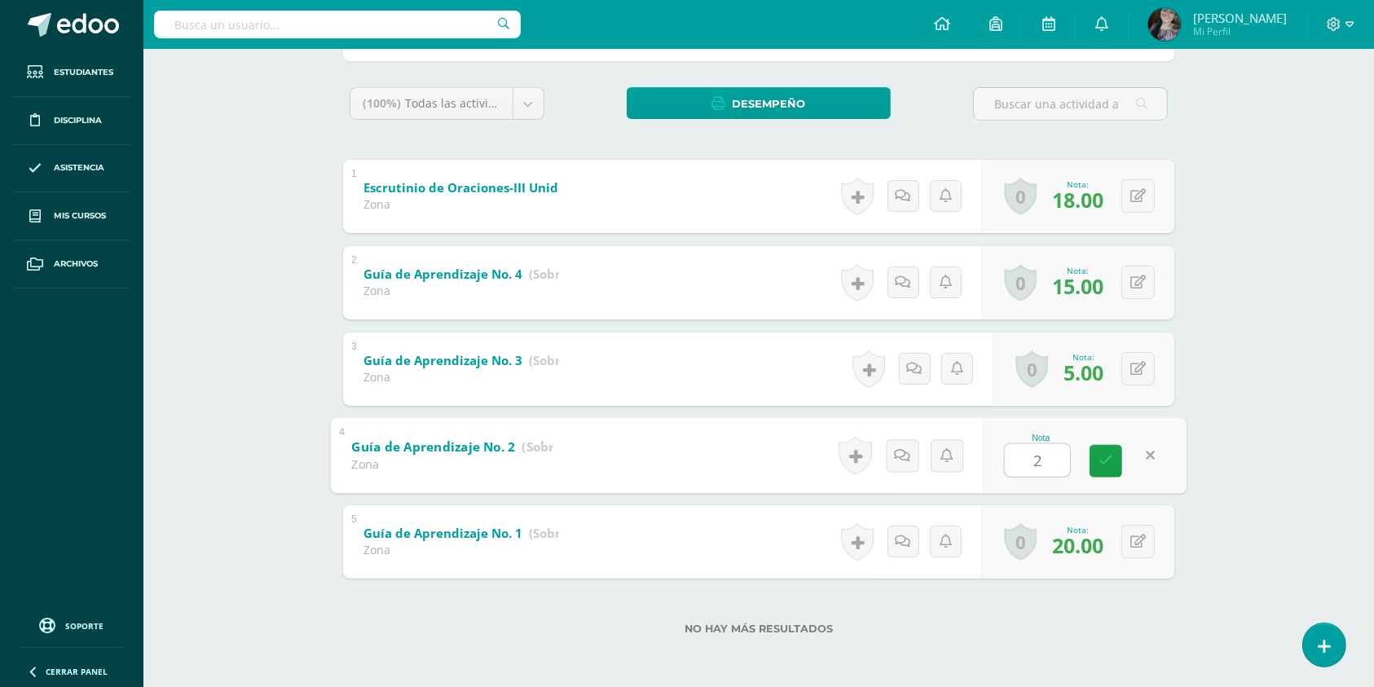
type input "20"
click at [1142, 367] on icon at bounding box center [1150, 369] width 16 height 14
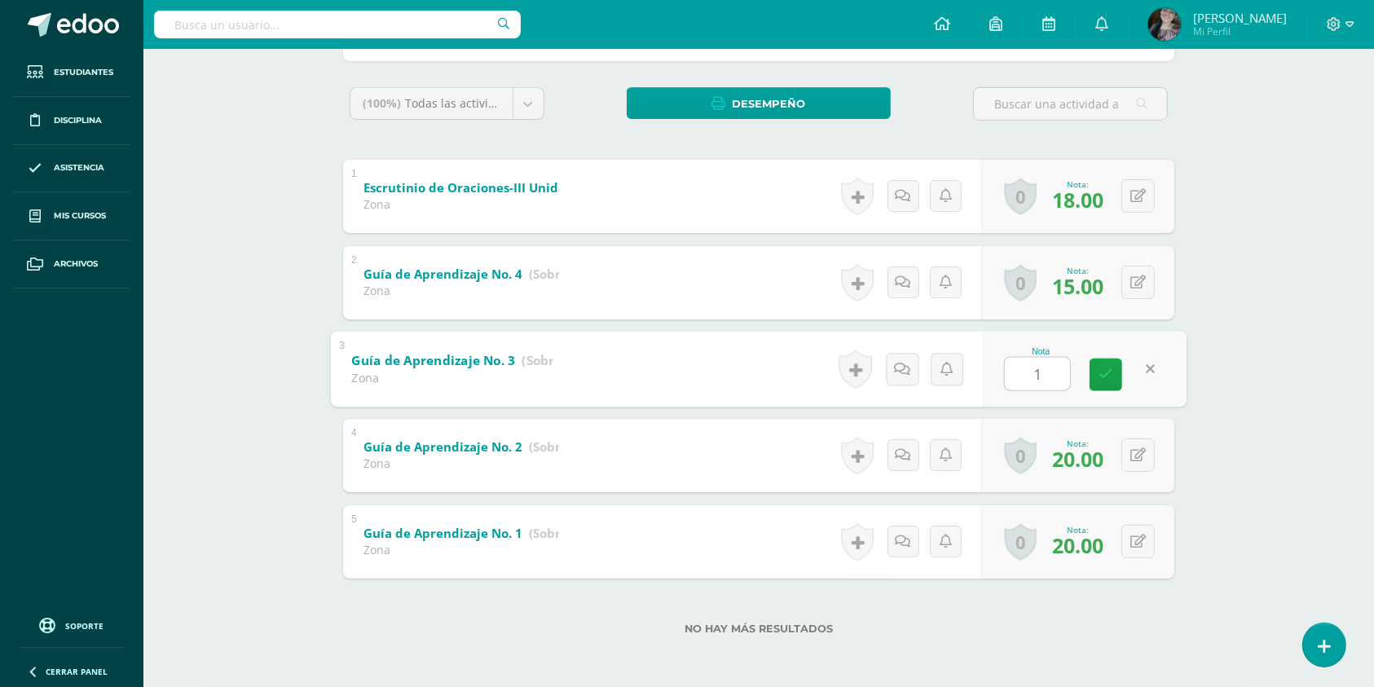
type input "18"
click at [1130, 280] on div "0 Logros Logros obtenidos Aún no hay logros agregados Nota: 15.00" at bounding box center [1077, 282] width 193 height 73
click at [1153, 276] on icon at bounding box center [1150, 282] width 16 height 14
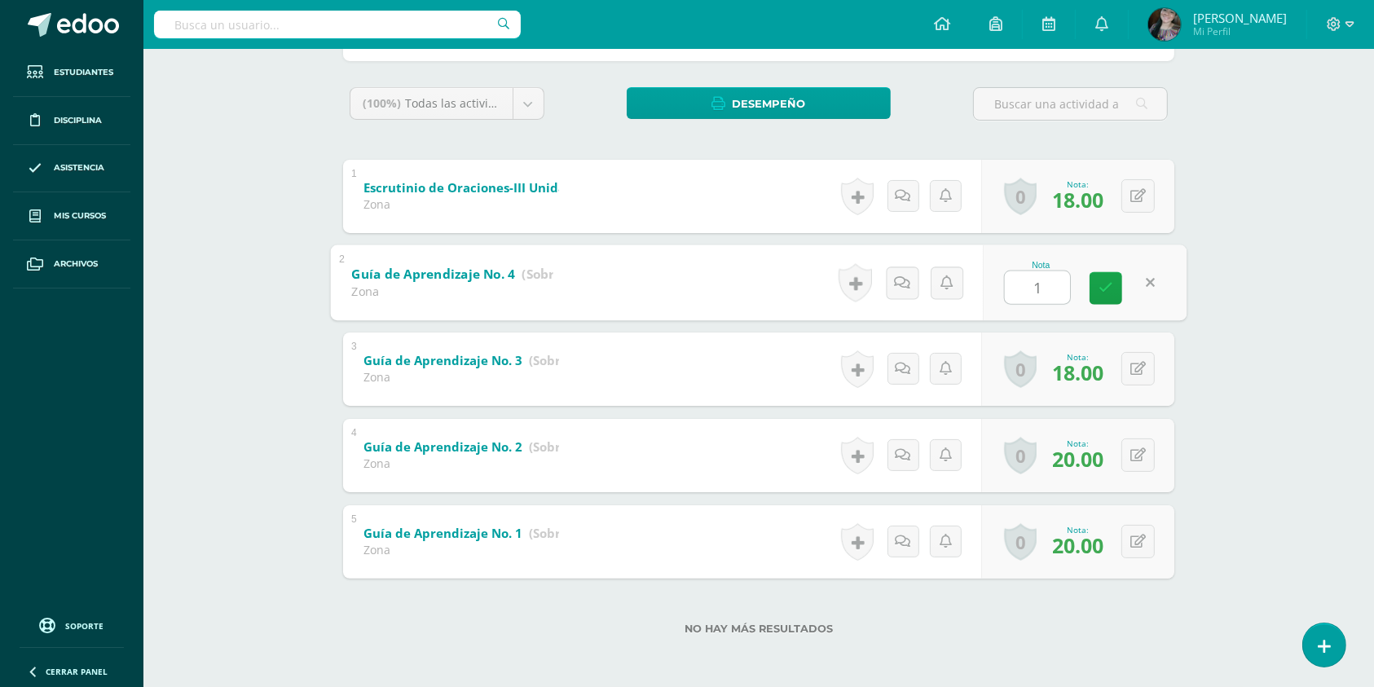
type input "18"
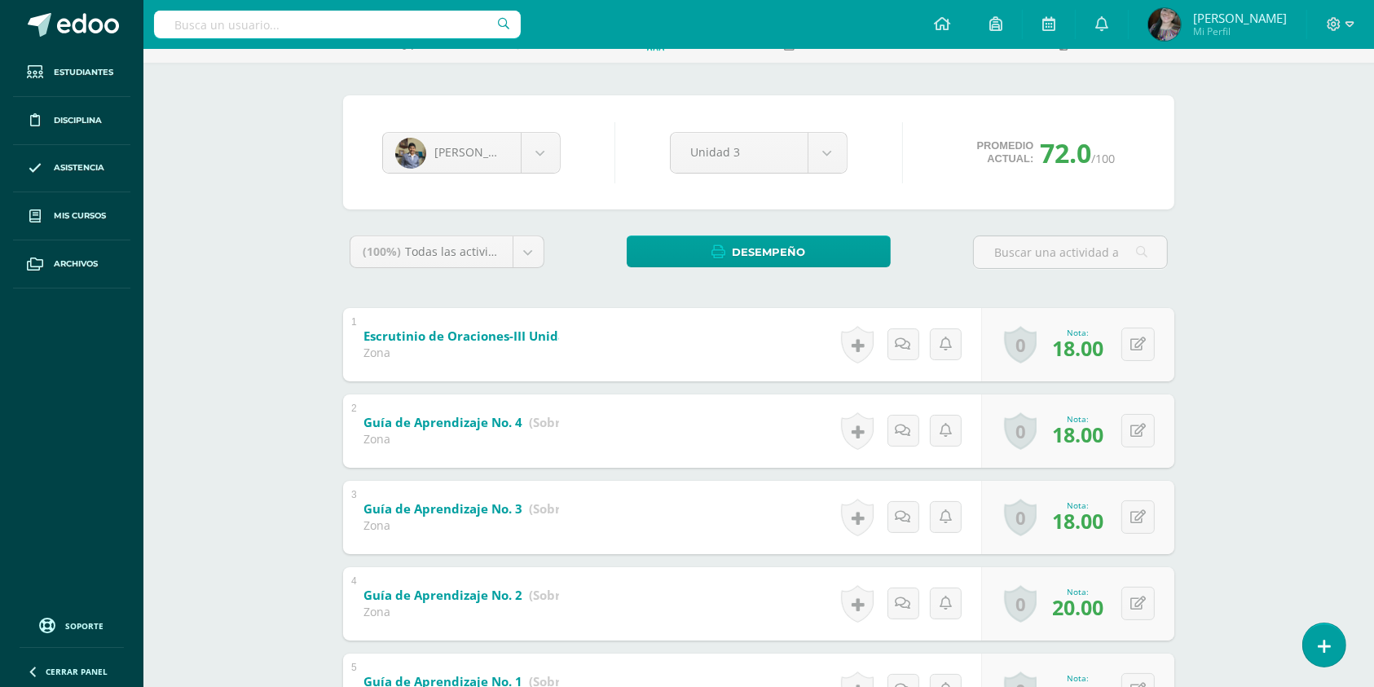
scroll to position [0, 0]
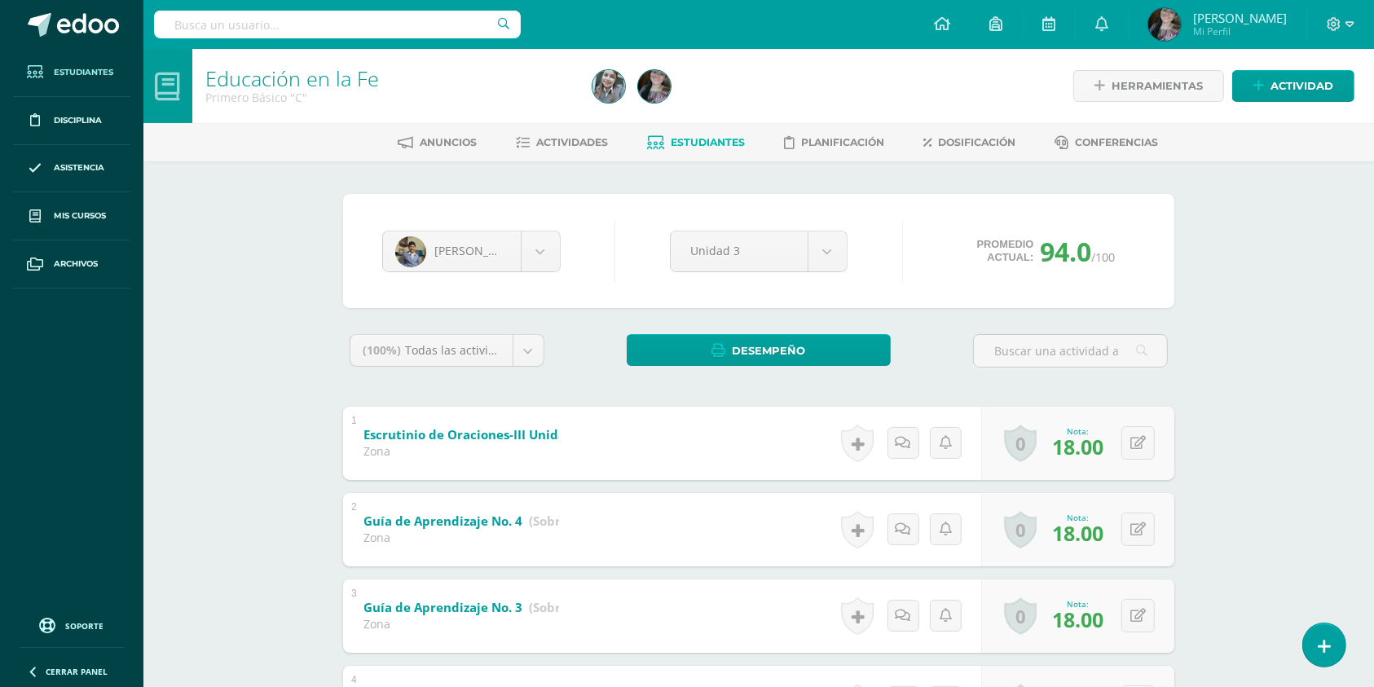
click at [99, 77] on span "Estudiantes" at bounding box center [83, 72] width 59 height 13
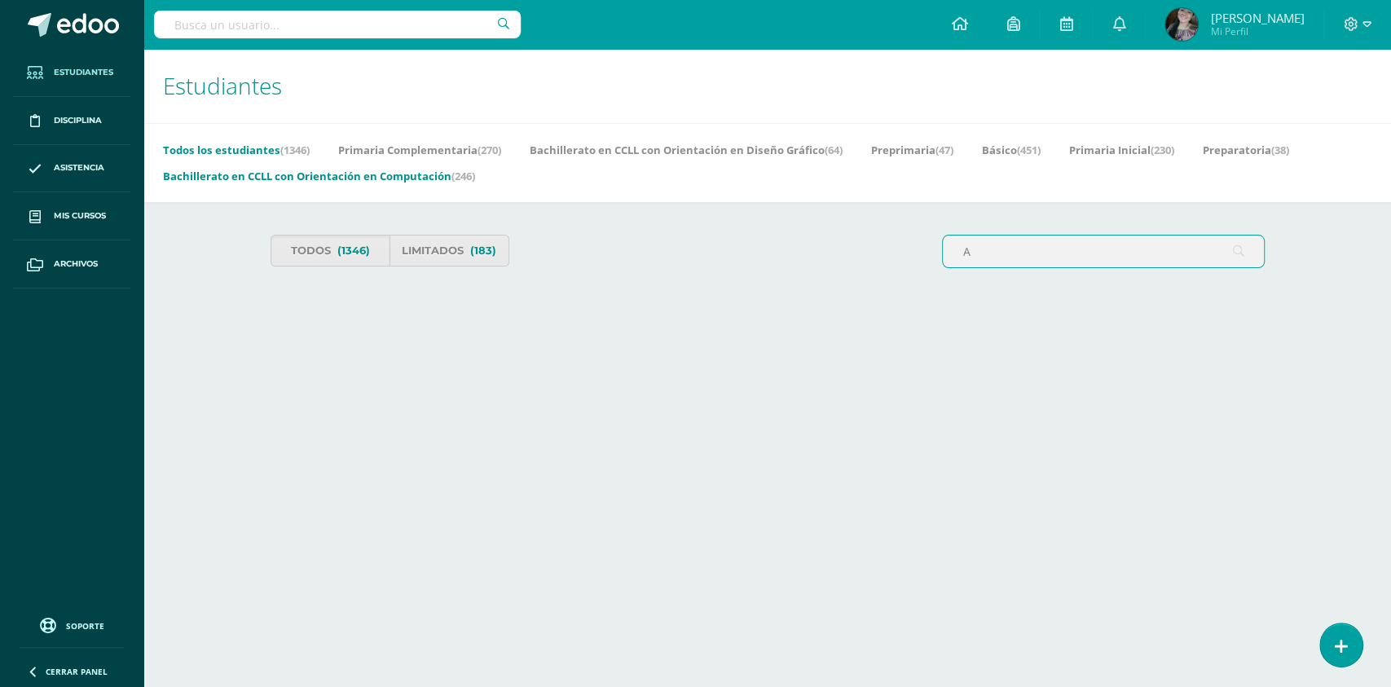
type input "A"
click at [330, 168] on link "Bachillerato en CCLL con Orientación en Computación (246)" at bounding box center [319, 176] width 312 height 26
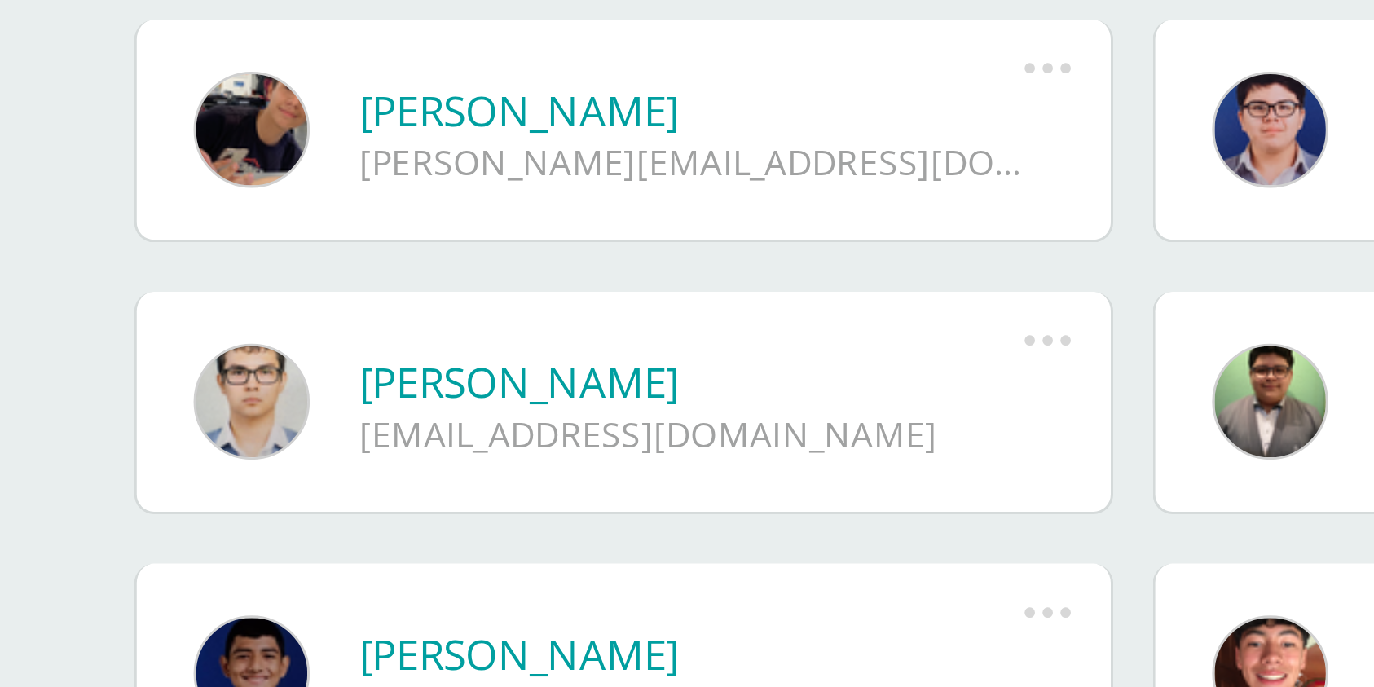
scroll to position [293, 0]
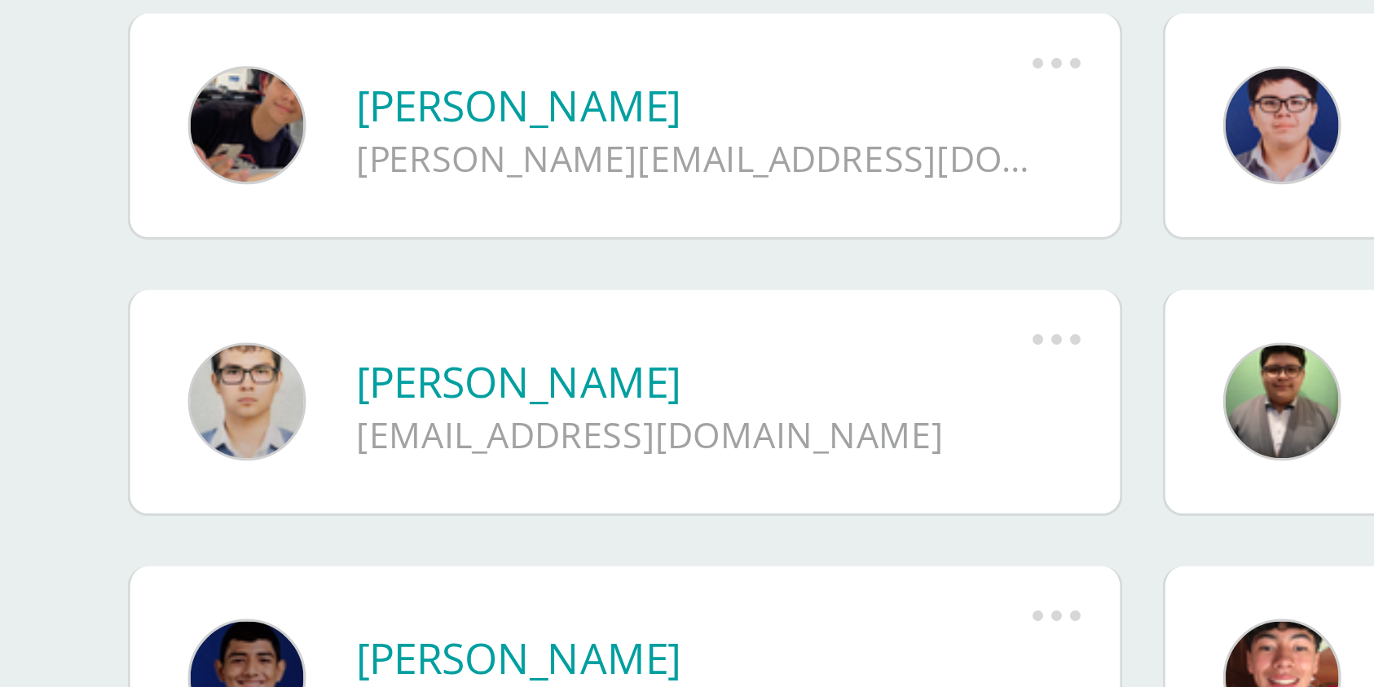
click at [385, 395] on link "[PERSON_NAME]" at bounding box center [445, 392] width 219 height 19
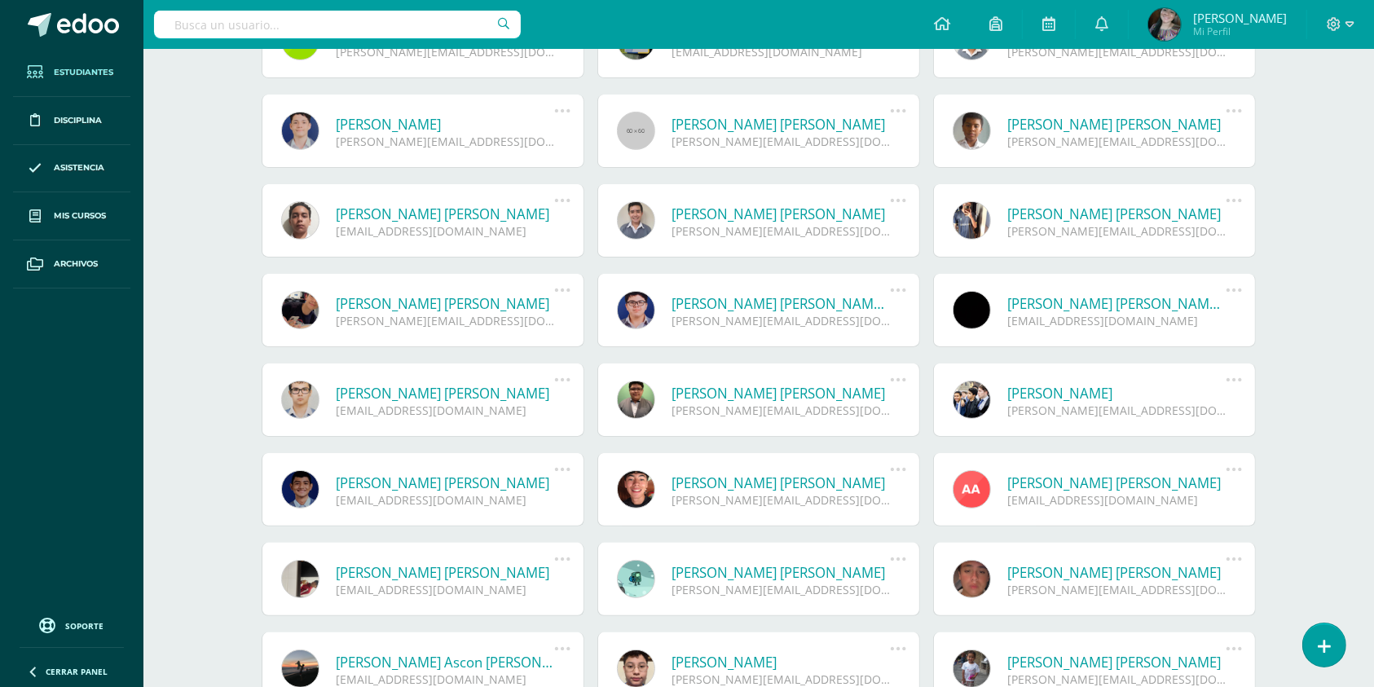
scroll to position [258, 0]
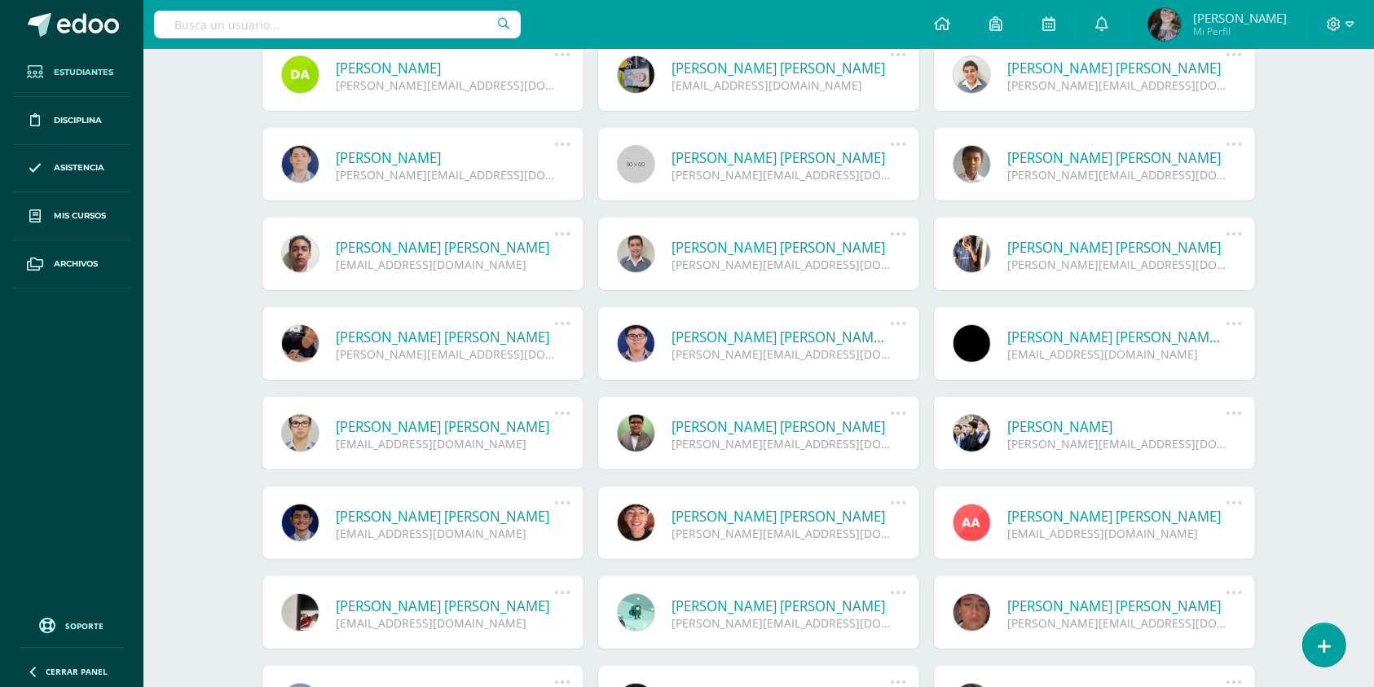
drag, startPoint x: 323, startPoint y: 59, endPoint x: 1233, endPoint y: 605, distance: 1060.9
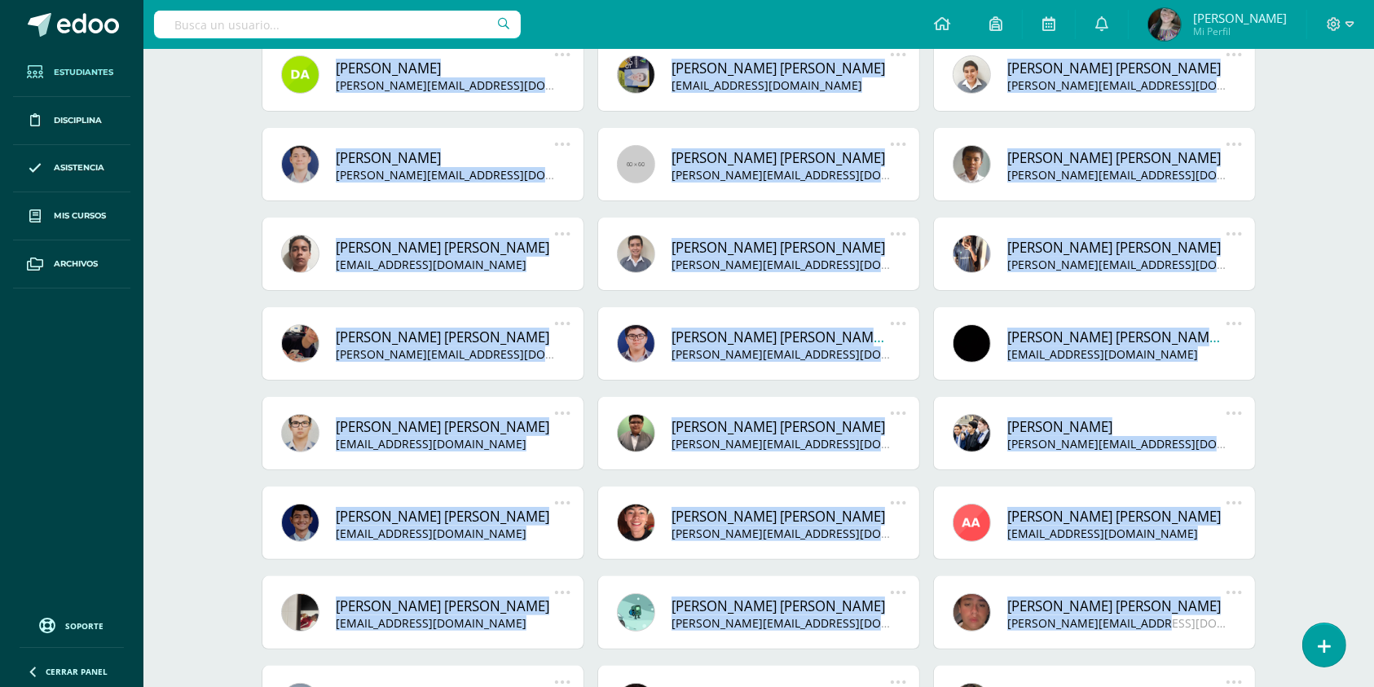
drag, startPoint x: 334, startPoint y: 64, endPoint x: 1230, endPoint y: 622, distance: 1054.7
copy div "Lorem Ipsumdolo Sitamet Consectet a.elitsed.doei1@tempo.inc Utlabore Etdolorema…"
click at [586, 191] on div "Jenner Alejandro Alarcón Arreaga j.alarcon.1adb@gmail.com Reenviar Invitación L…" at bounding box center [423, 173] width 336 height 90
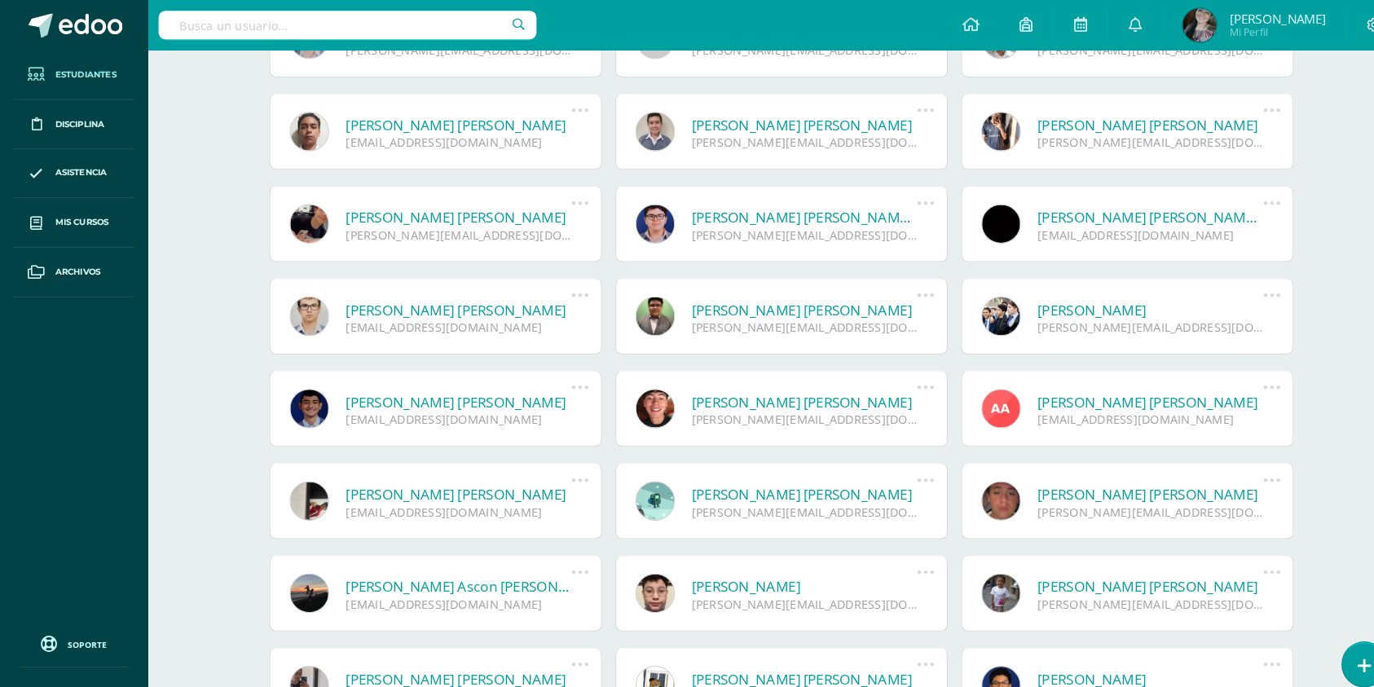
scroll to position [372, 0]
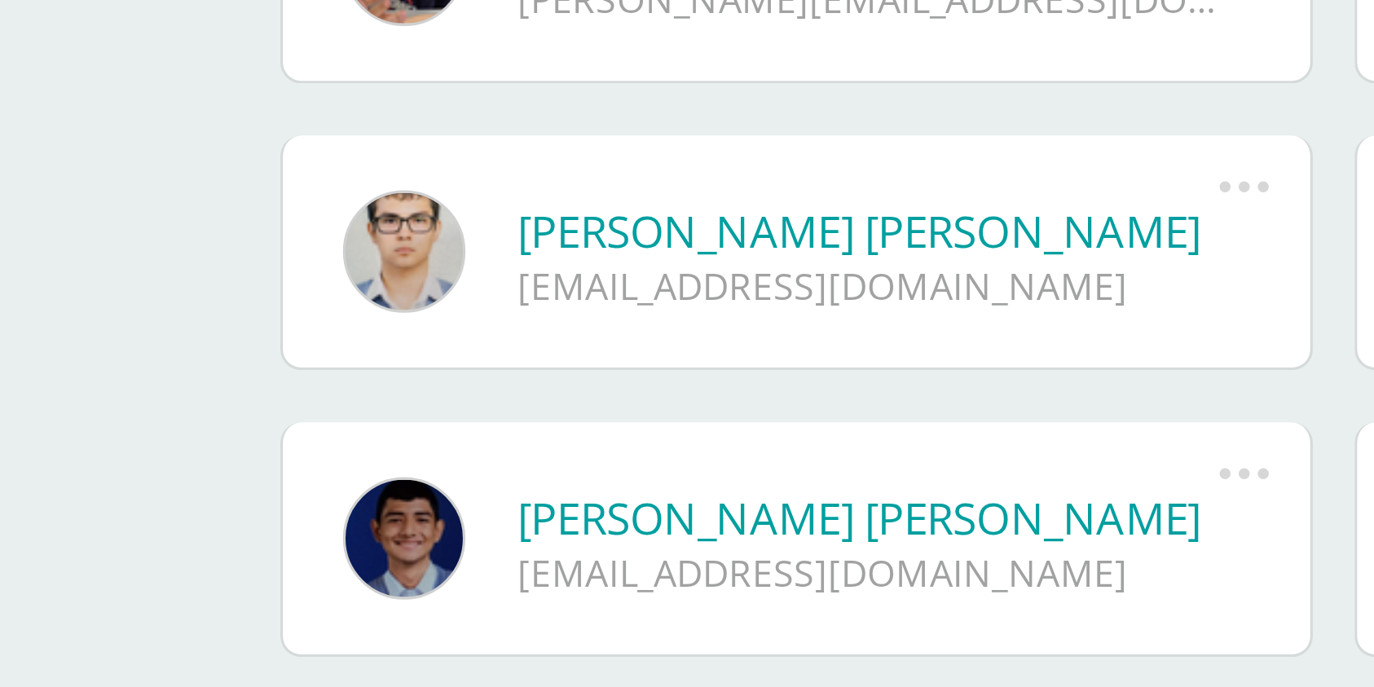
click at [301, 323] on link at bounding box center [300, 320] width 38 height 38
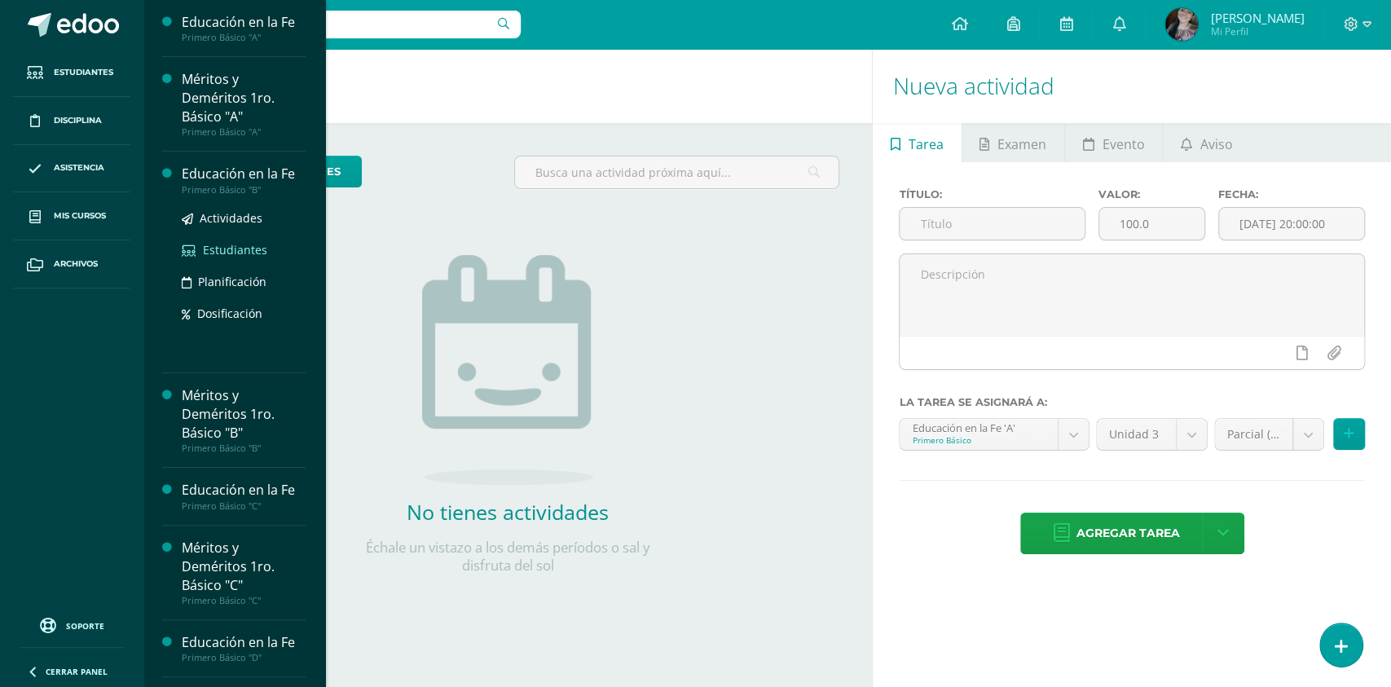
click at [232, 240] on link "Estudiantes" at bounding box center [244, 249] width 124 height 19
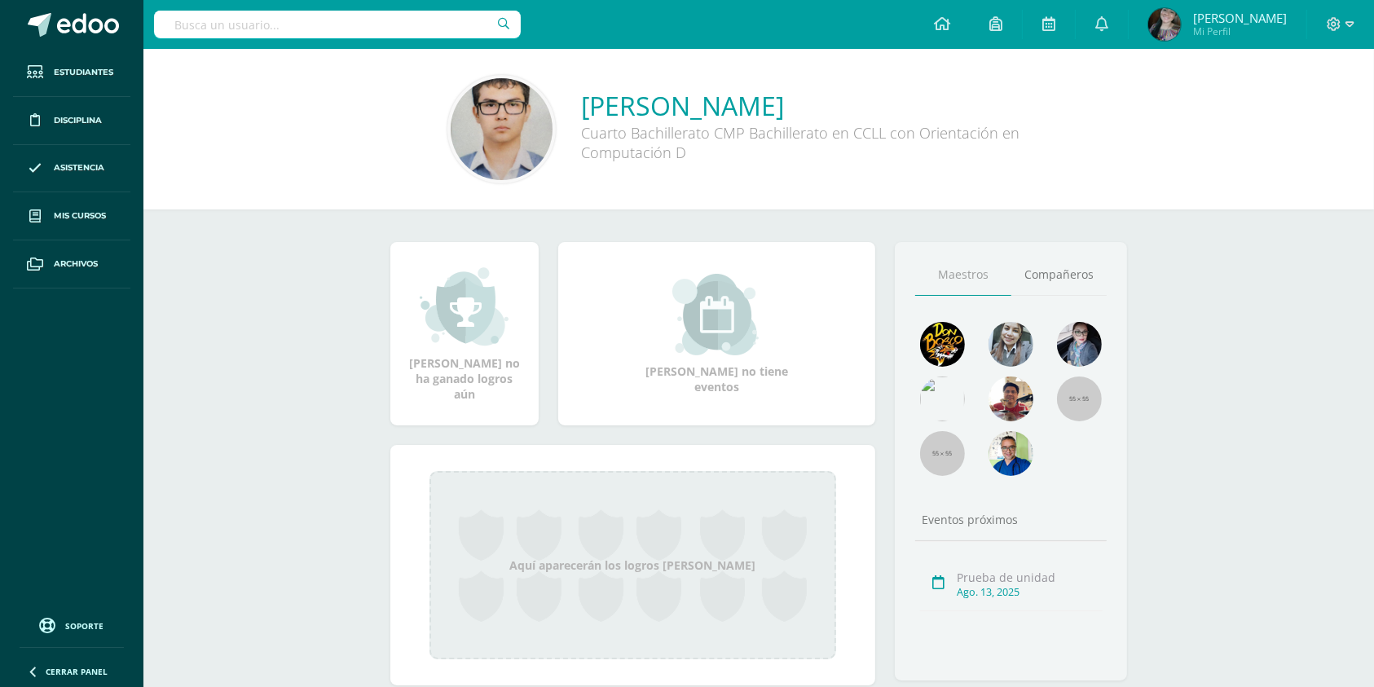
click at [505, 128] on img at bounding box center [502, 129] width 102 height 102
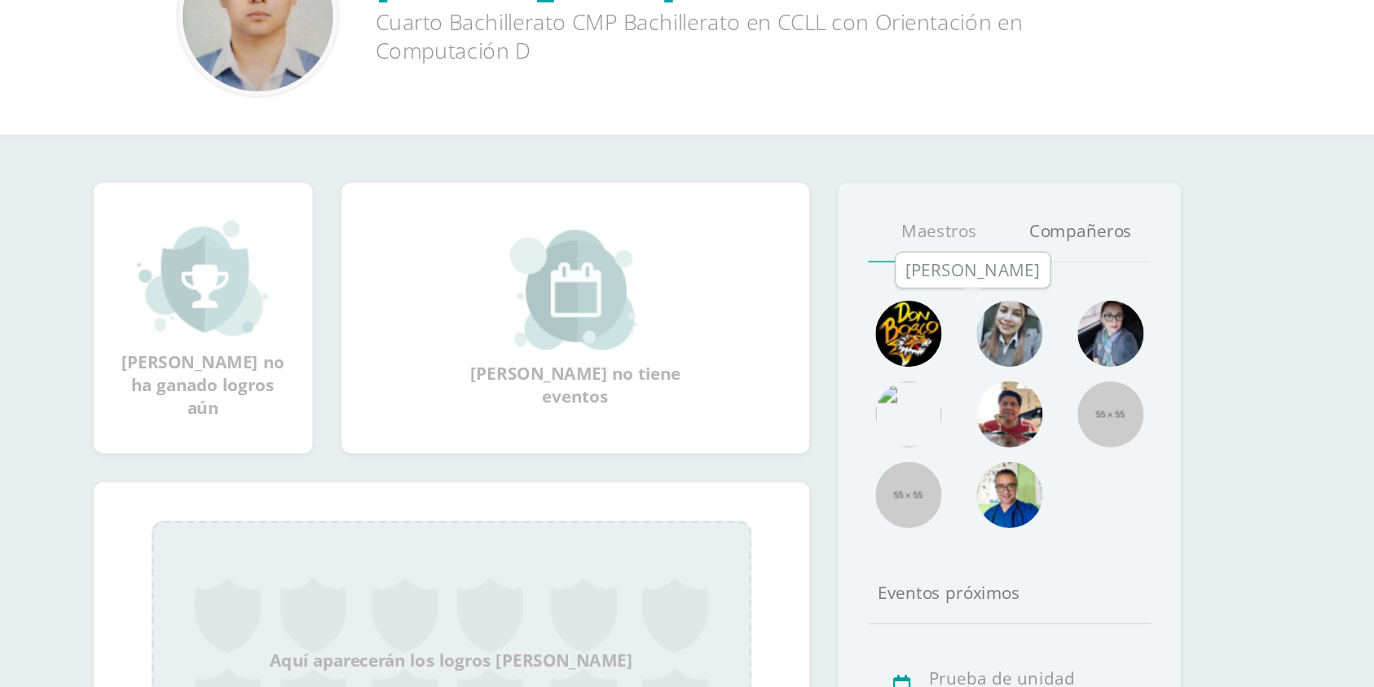
click at [1013, 367] on link at bounding box center [1010, 346] width 45 height 48
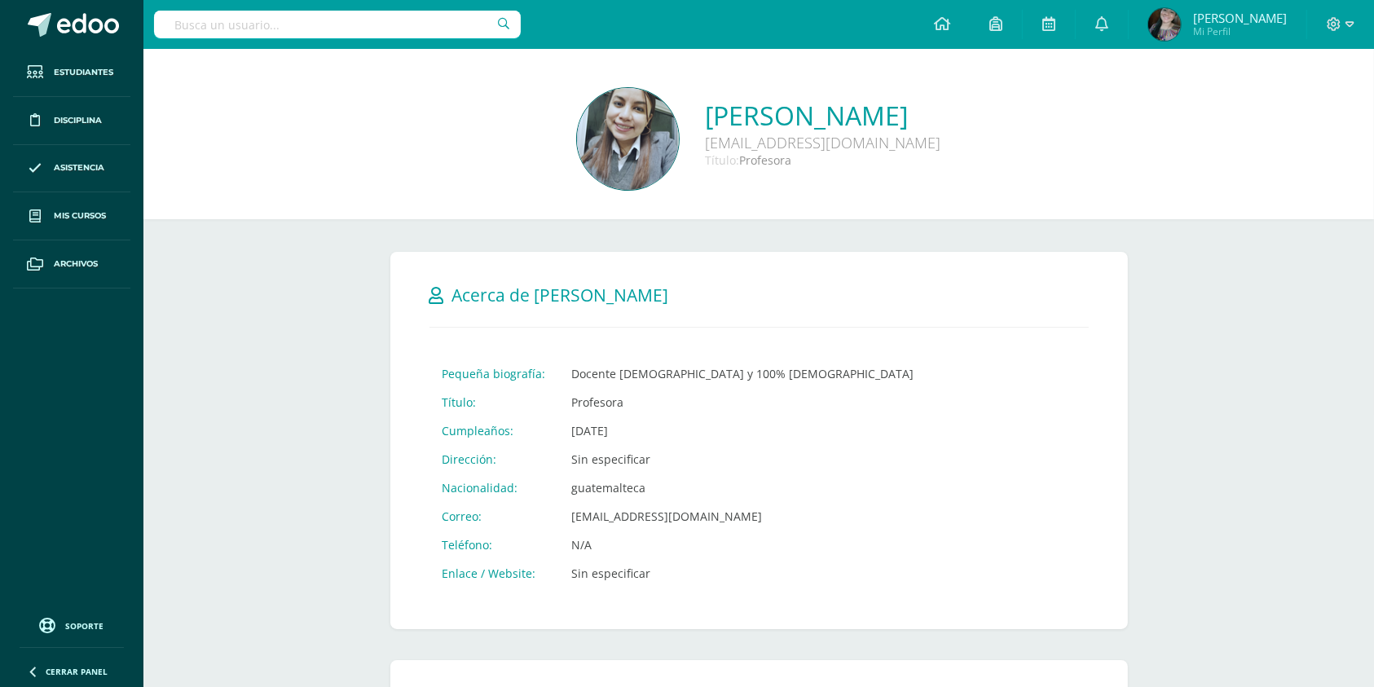
click at [1181, 12] on img at bounding box center [1164, 24] width 33 height 33
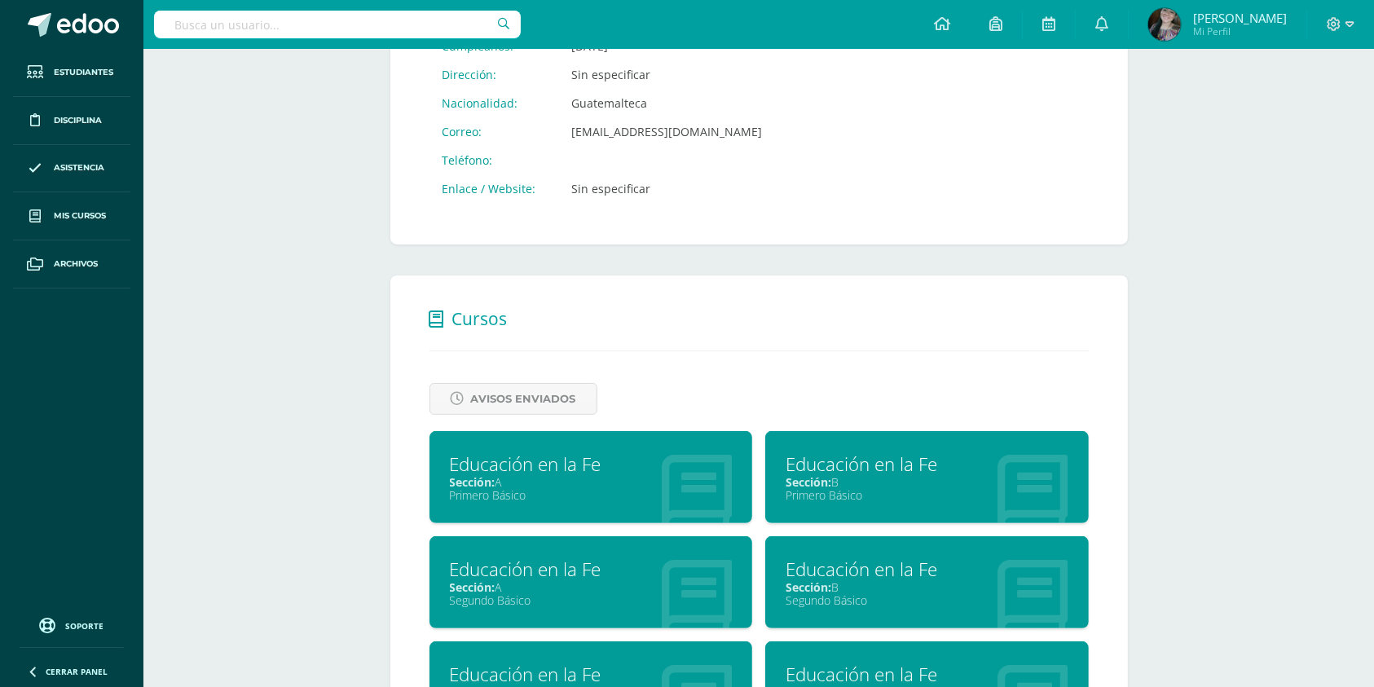
scroll to position [543, 0]
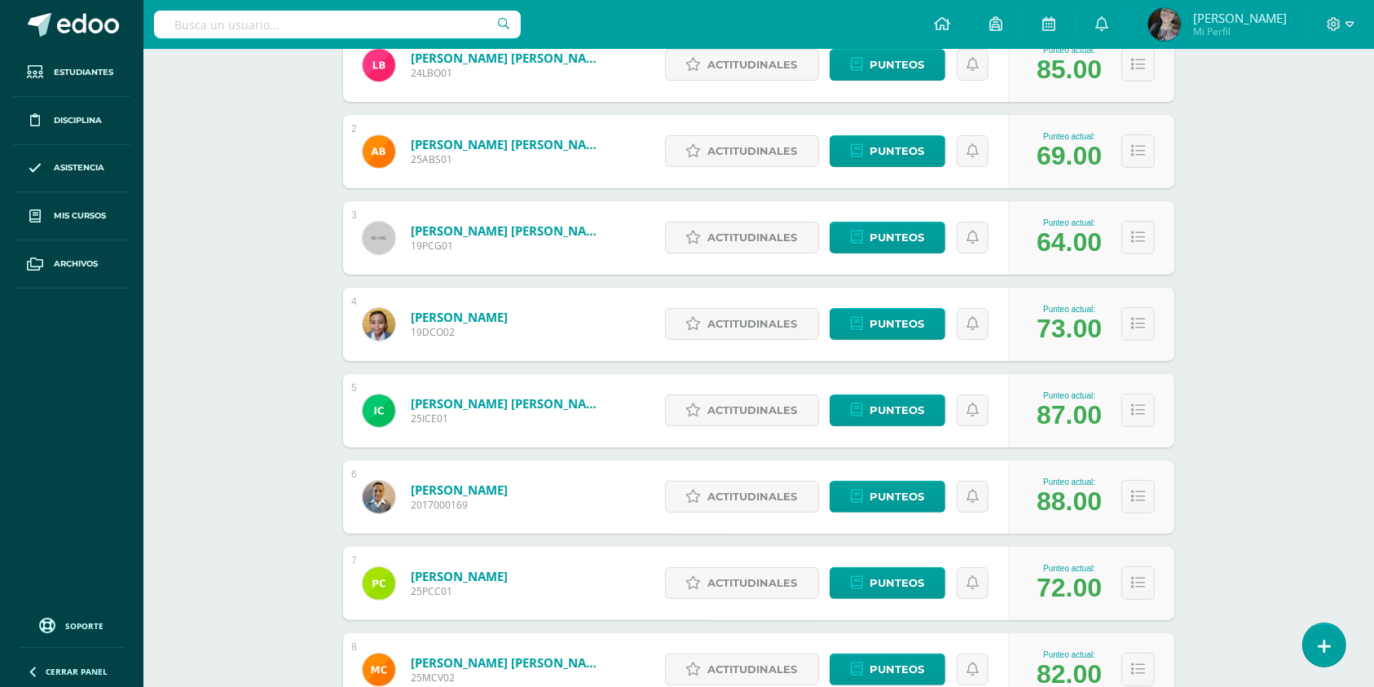
scroll to position [217, 0]
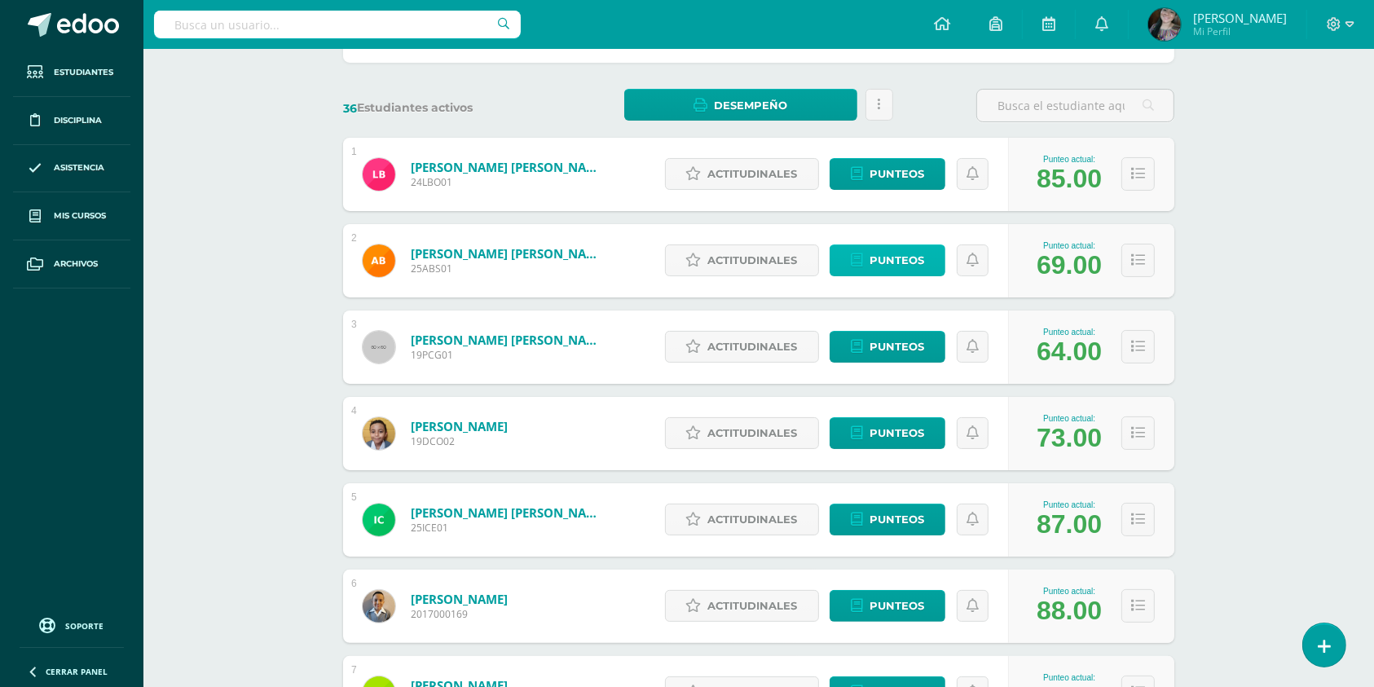
click at [910, 261] on span "Punteos" at bounding box center [896, 260] width 55 height 30
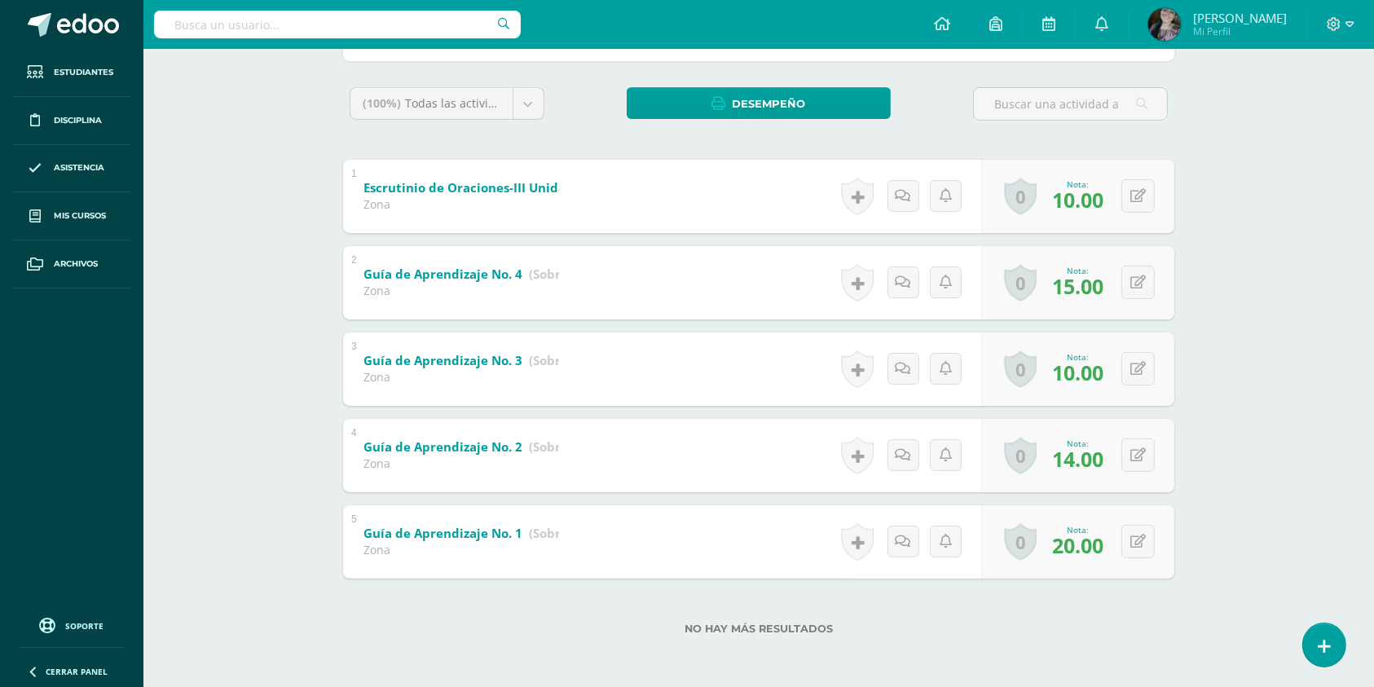
scroll to position [248, 0]
click at [1150, 460] on button at bounding box center [1149, 455] width 34 height 34
type input "15"
click at [1138, 280] on icon at bounding box center [1137, 282] width 15 height 14
type input "16"
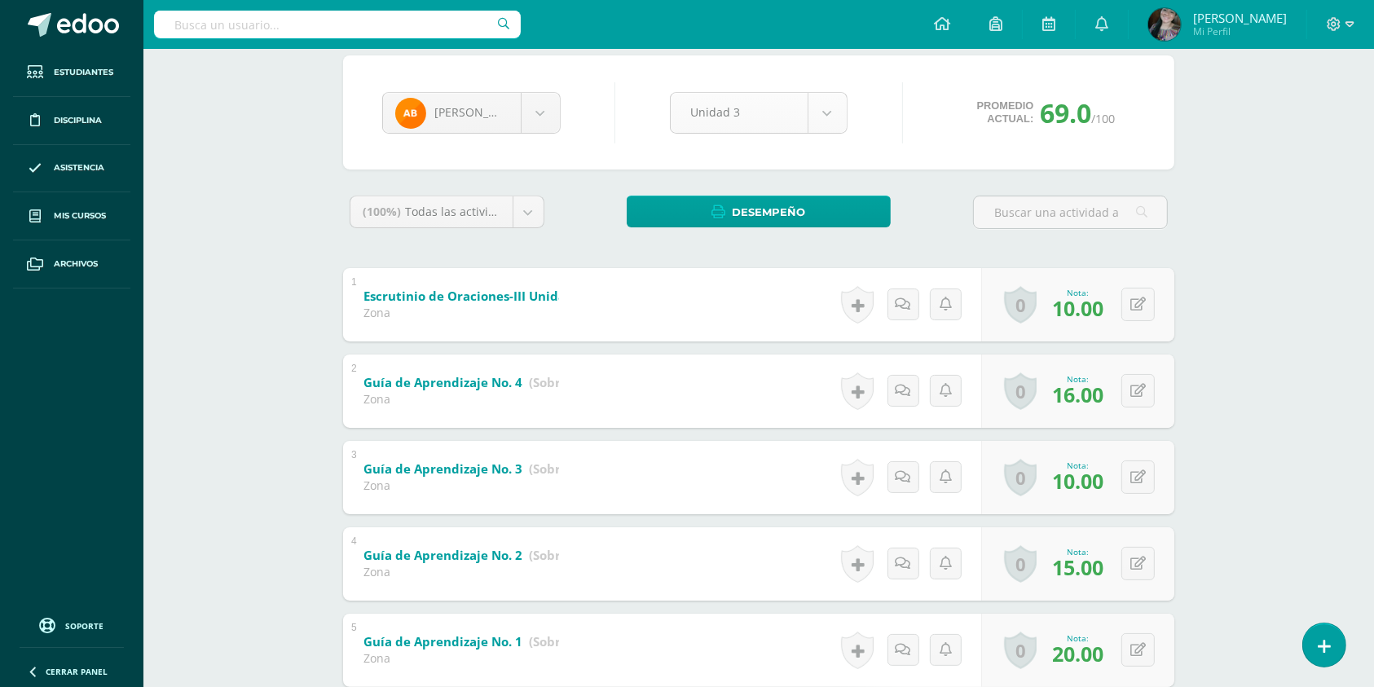
scroll to position [30, 0]
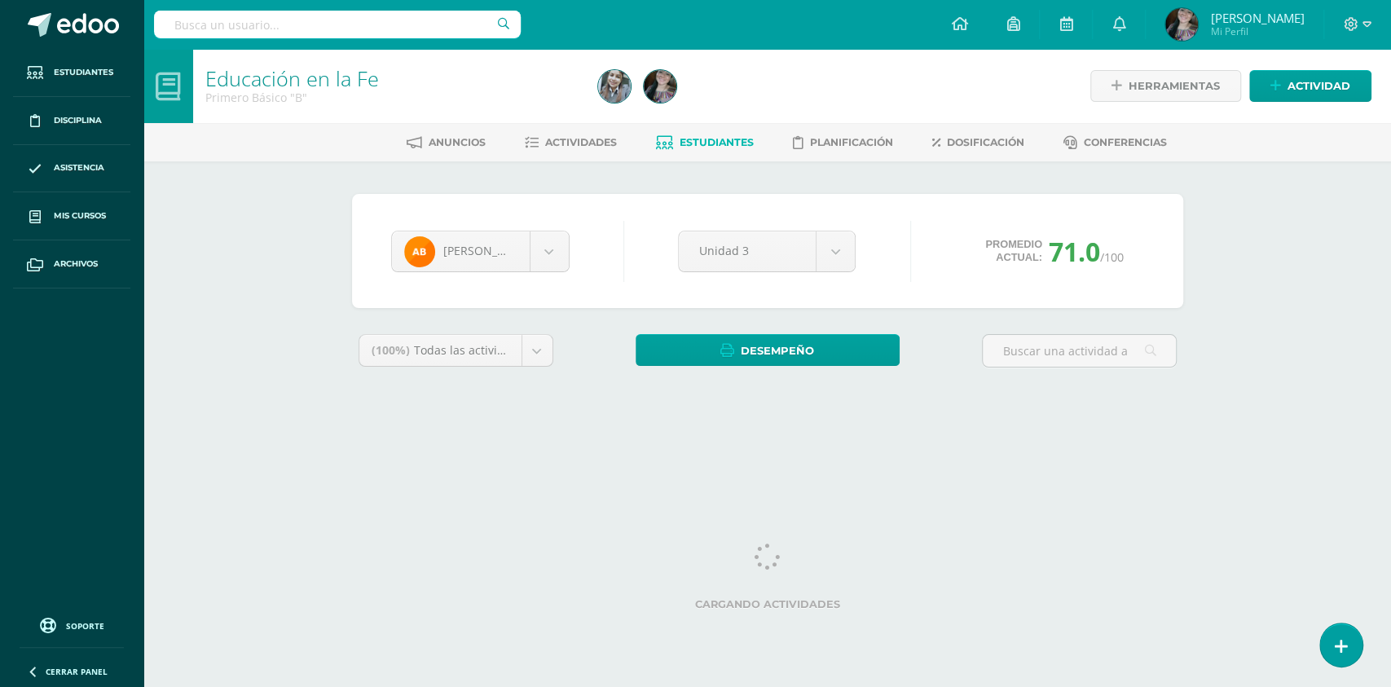
click at [707, 143] on span "Estudiantes" at bounding box center [717, 142] width 74 height 12
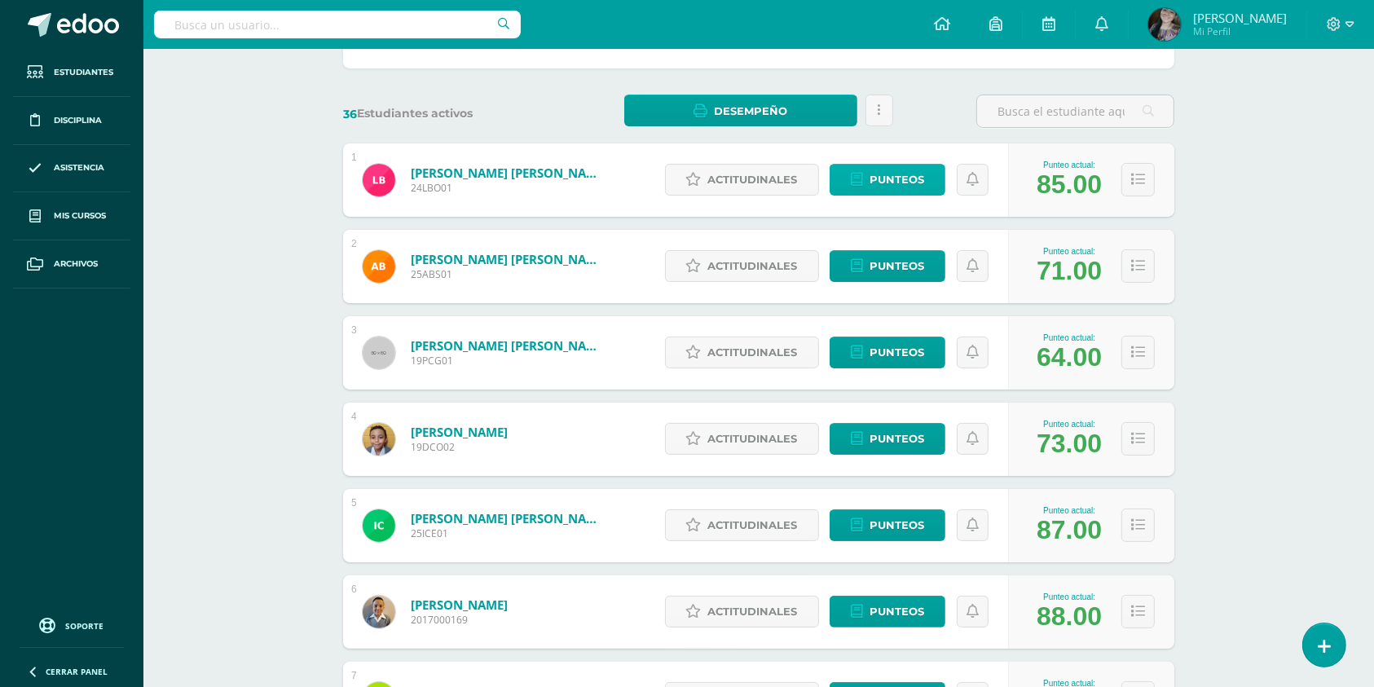
scroll to position [217, 0]
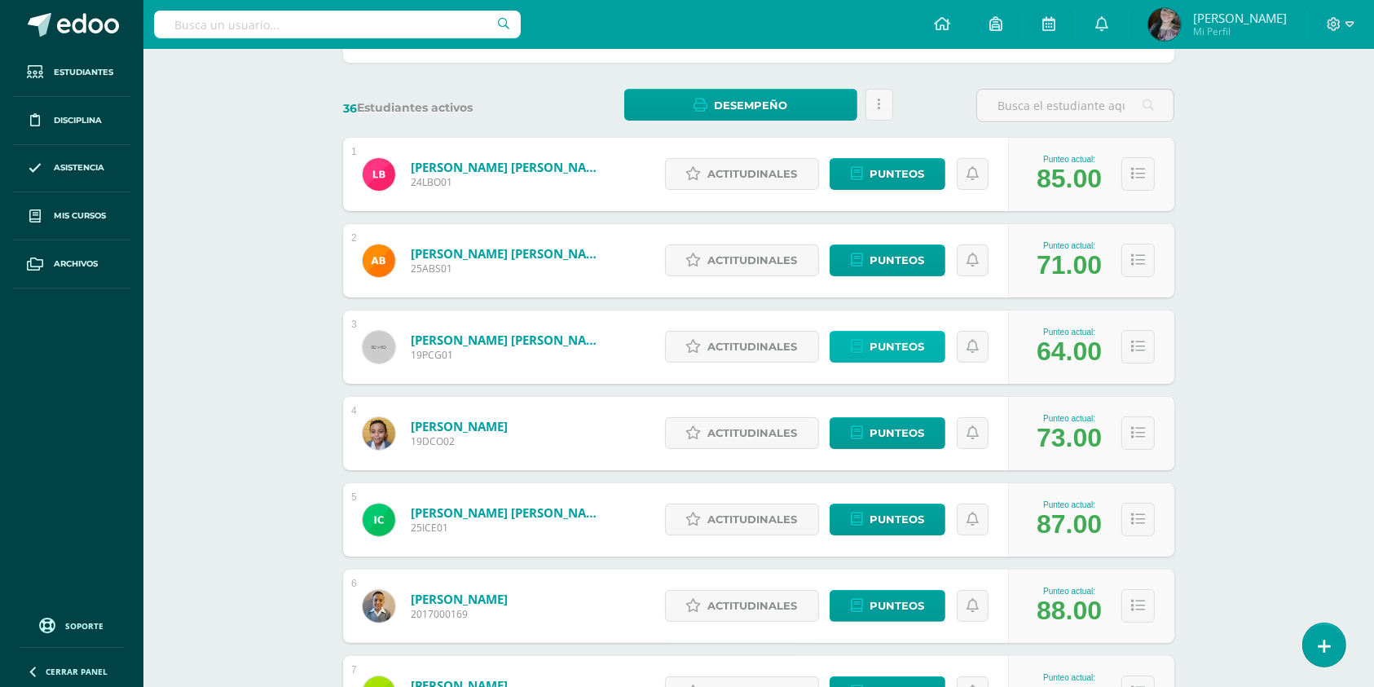
click at [907, 348] on span "Punteos" at bounding box center [896, 347] width 55 height 30
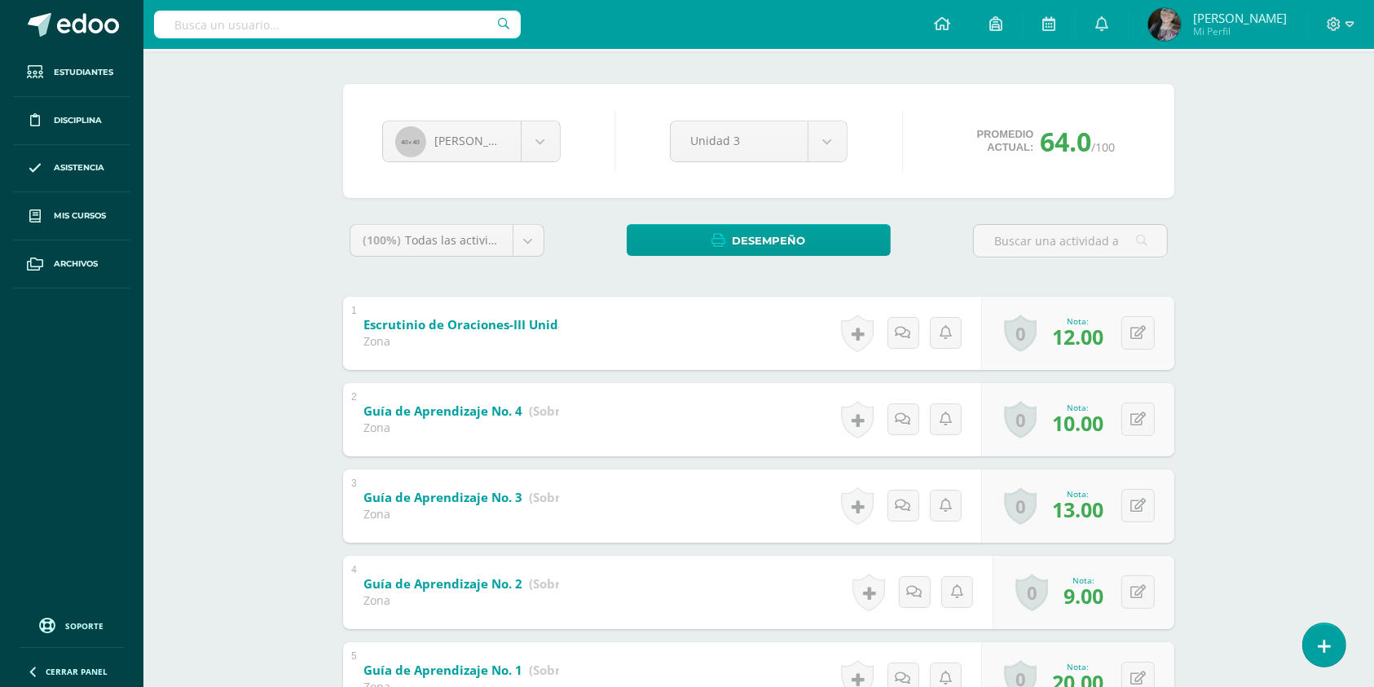
scroll to position [217, 0]
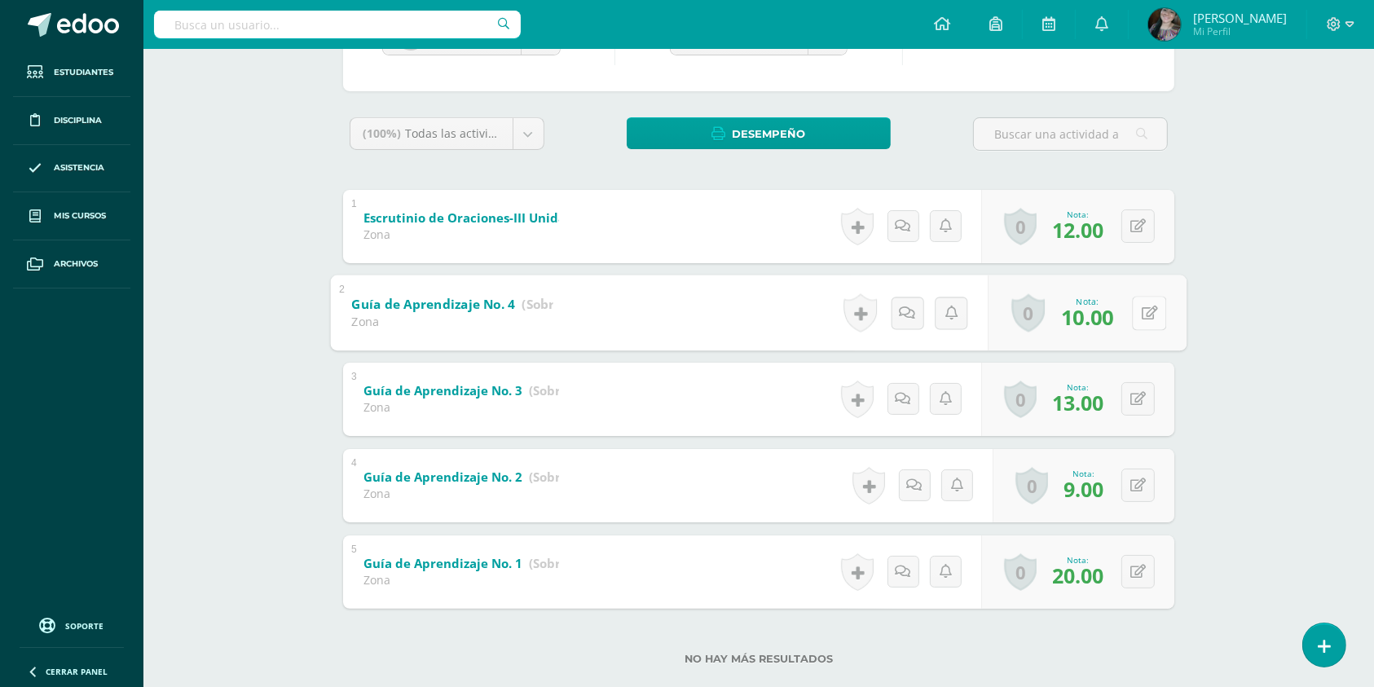
click at [1131, 310] on div "0 [GEOGRAPHIC_DATA] Logros obtenidos Aún no hay logros agregados Nota: 10.00" at bounding box center [1087, 313] width 199 height 76
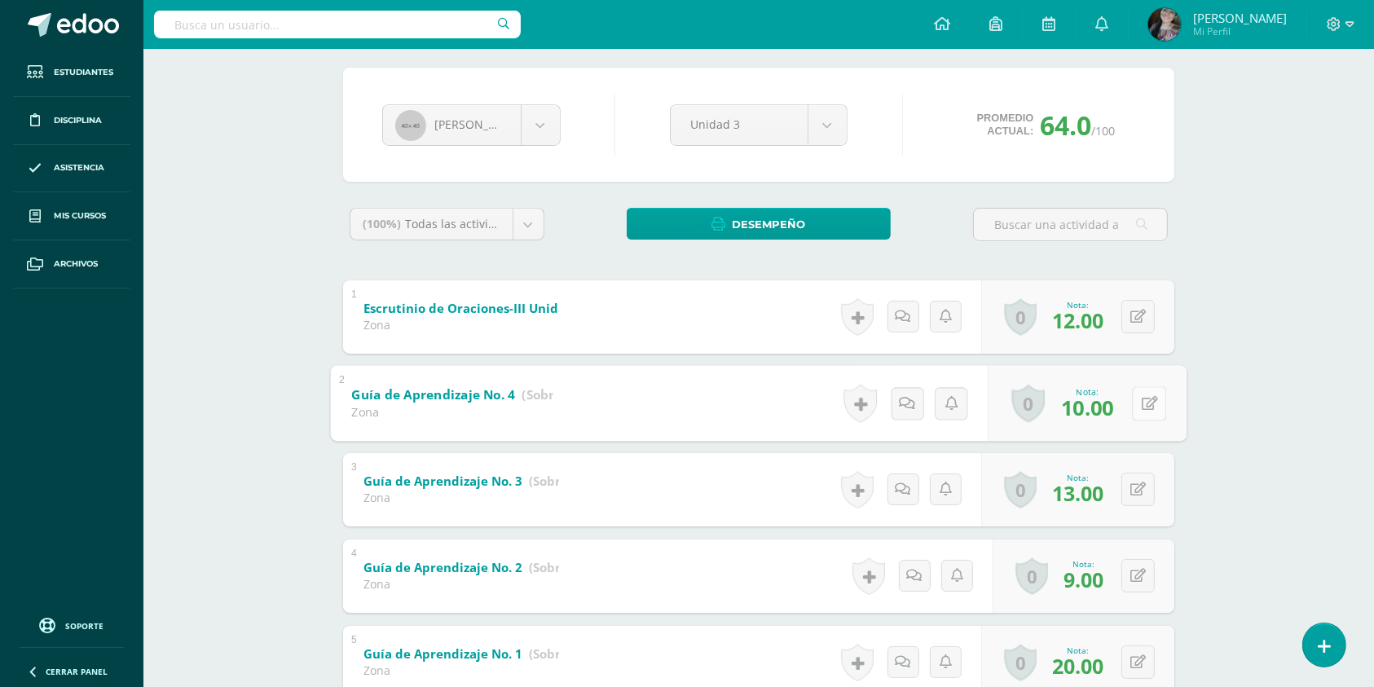
scroll to position [248, 0]
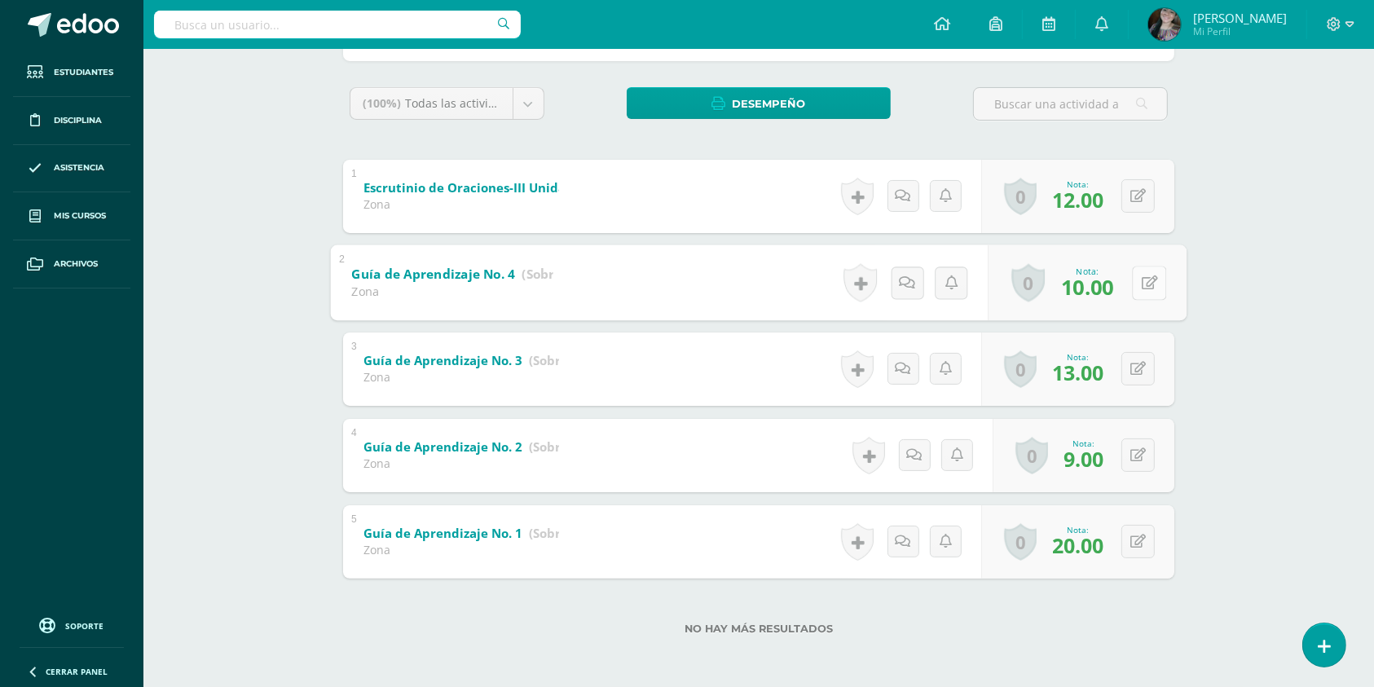
click at [1154, 291] on button at bounding box center [1149, 283] width 34 height 34
type input "13"
click at [1142, 355] on button at bounding box center [1149, 369] width 34 height 34
type input "15"
click at [1150, 454] on button at bounding box center [1137, 454] width 33 height 33
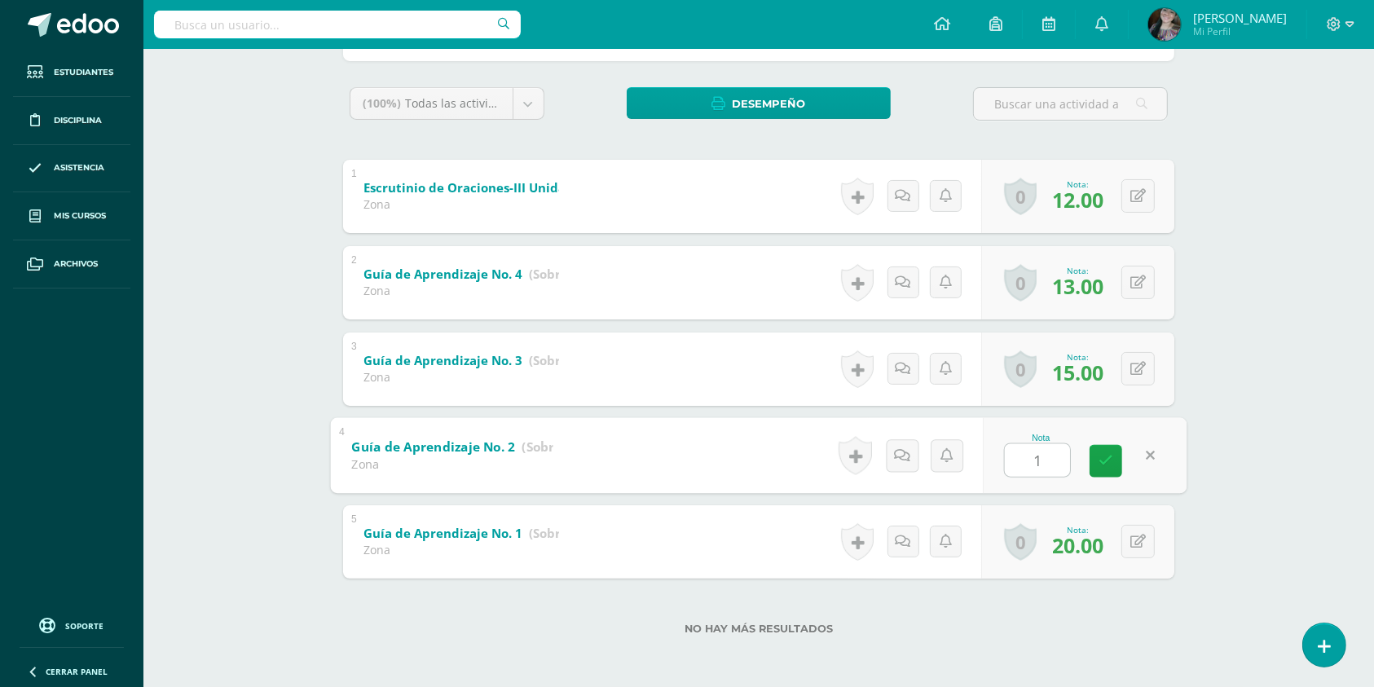
type input "12"
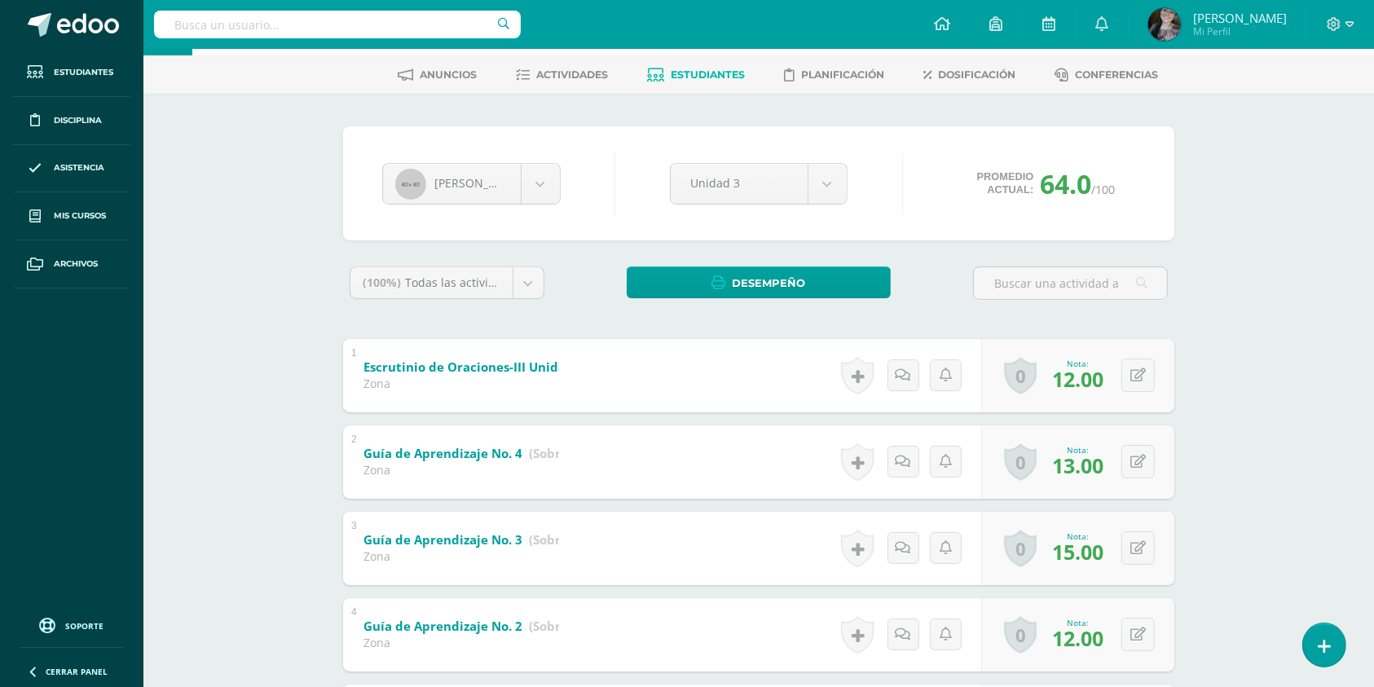
scroll to position [0, 0]
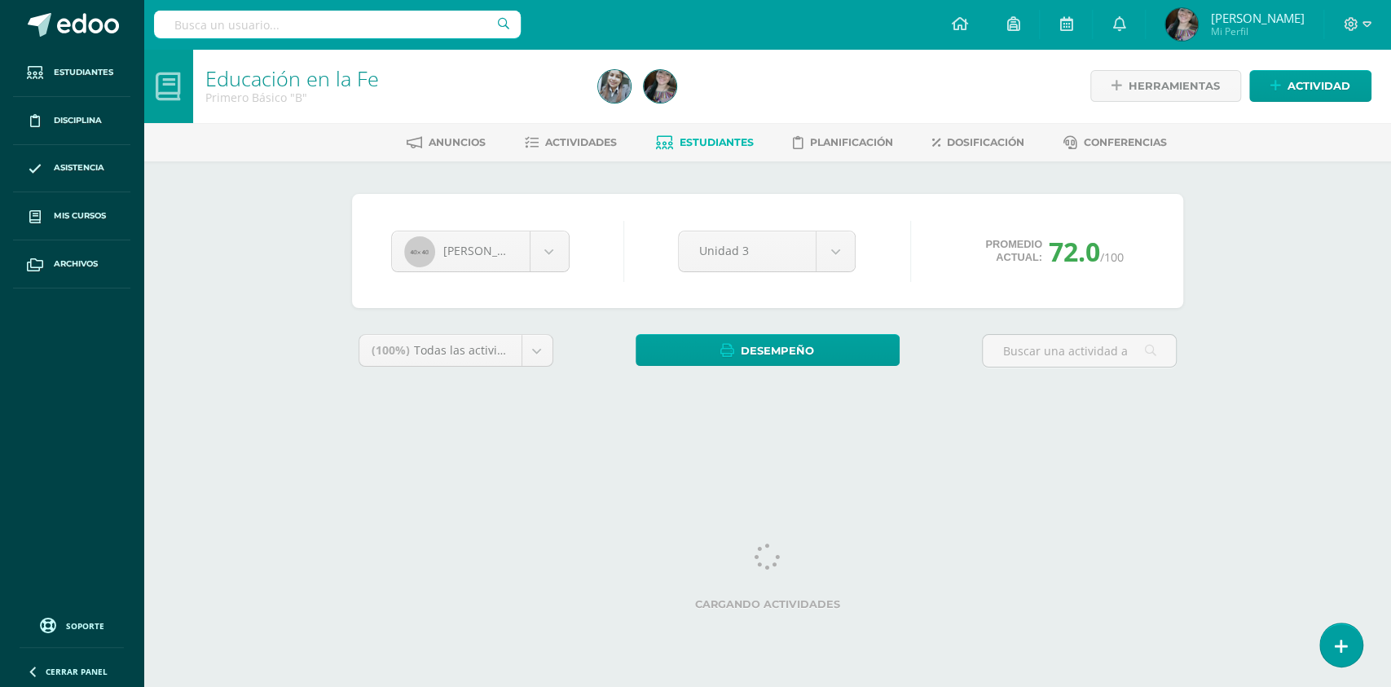
click span "Estudiantes"
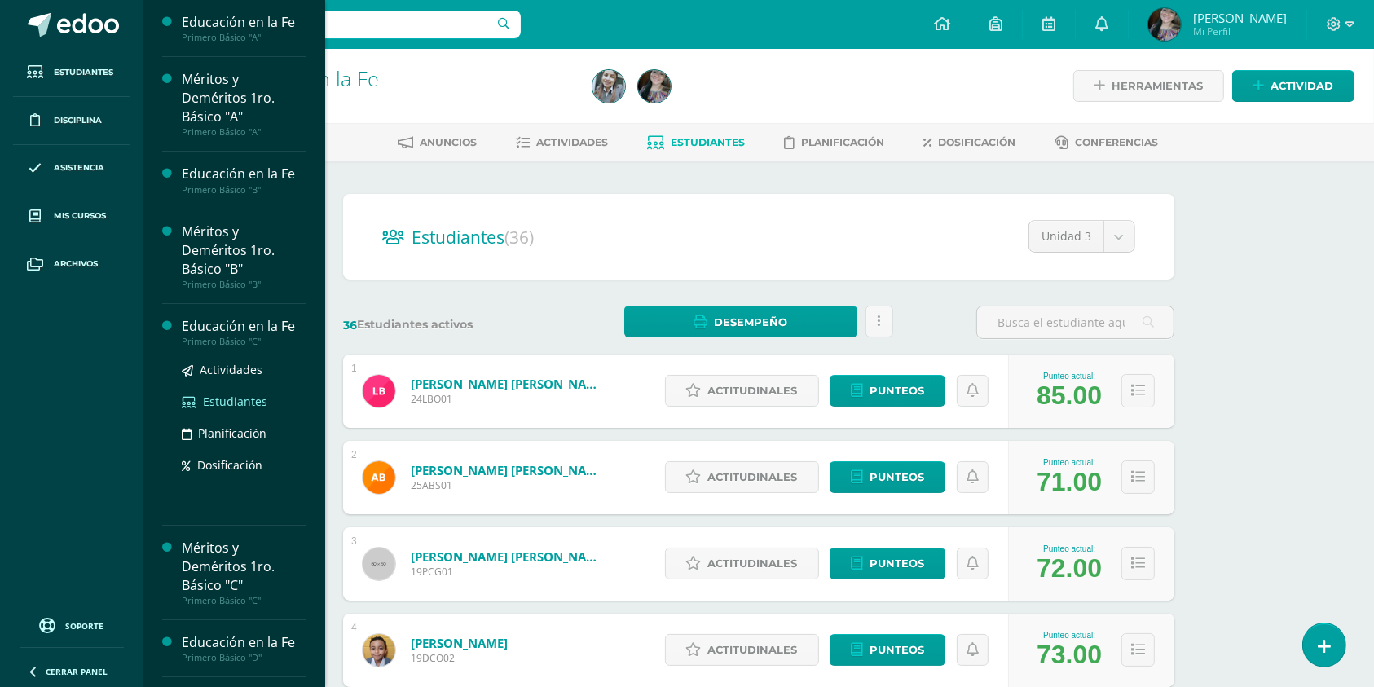
click at [248, 398] on span "Estudiantes" at bounding box center [235, 401] width 64 height 15
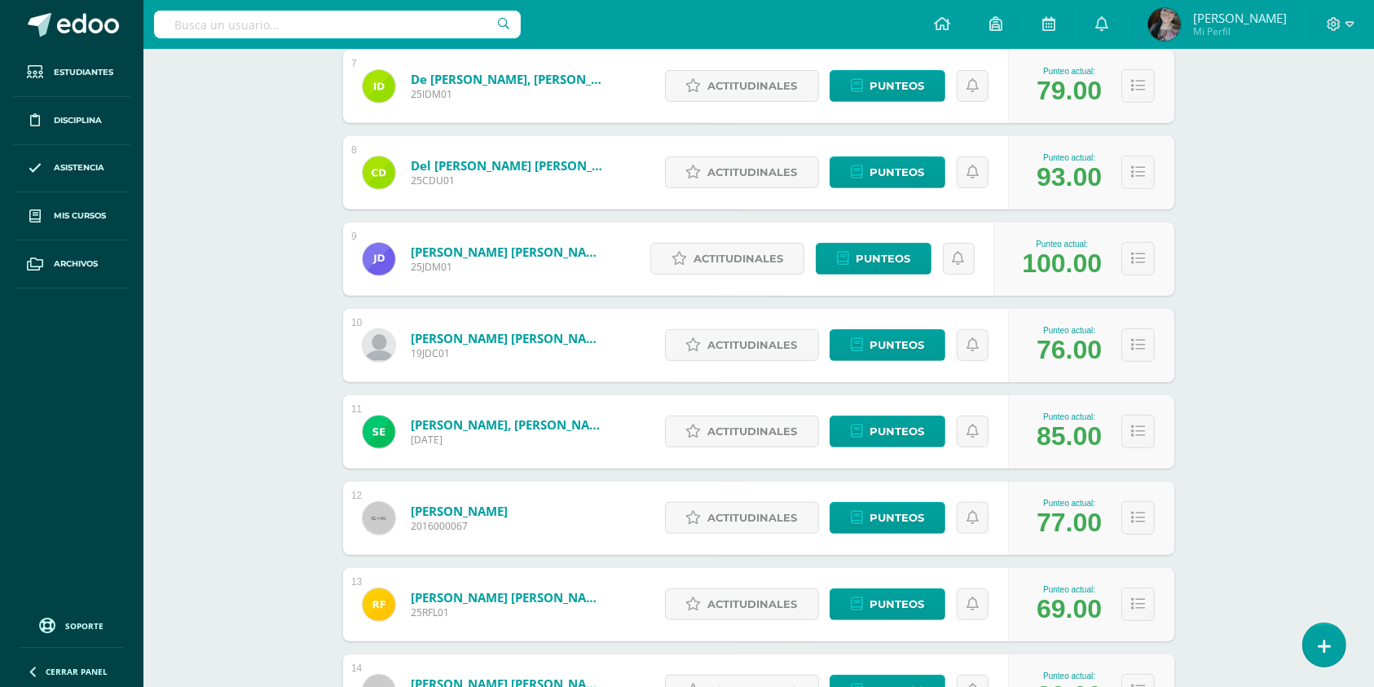
scroll to position [1055, 0]
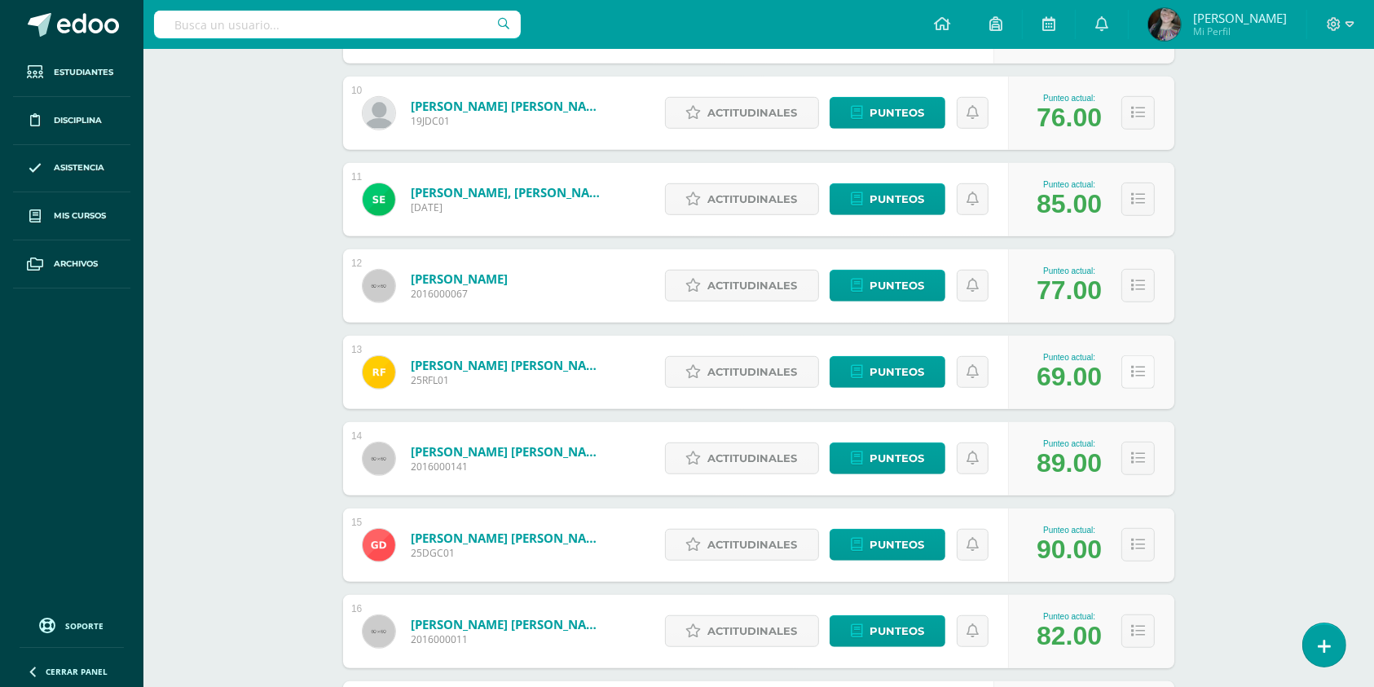
click at [1145, 372] on button at bounding box center [1137, 371] width 33 height 33
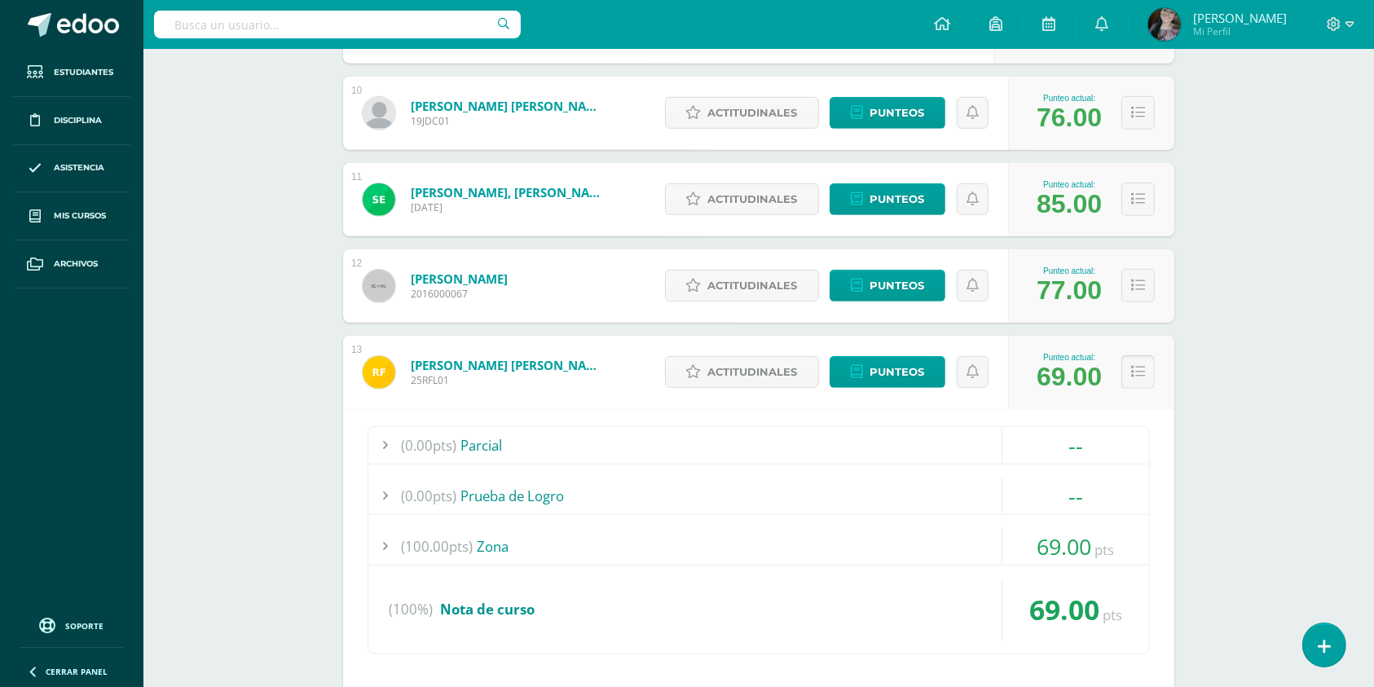
click at [1145, 372] on button at bounding box center [1137, 371] width 33 height 33
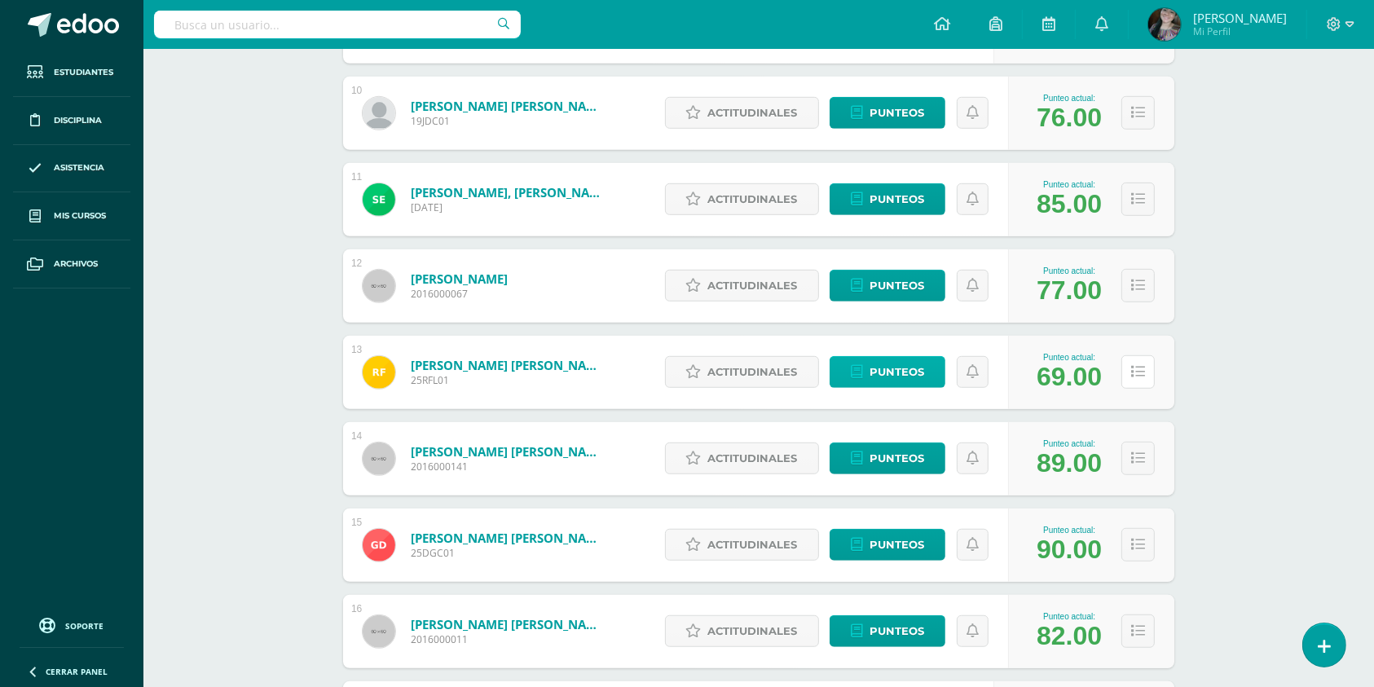
scroll to position [1164, 0]
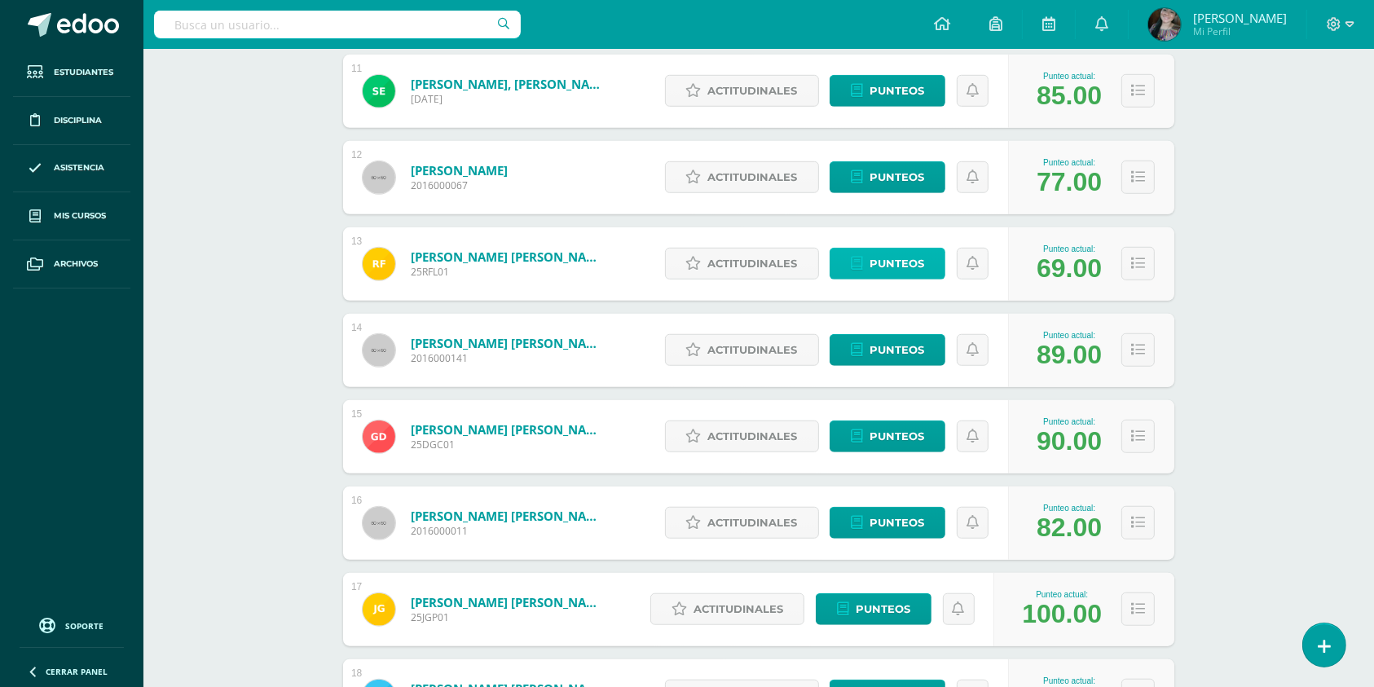
click at [855, 257] on icon at bounding box center [857, 264] width 12 height 14
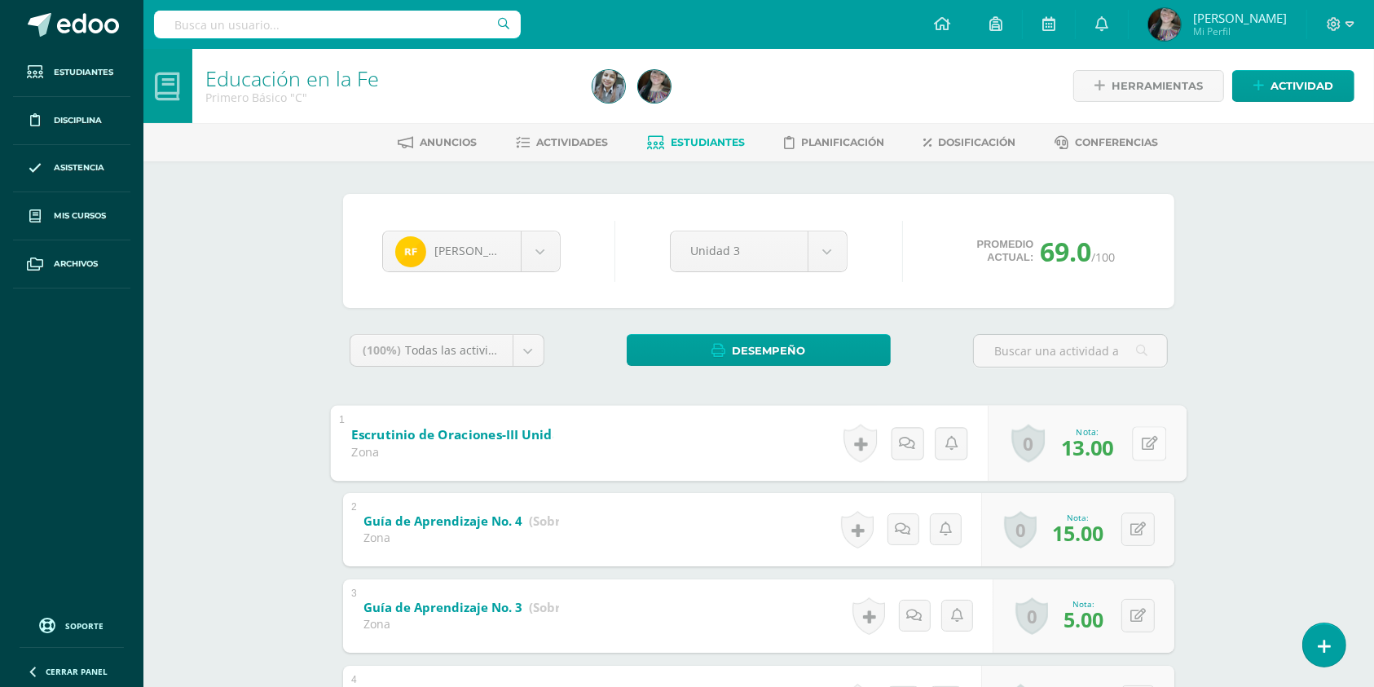
click at [1134, 435] on button at bounding box center [1149, 443] width 34 height 34
type input "13"
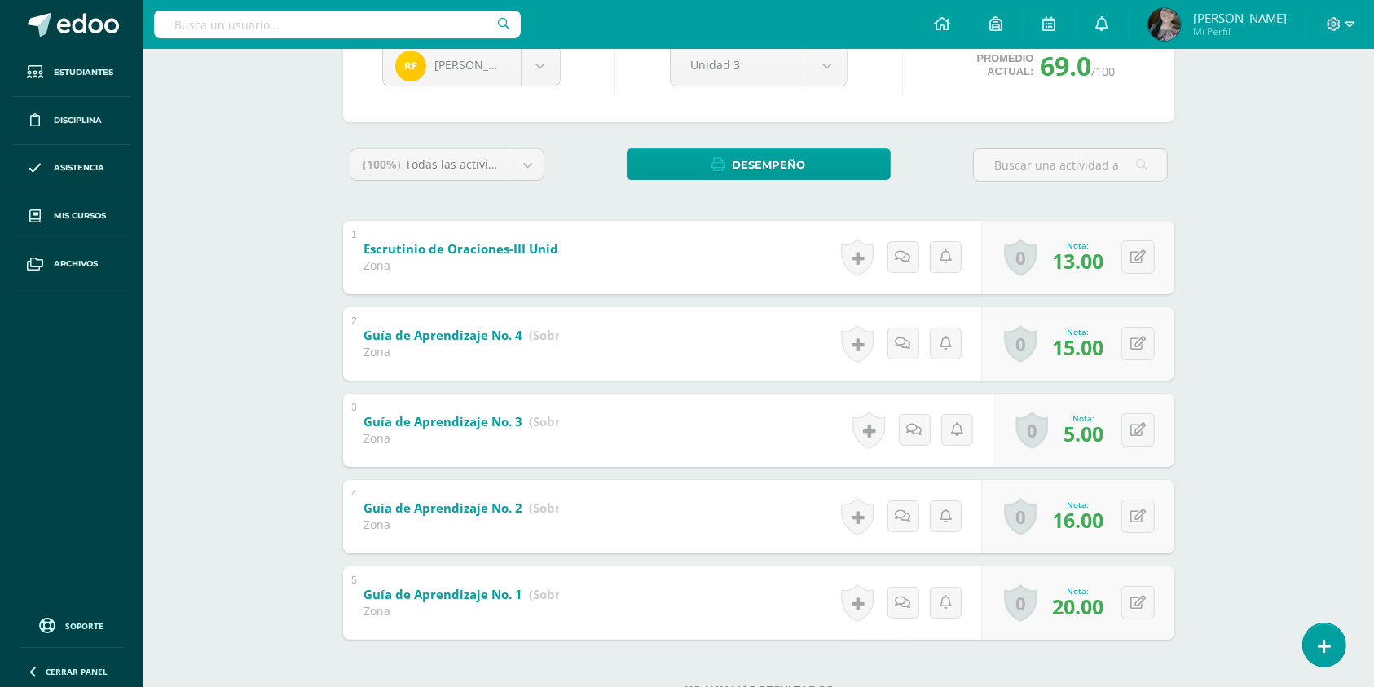
scroll to position [217, 0]
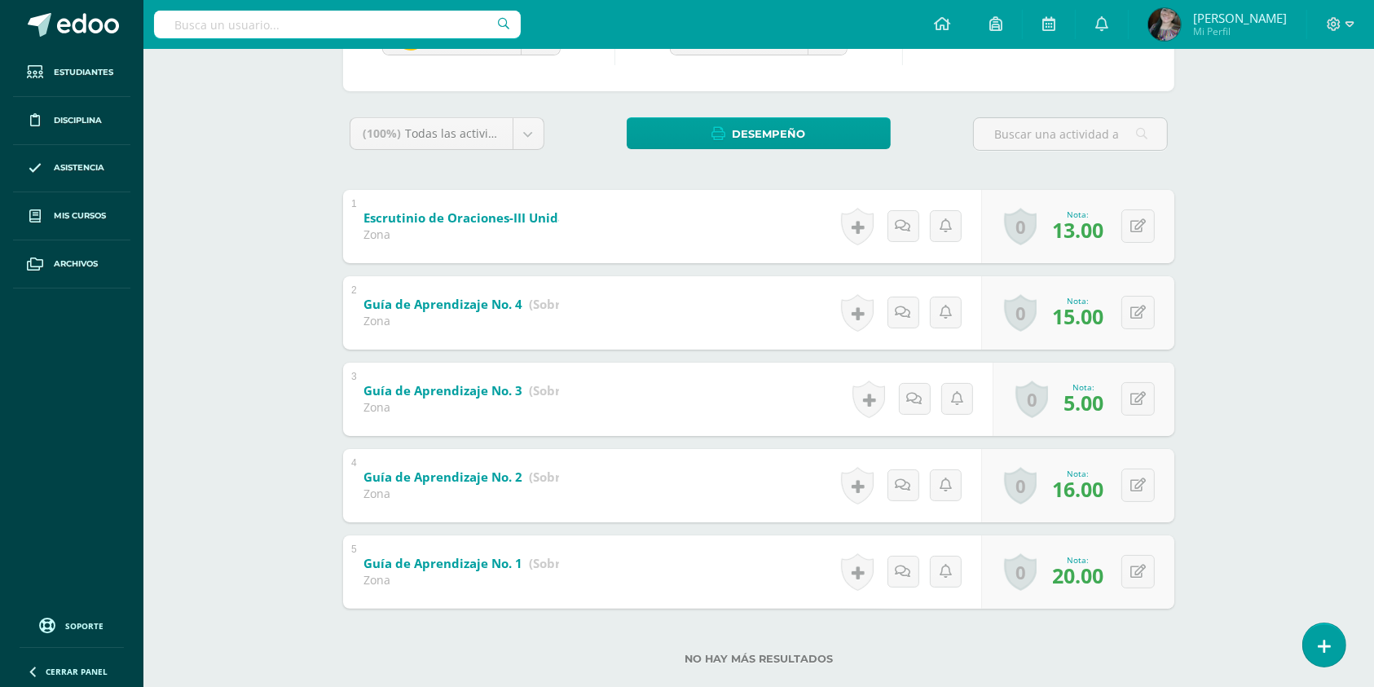
click at [1155, 398] on div "0 [GEOGRAPHIC_DATA] Logros obtenidos Aún no hay logros agregados Nota: 5.00" at bounding box center [1083, 399] width 182 height 73
click at [1151, 401] on button at bounding box center [1137, 398] width 33 height 33
type input "10"
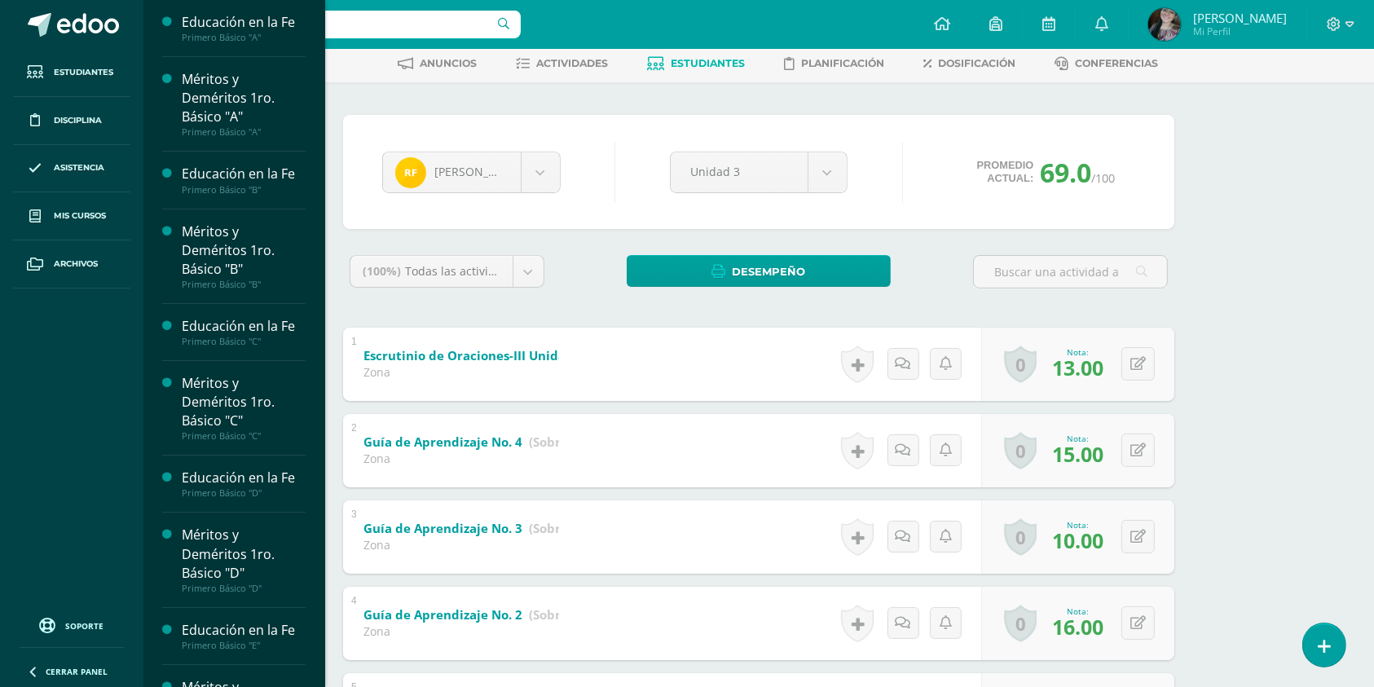
scroll to position [0, 0]
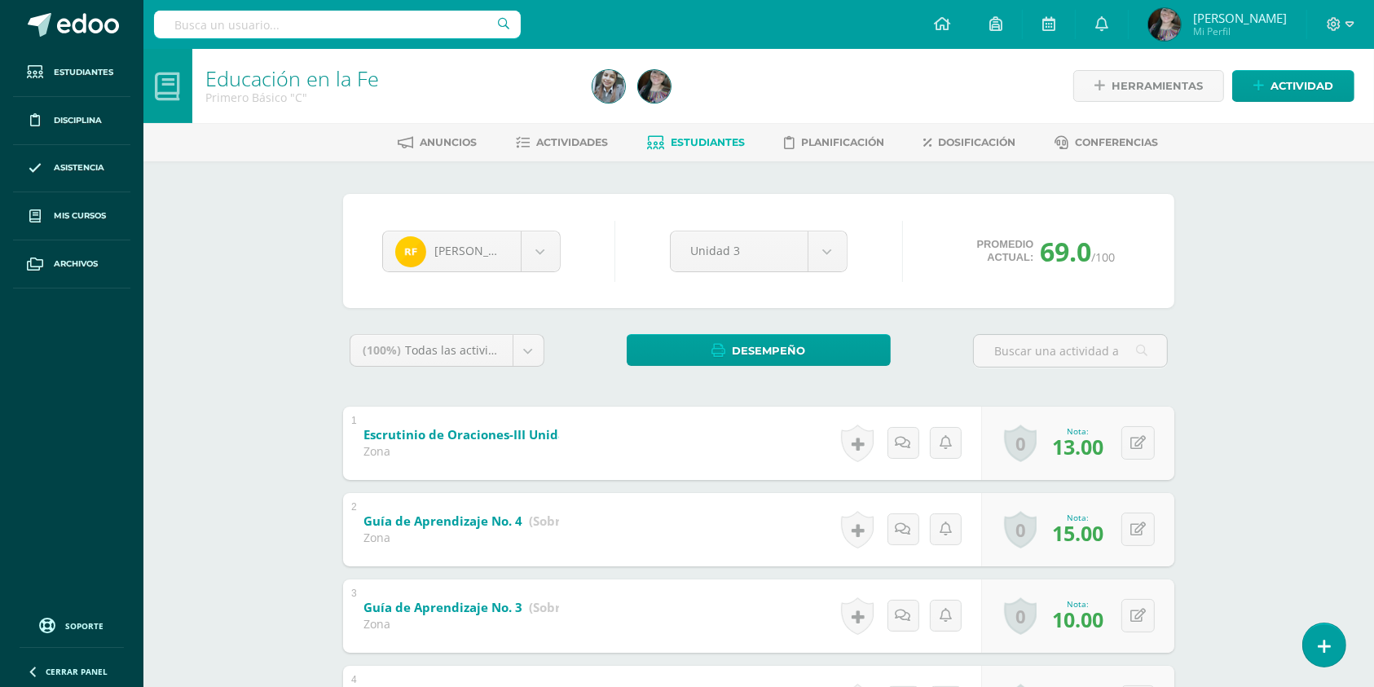
click at [691, 136] on span "Estudiantes" at bounding box center [708, 142] width 74 height 12
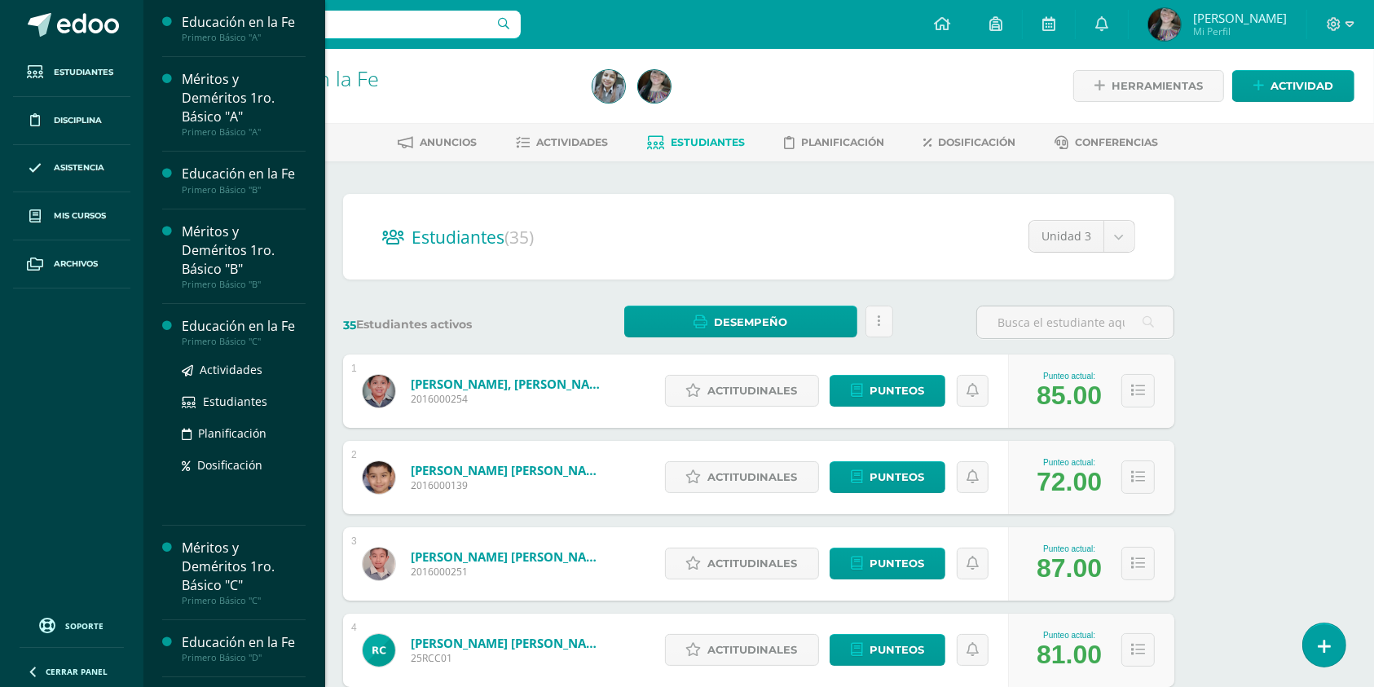
scroll to position [217, 0]
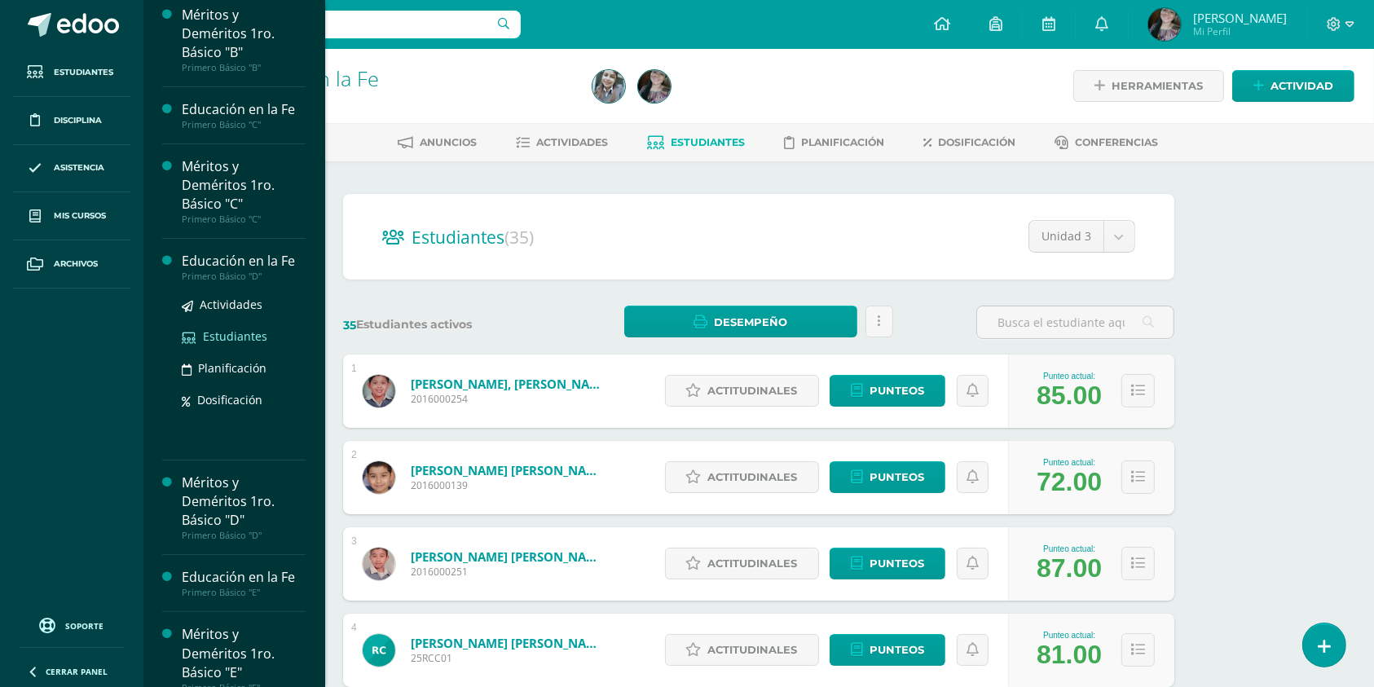
click at [237, 335] on span "Estudiantes" at bounding box center [235, 335] width 64 height 15
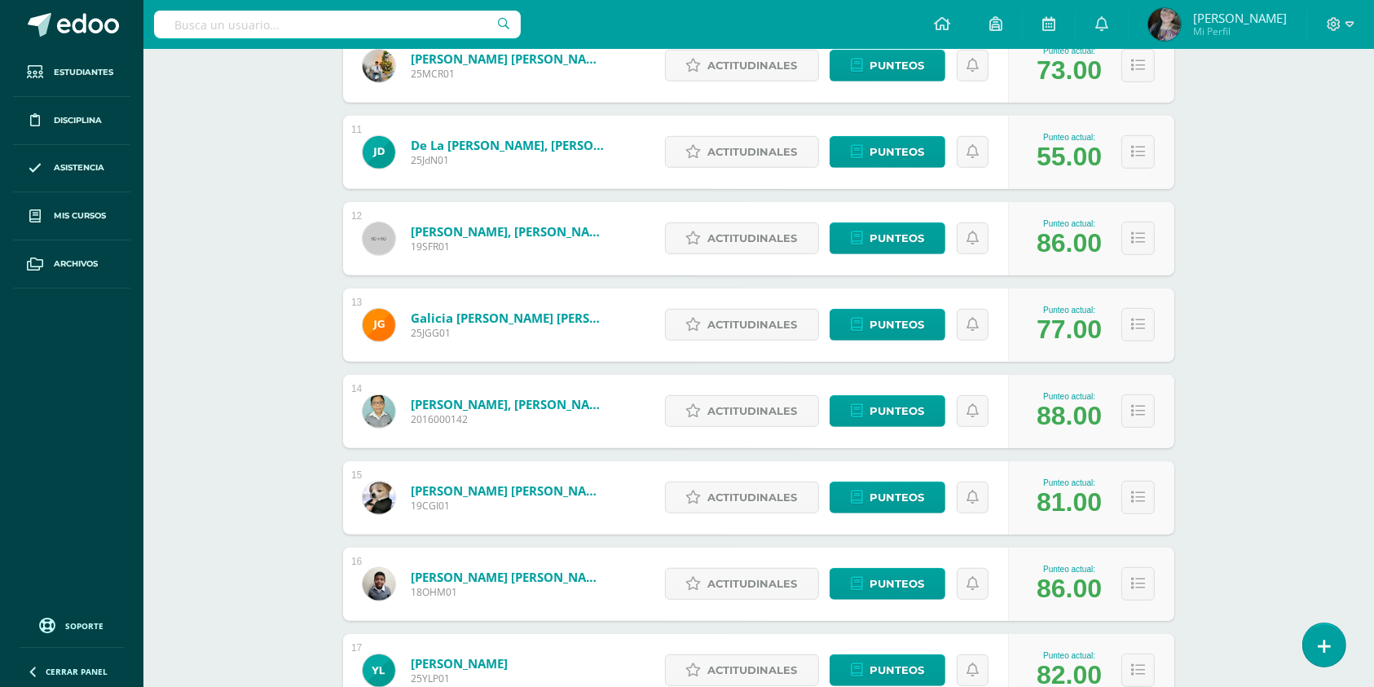
scroll to position [831, 0]
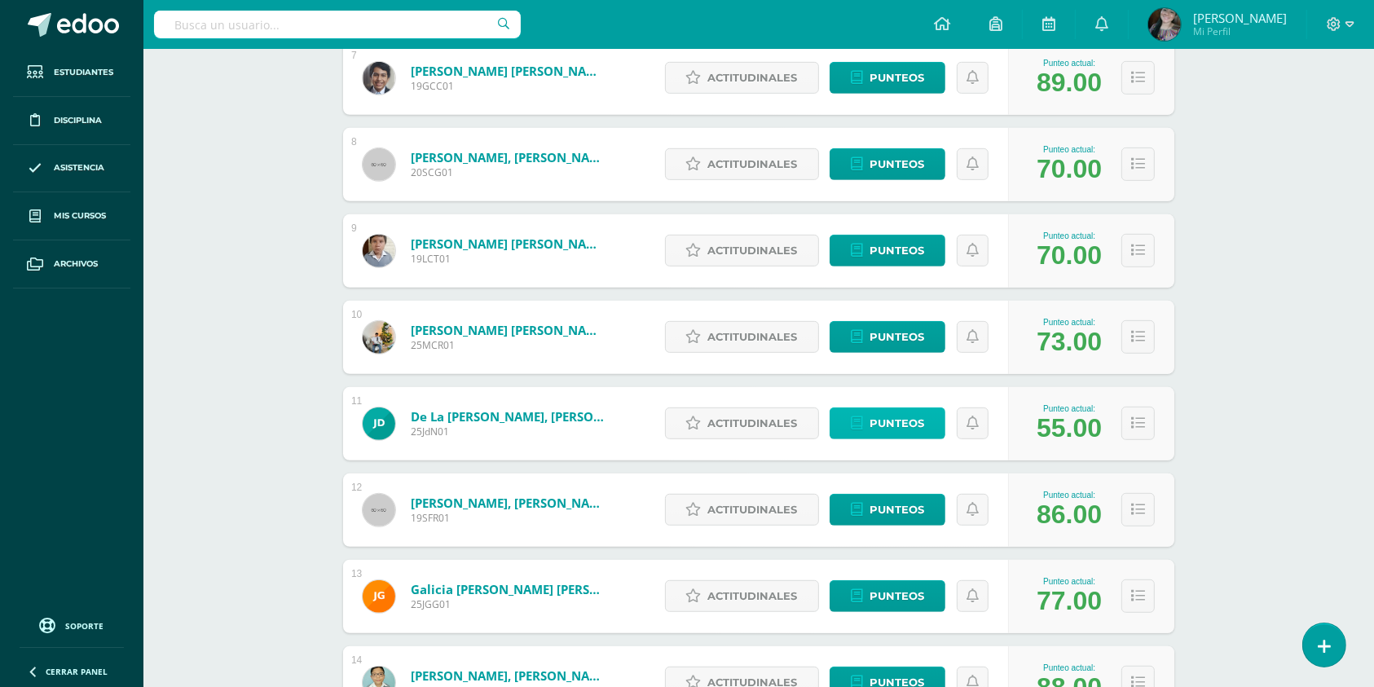
click at [900, 414] on span "Punteos" at bounding box center [896, 423] width 55 height 30
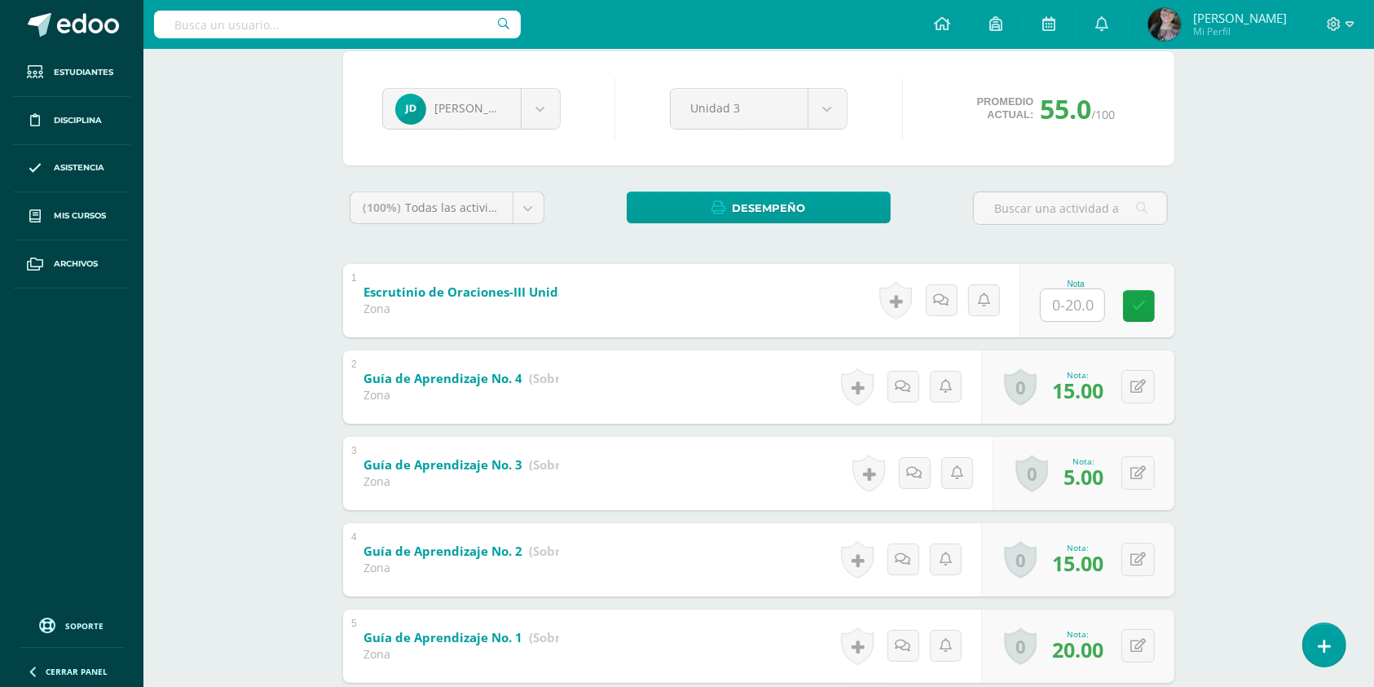
scroll to position [108, 0]
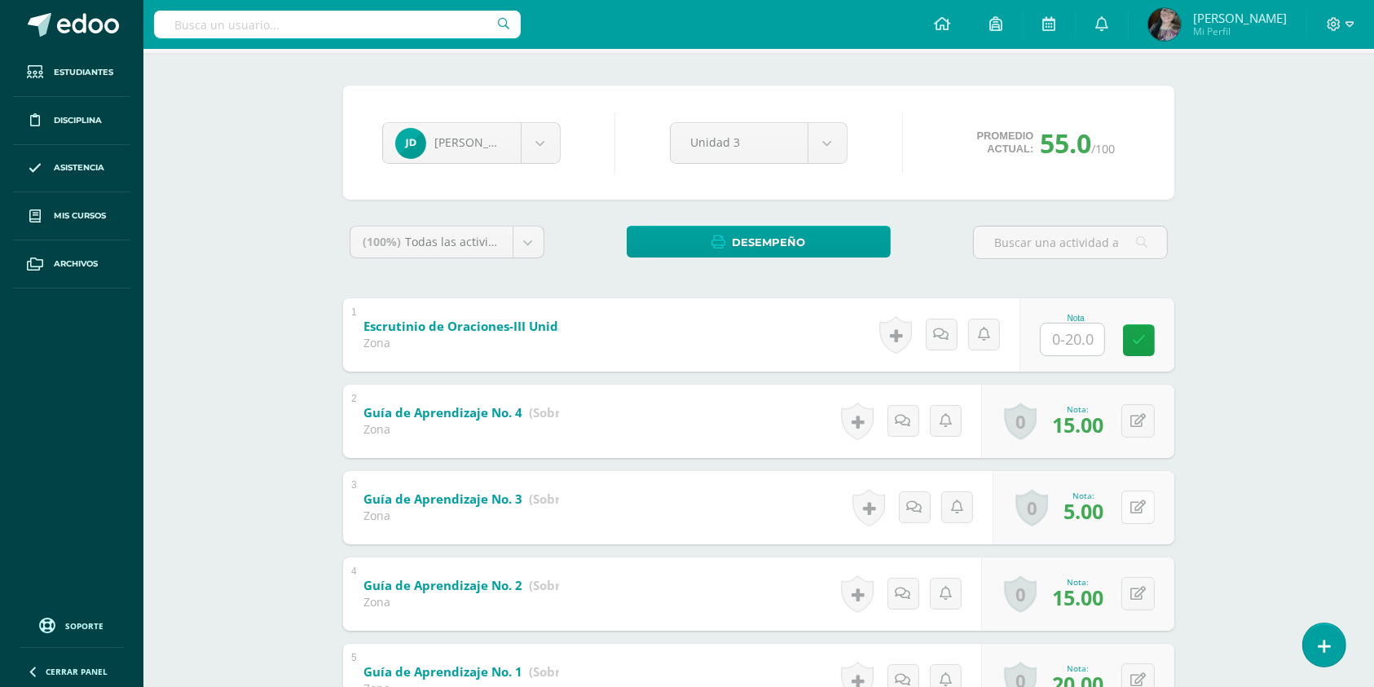
click at [1127, 505] on div "0 Logros Logros obtenidos Aún no hay logros agregados Nota: 5.00" at bounding box center [1083, 507] width 182 height 73
click at [1152, 504] on icon at bounding box center [1150, 507] width 16 height 14
type input "10"
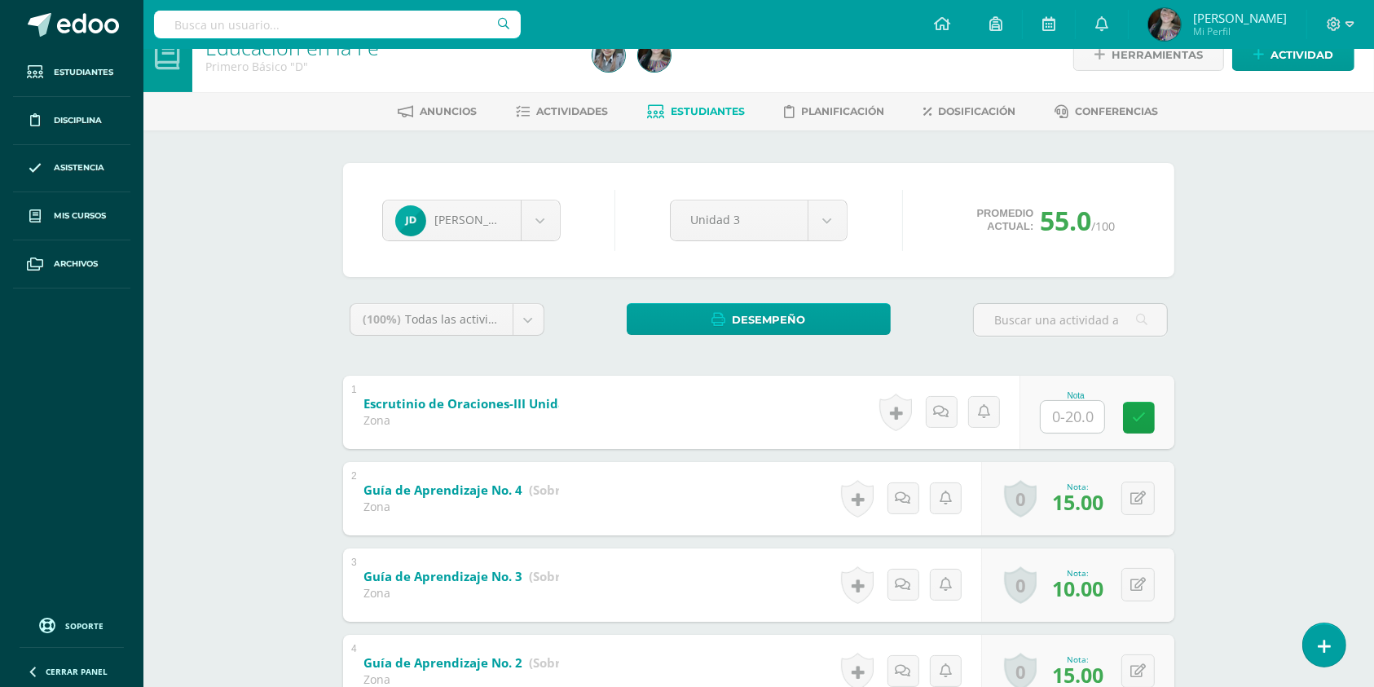
scroll to position [0, 0]
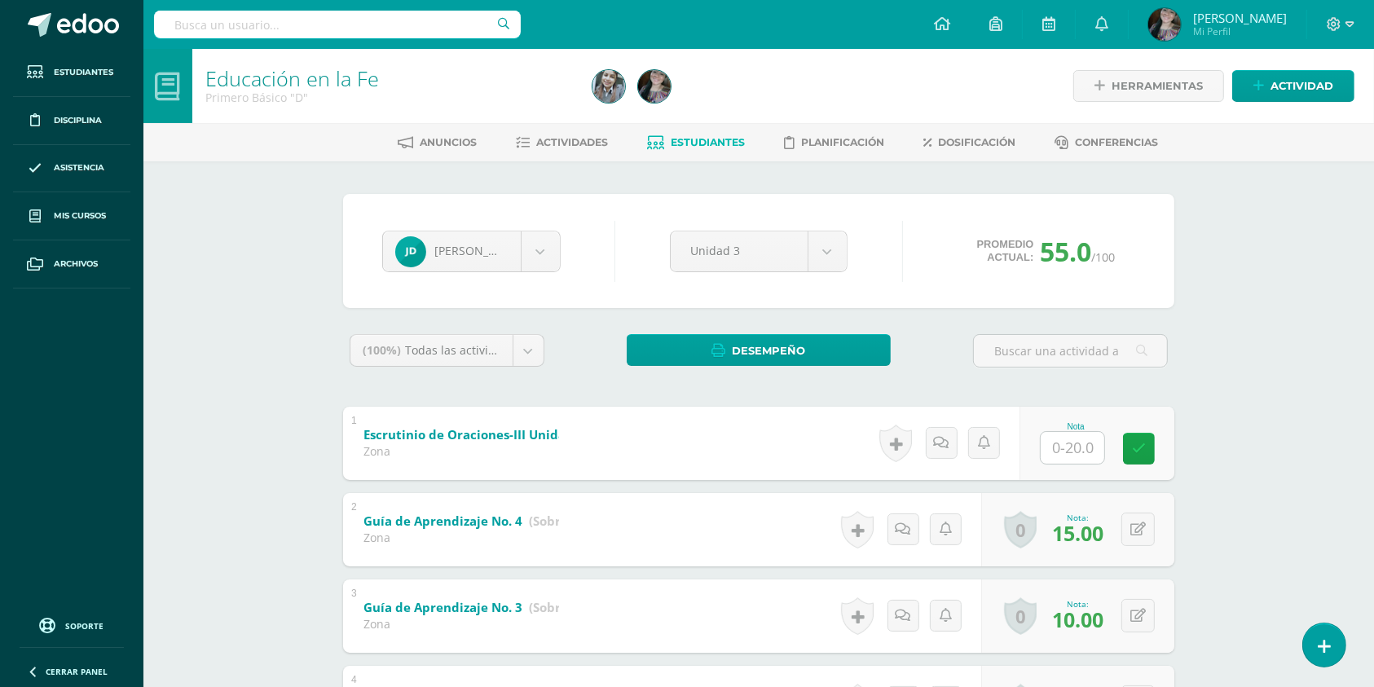
click at [719, 132] on link "Estudiantes" at bounding box center [697, 143] width 98 height 26
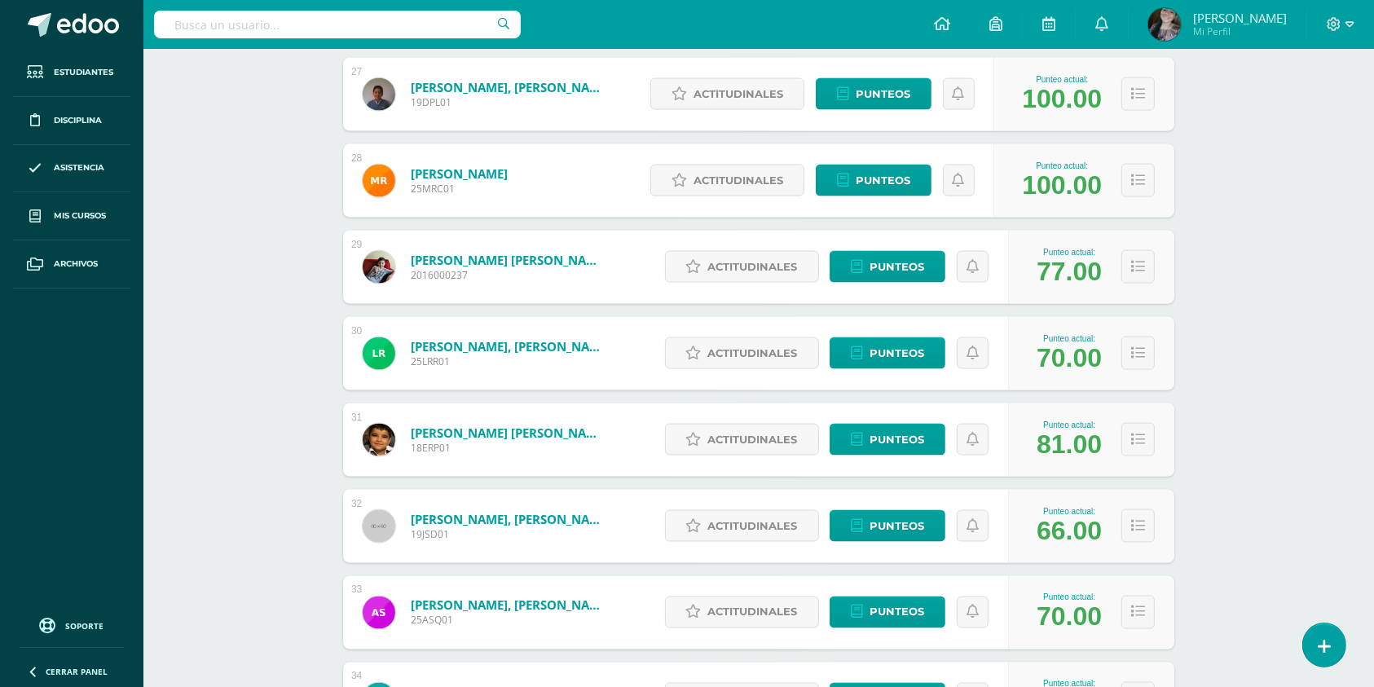
scroll to position [2679, 0]
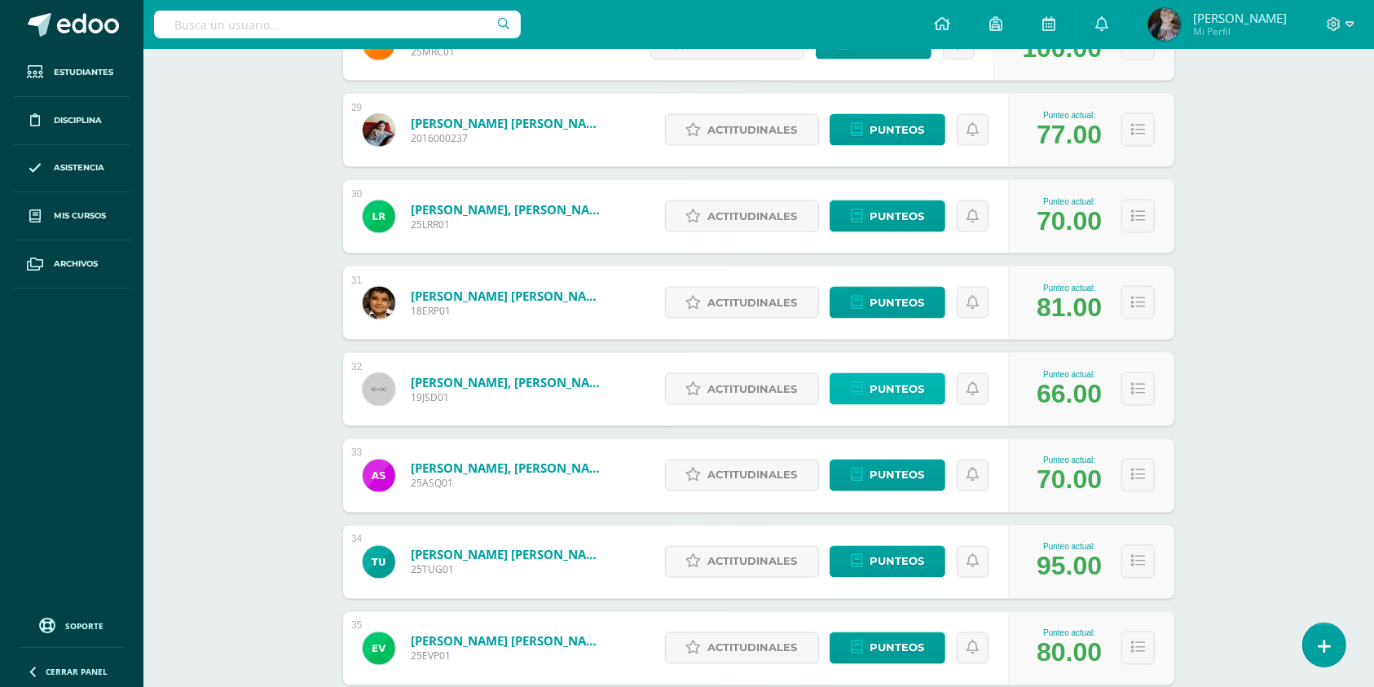
click at [913, 379] on span "Punteos" at bounding box center [896, 389] width 55 height 30
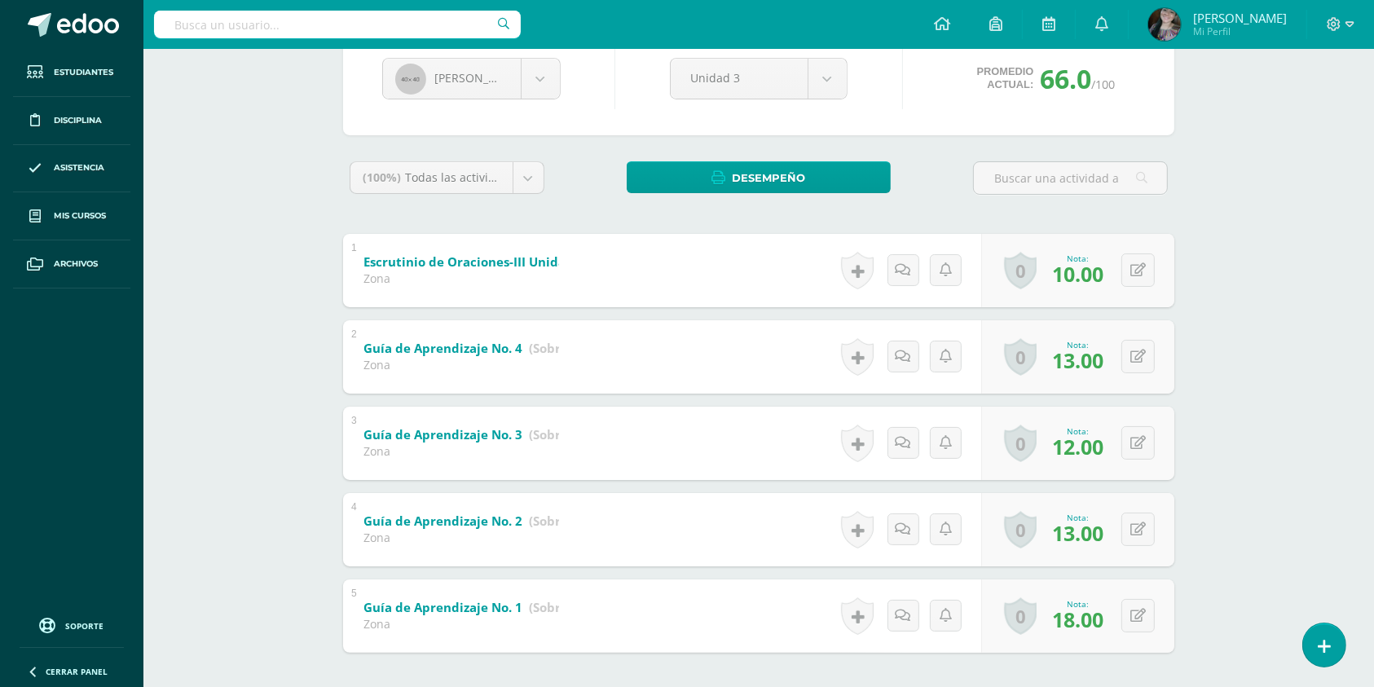
scroll to position [139, 0]
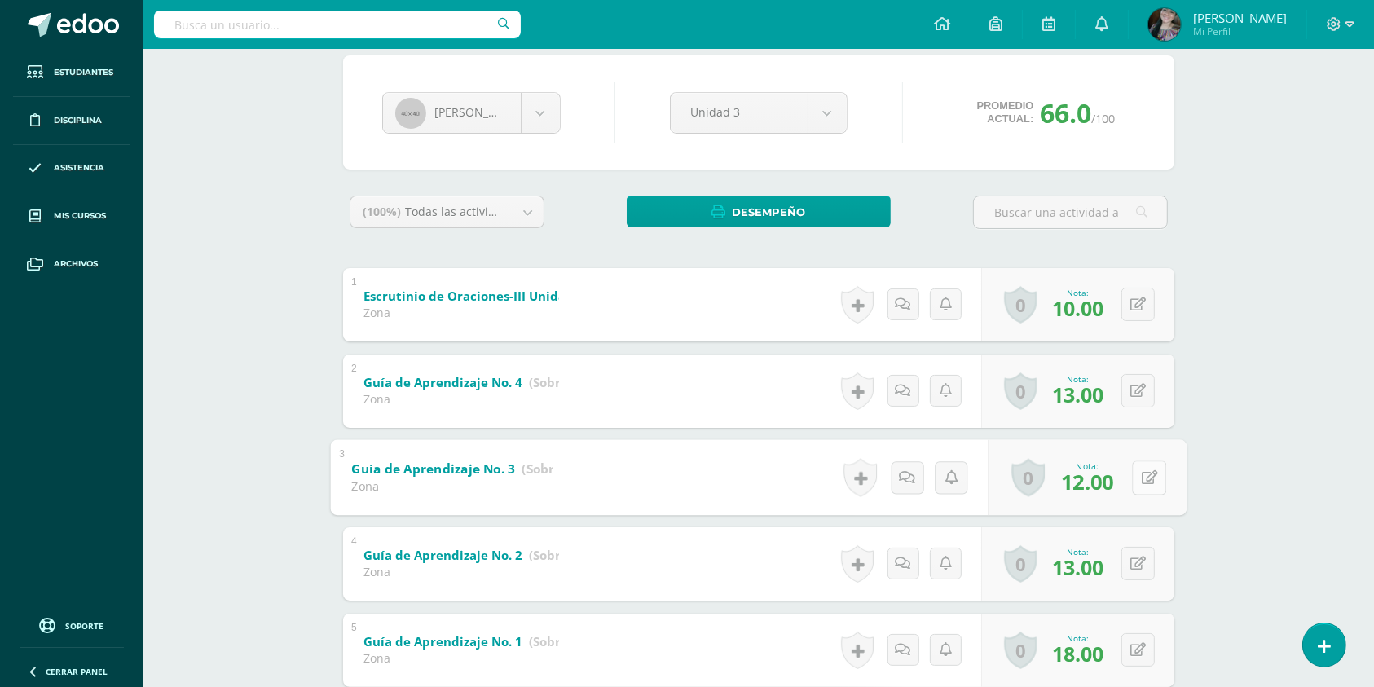
click at [1141, 474] on button at bounding box center [1149, 477] width 34 height 34
type input "14"
click at [1142, 389] on icon at bounding box center [1150, 391] width 16 height 14
type input "16"
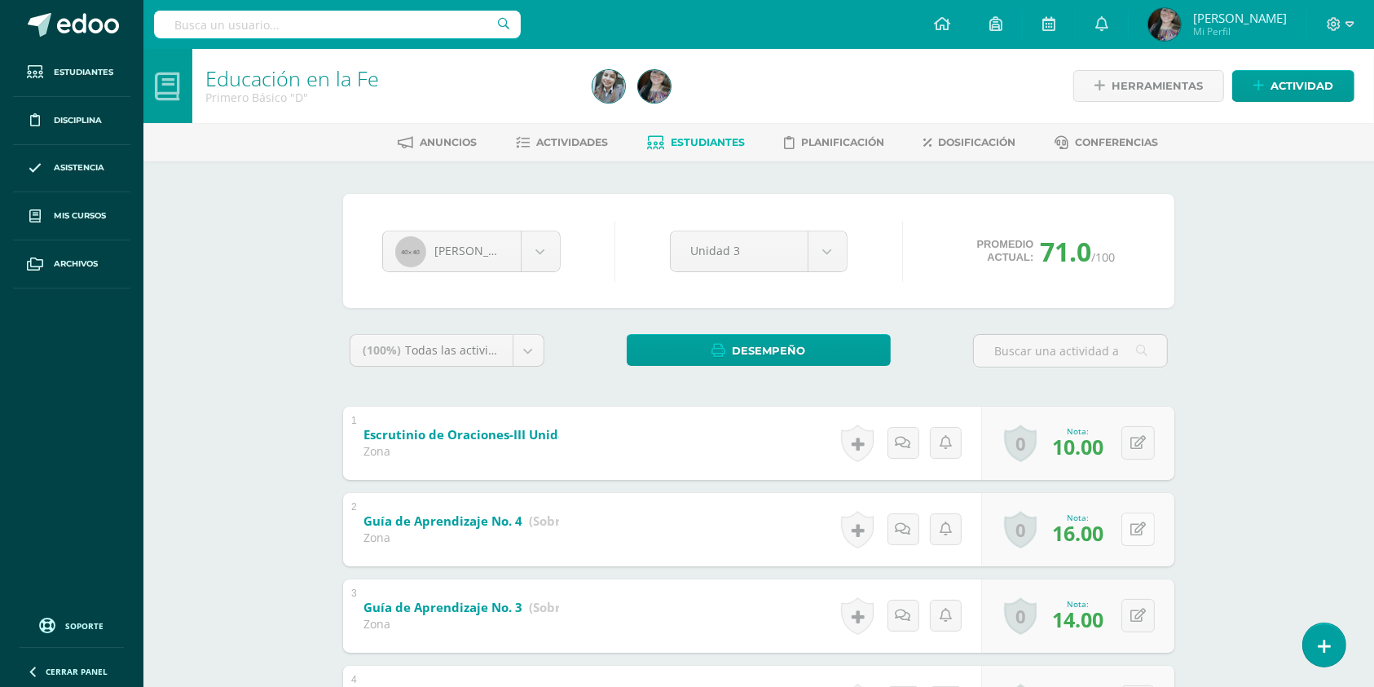
click at [1134, 531] on button at bounding box center [1137, 528] width 33 height 33
type input "15"
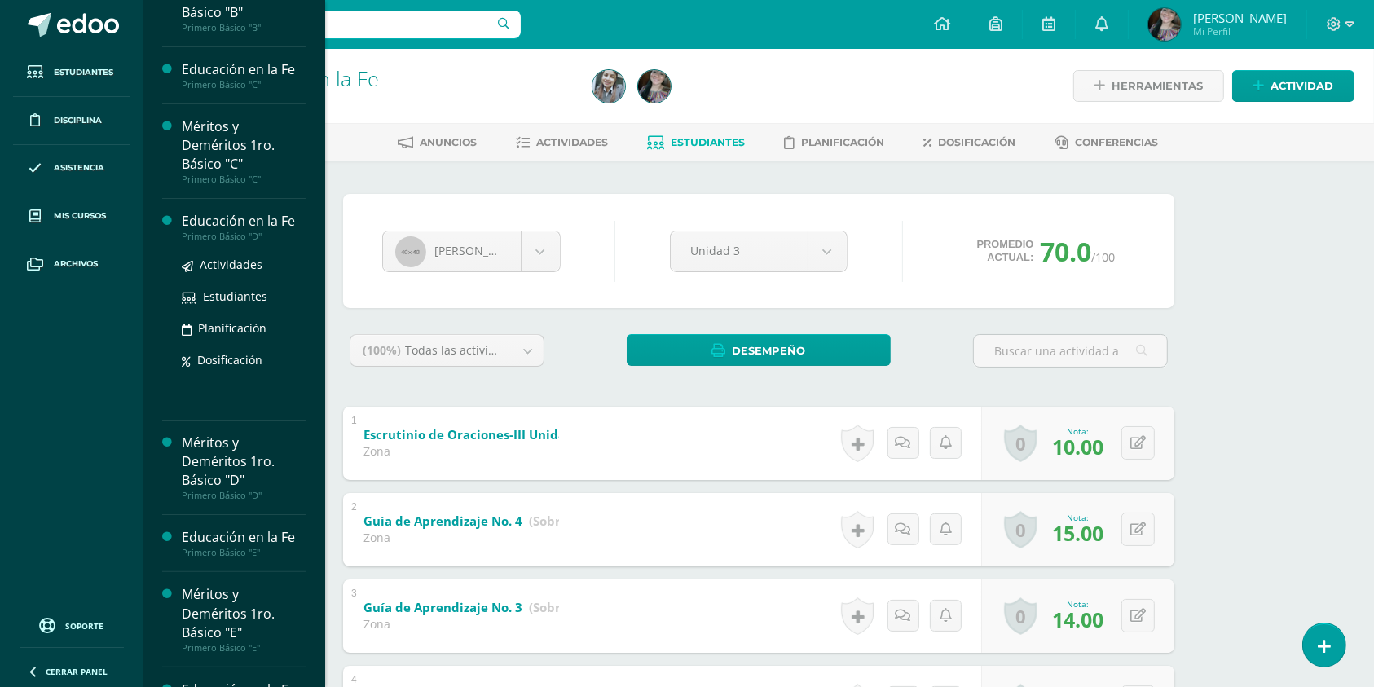
scroll to position [326, 0]
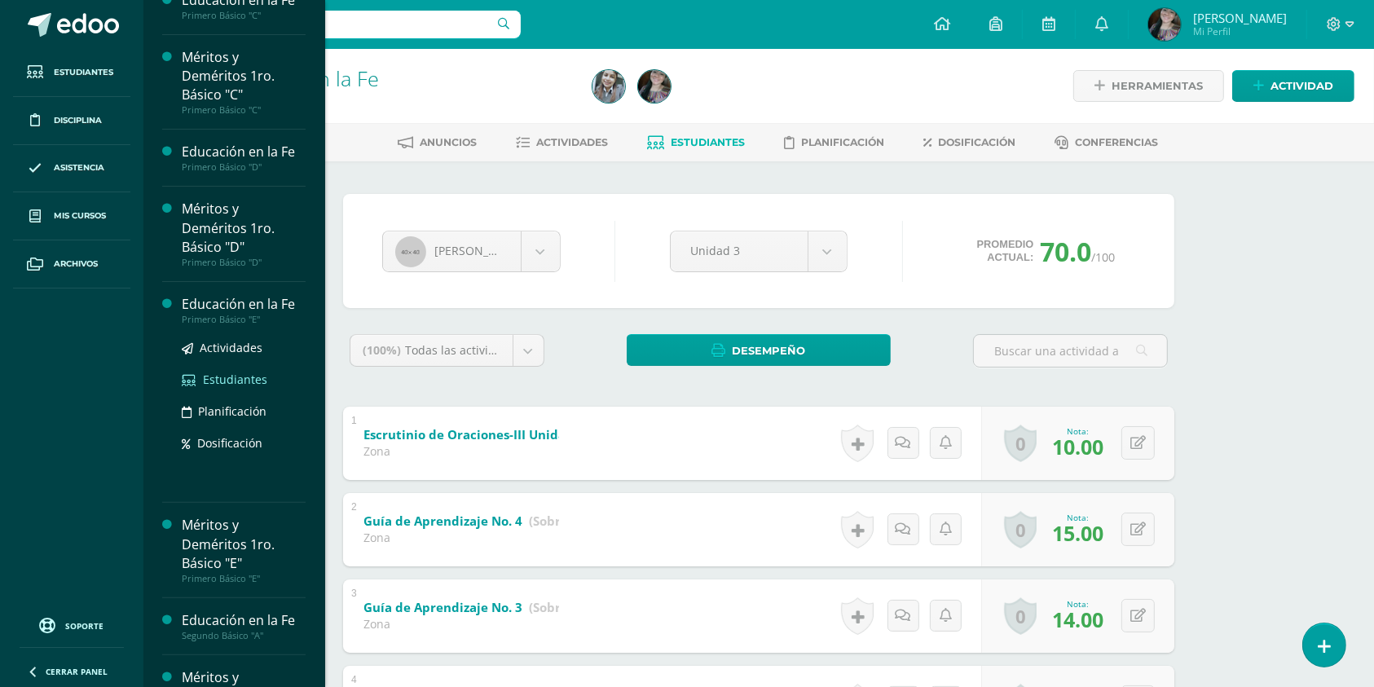
click at [224, 372] on span "Estudiantes" at bounding box center [235, 379] width 64 height 15
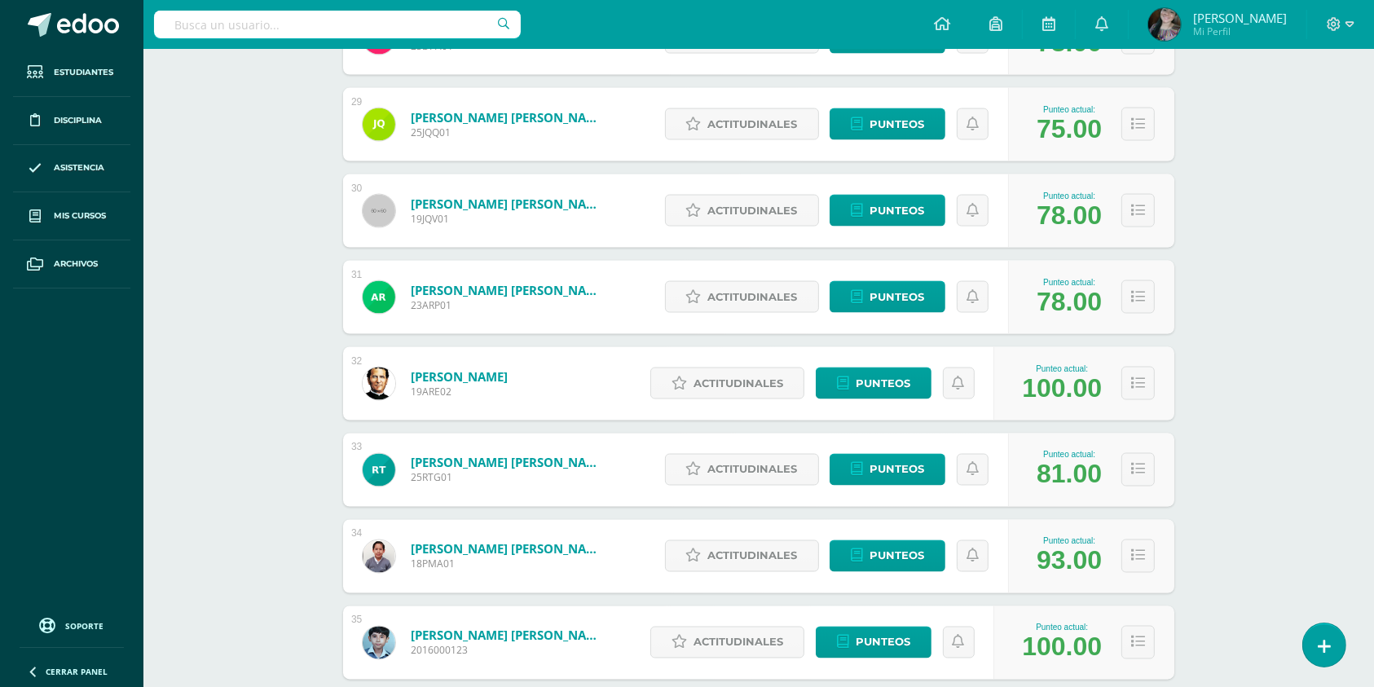
scroll to position [2787, 0]
